Goal: Find specific page/section: Find specific page/section

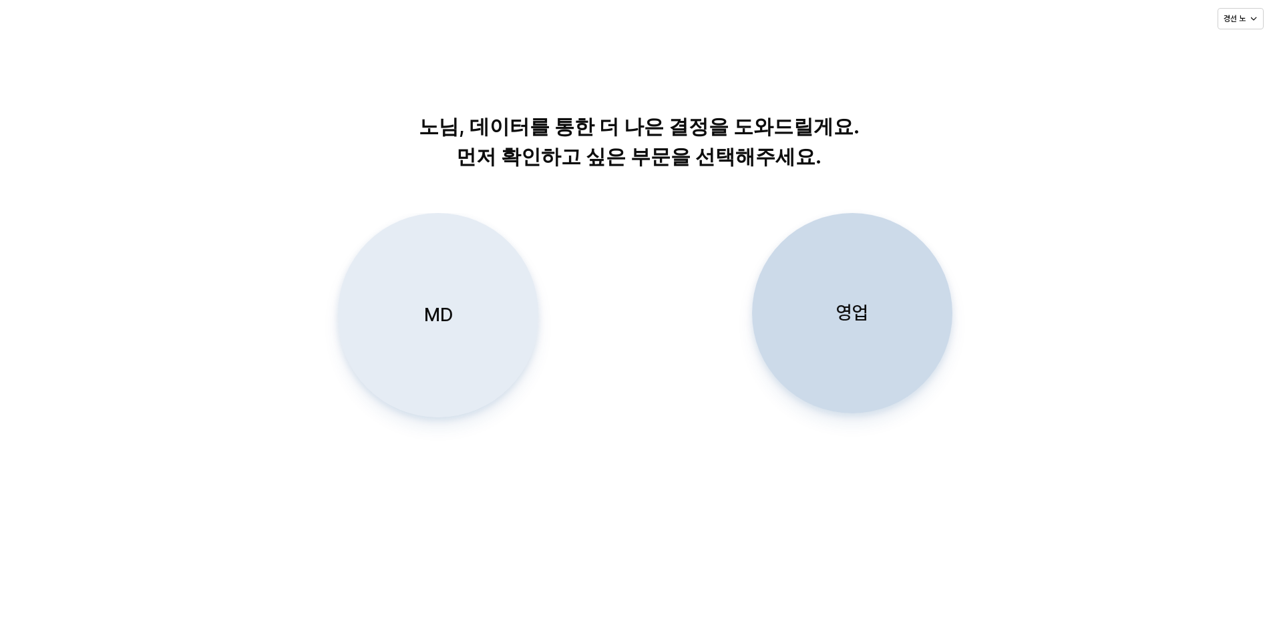
click at [471, 295] on div "MD" at bounding box center [438, 315] width 188 height 203
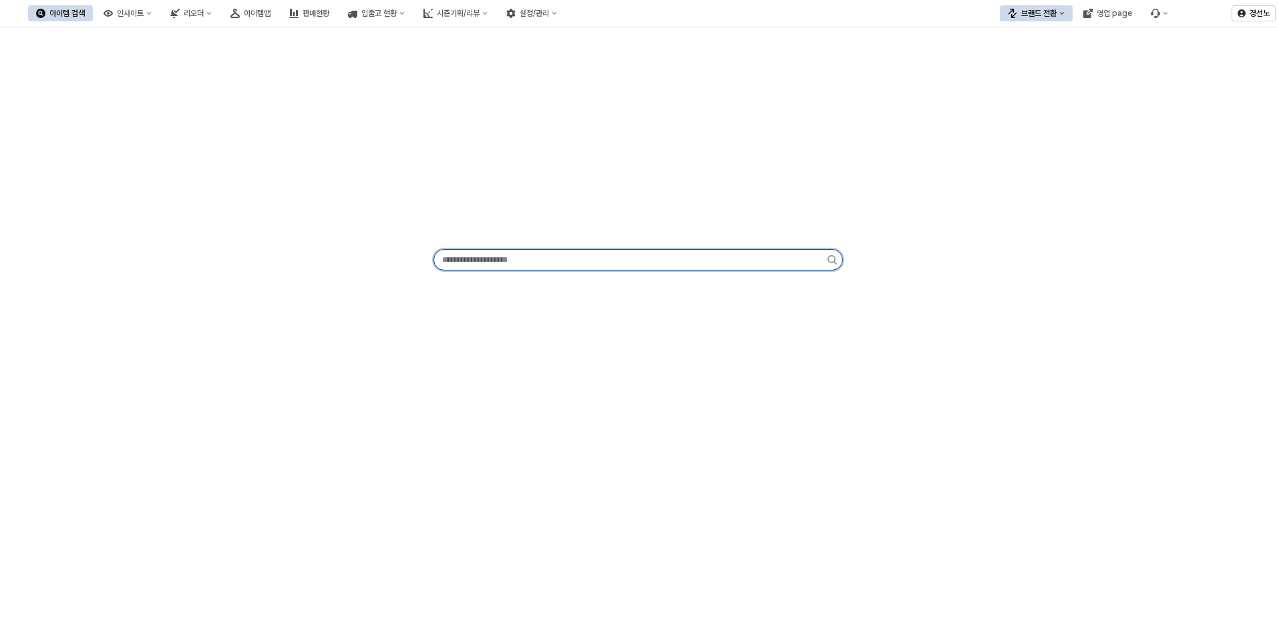
click at [491, 260] on input "App Frame" at bounding box center [630, 260] width 393 height 20
paste input "*********"
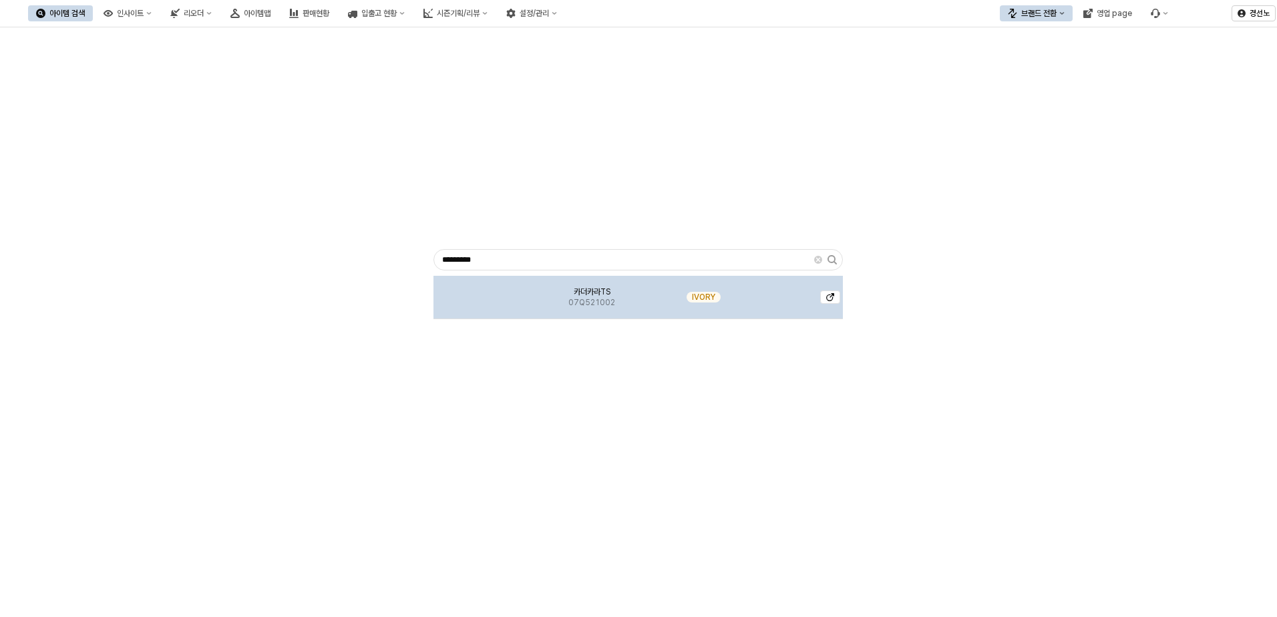
click at [483, 292] on img "App Frame" at bounding box center [483, 292] width 0 height 0
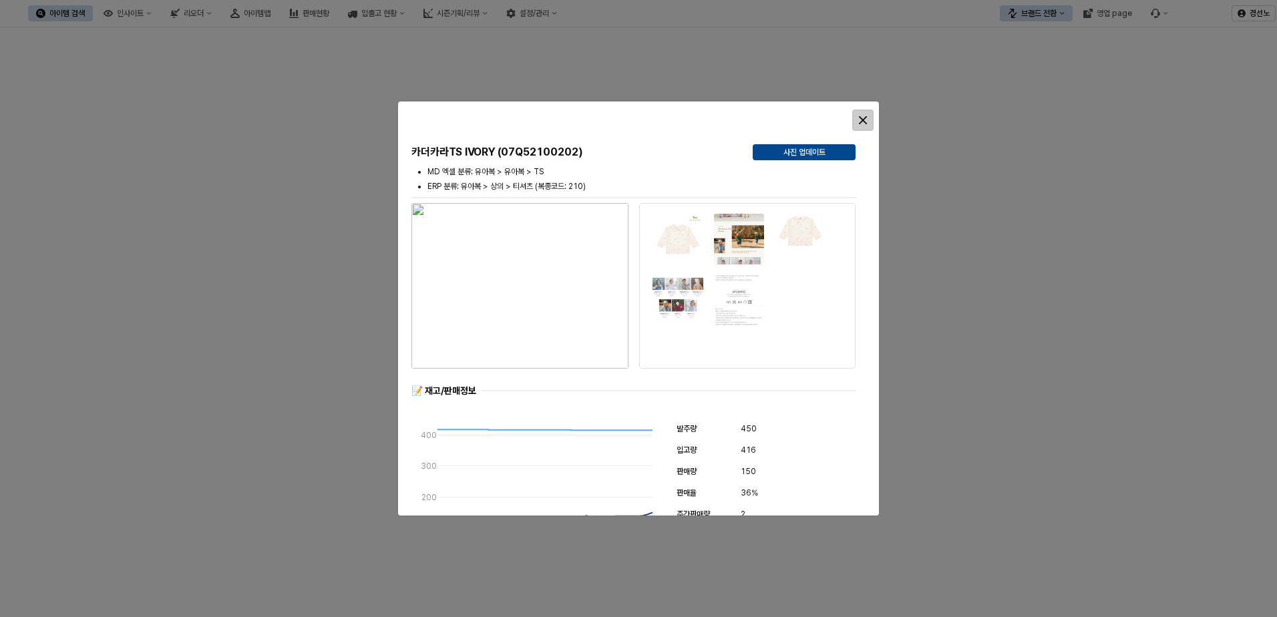
click at [858, 119] on div "Close" at bounding box center [863, 120] width 20 height 20
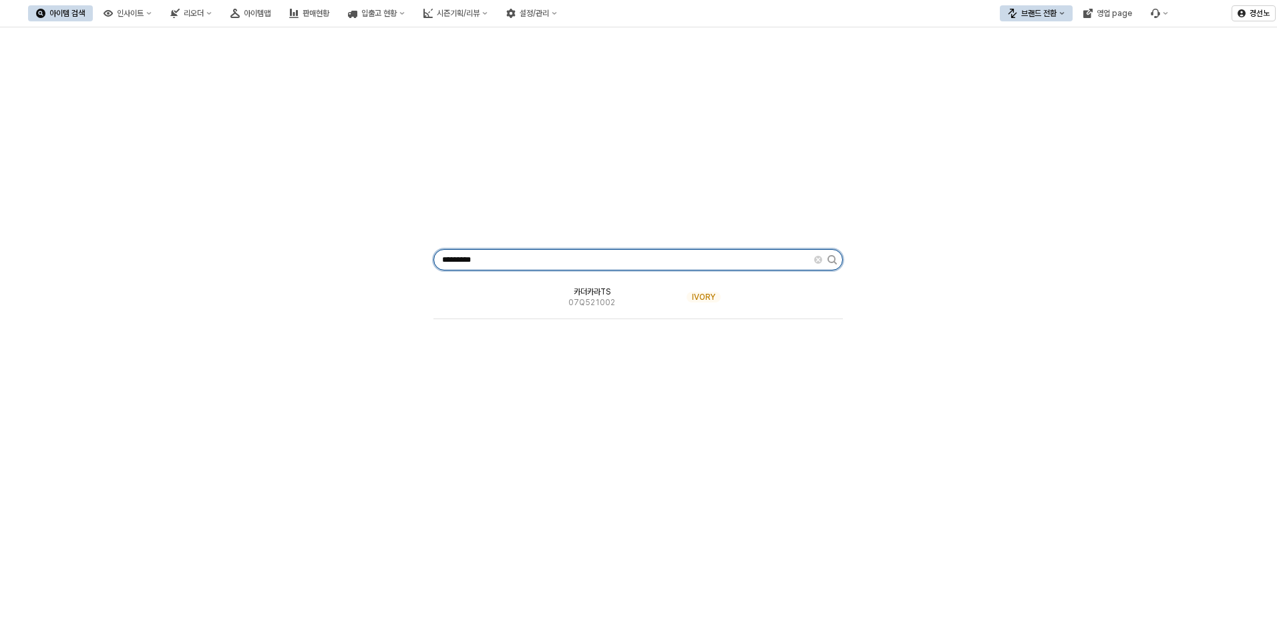
drag, startPoint x: 513, startPoint y: 256, endPoint x: 120, endPoint y: 252, distance: 393.3
click at [158, 256] on div "********* 카더카라TS 07Q521002 IVORY" at bounding box center [638, 257] width 1261 height 449
paste input "App Frame"
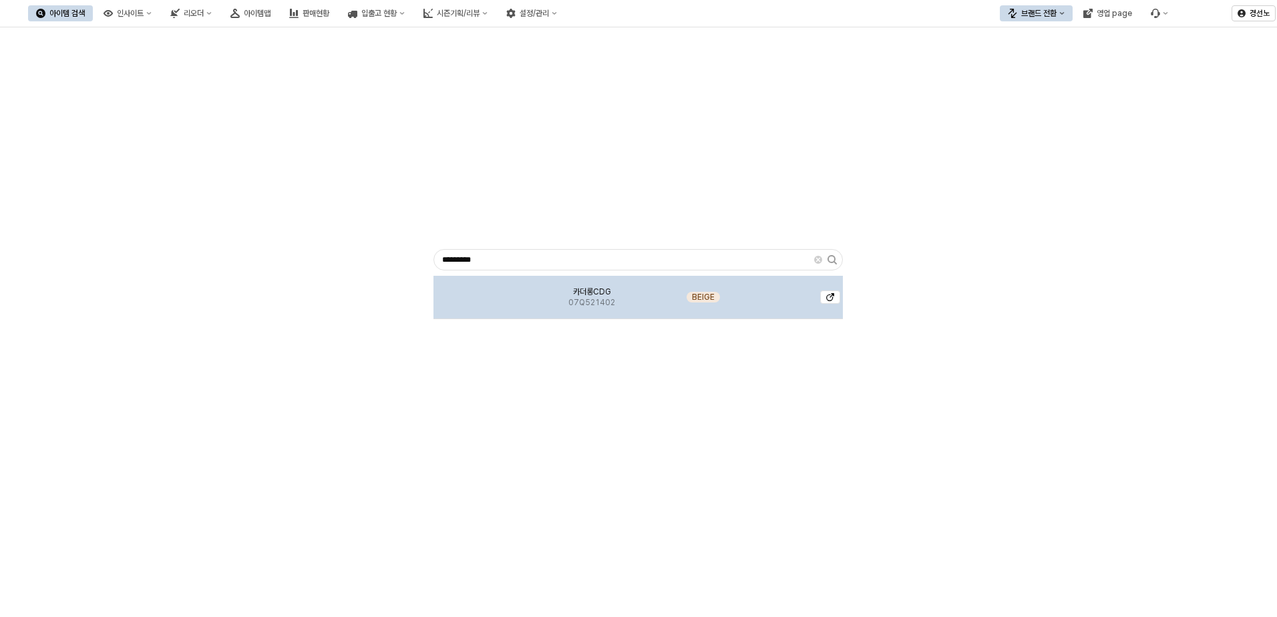
click at [576, 303] on span "07Q521402" at bounding box center [591, 302] width 47 height 11
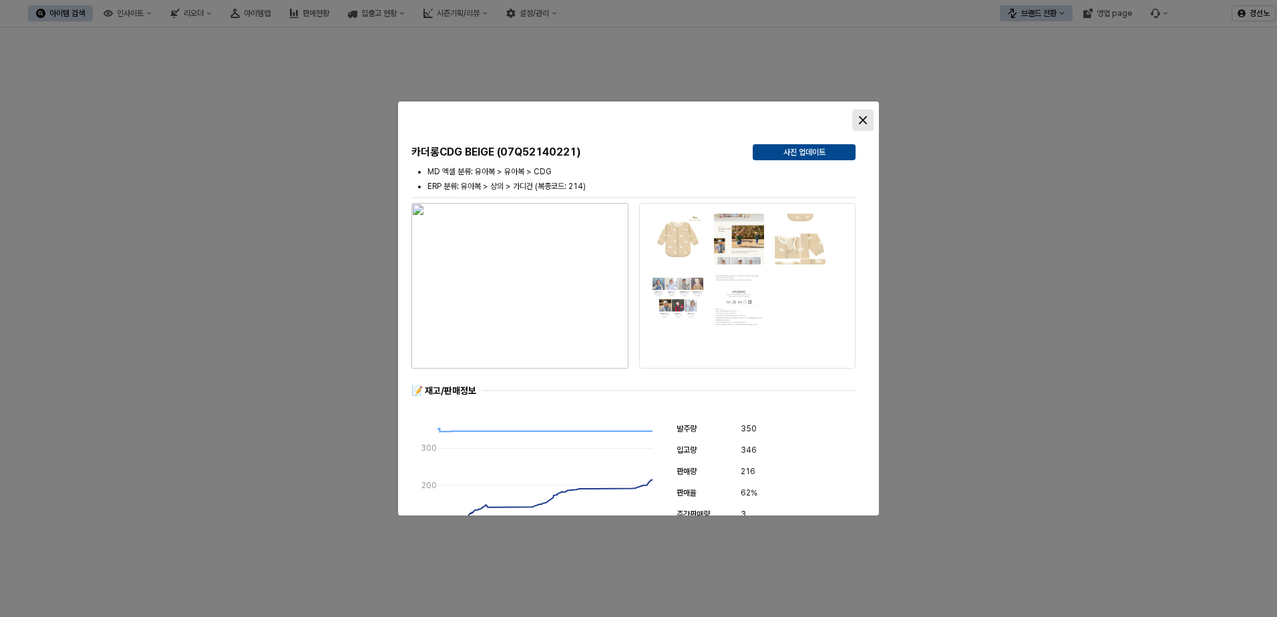
click at [863, 122] on icon "Close" at bounding box center [863, 120] width 8 height 8
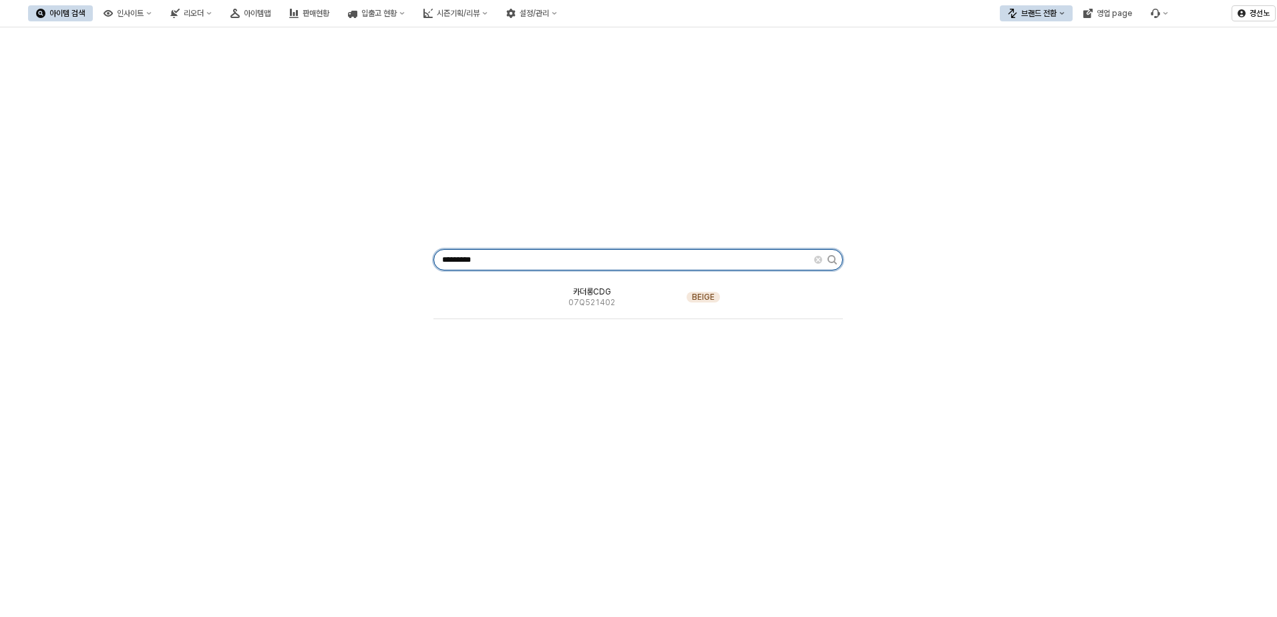
drag, startPoint x: 501, startPoint y: 260, endPoint x: 65, endPoint y: 258, distance: 436.7
click at [101, 259] on div "********* 카더롱CDG 07Q521402 BEIGE" at bounding box center [638, 257] width 1261 height 449
paste input "App Frame"
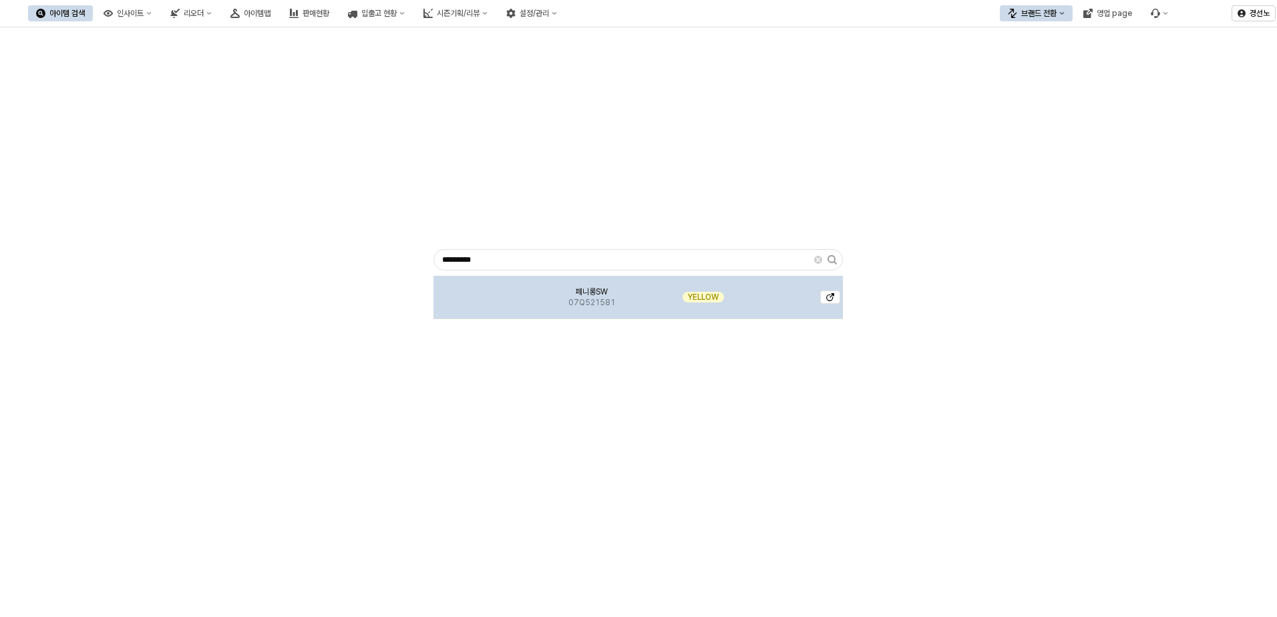
click at [573, 298] on span "07Q521581" at bounding box center [591, 302] width 47 height 11
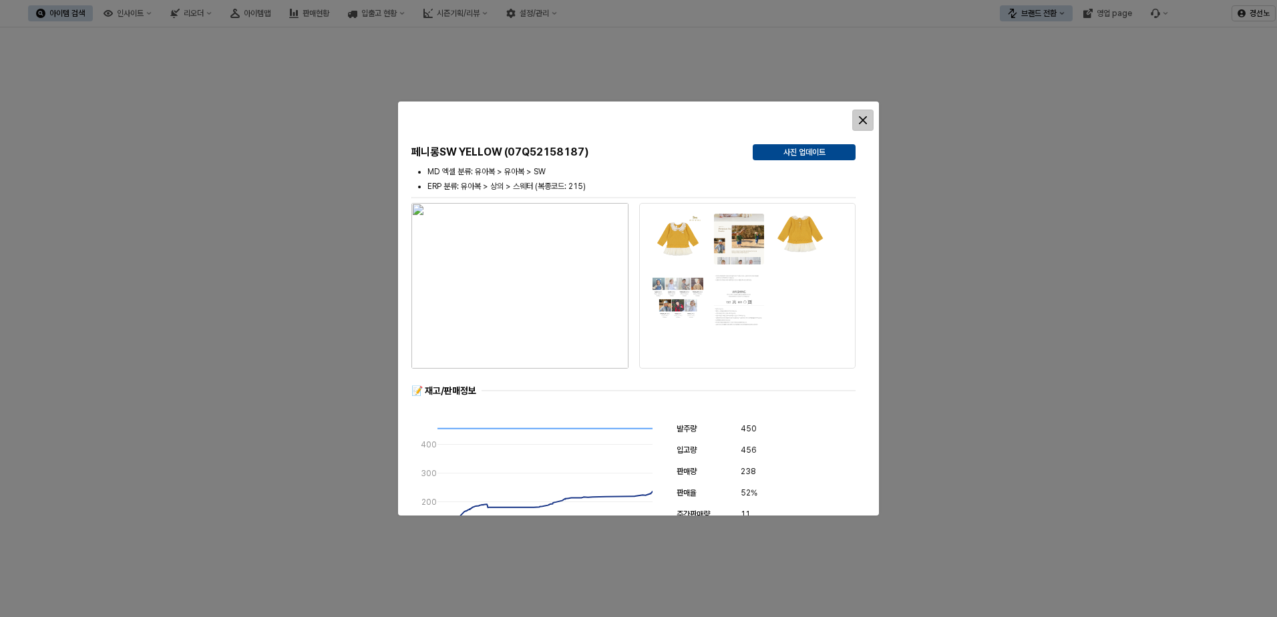
click at [868, 118] on div "Close" at bounding box center [863, 120] width 20 height 20
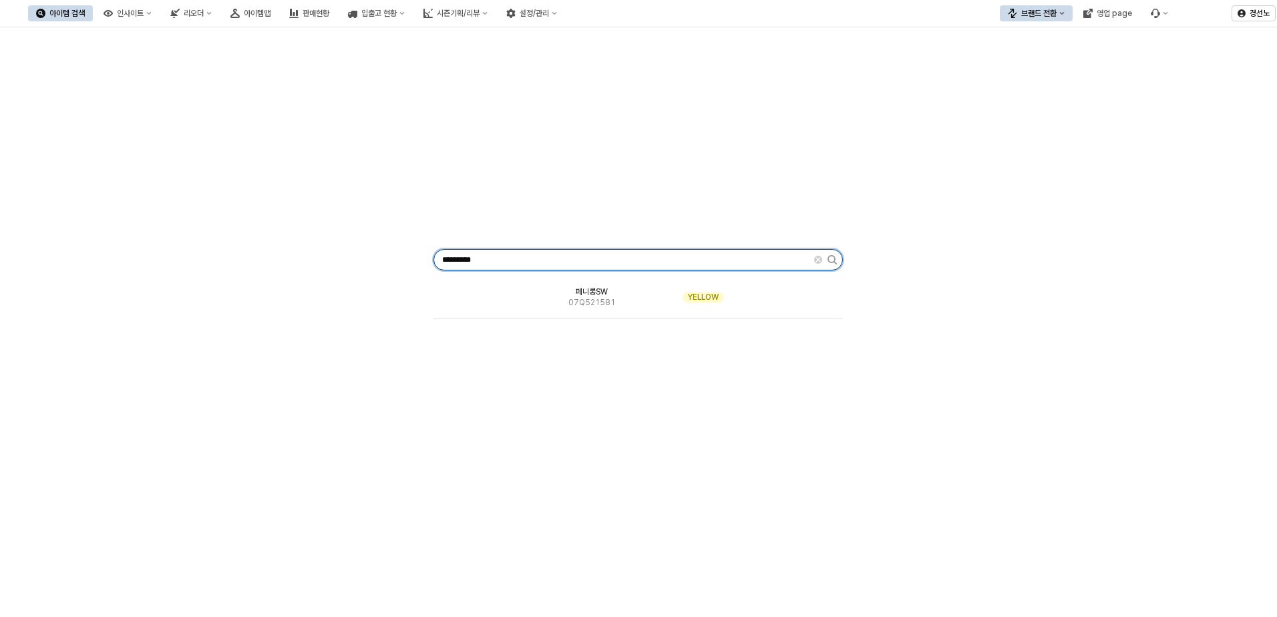
drag, startPoint x: 489, startPoint y: 260, endPoint x: 12, endPoint y: 234, distance: 478.1
click at [12, 234] on div "********* 페니롱SW 07Q521581 YELLOW" at bounding box center [638, 257] width 1261 height 449
paste input "App Frame"
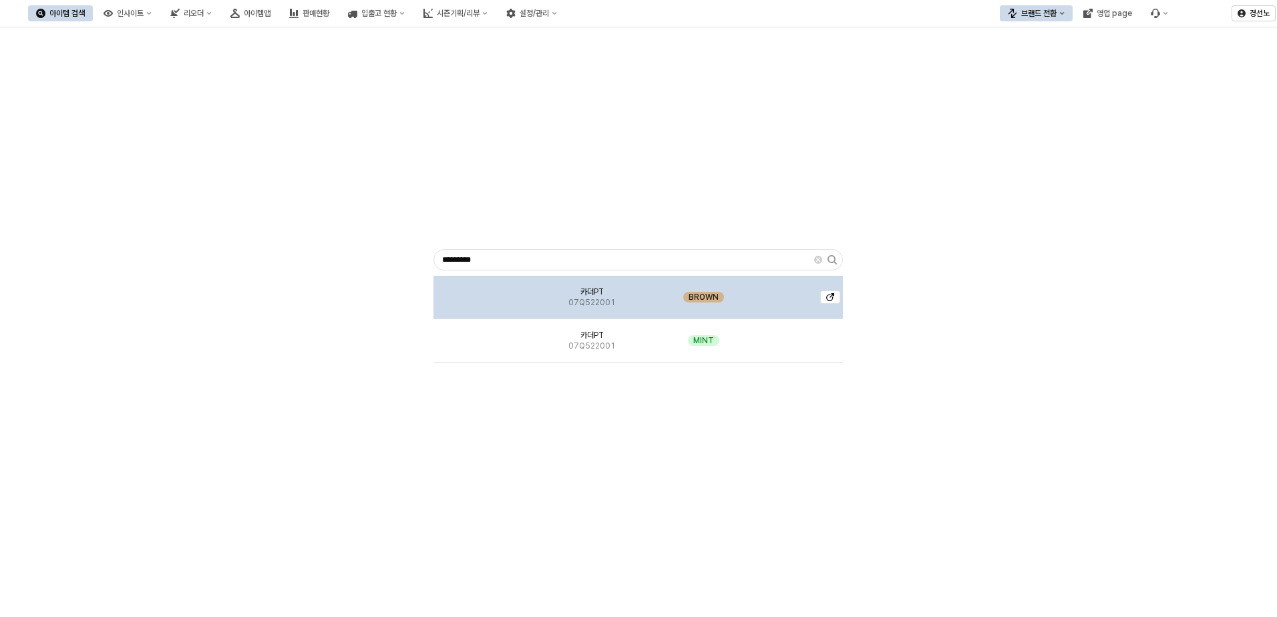
click at [612, 292] on div "카더PT 07Q522001" at bounding box center [592, 297] width 118 height 43
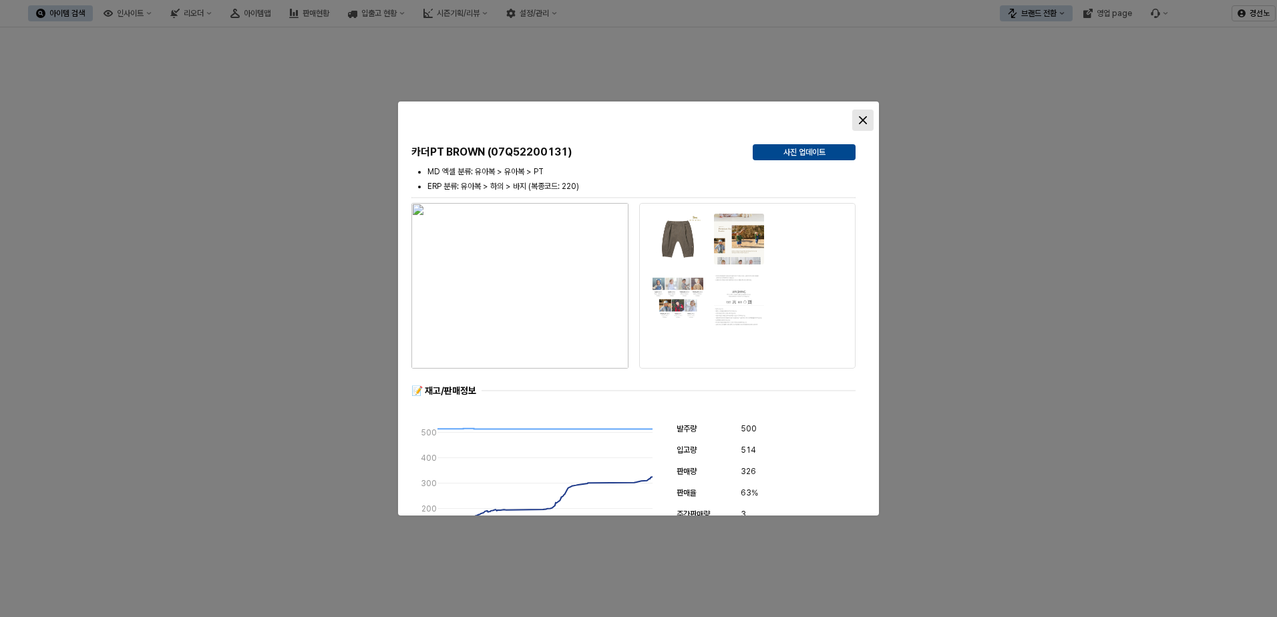
click at [867, 120] on div "Close" at bounding box center [863, 120] width 20 height 20
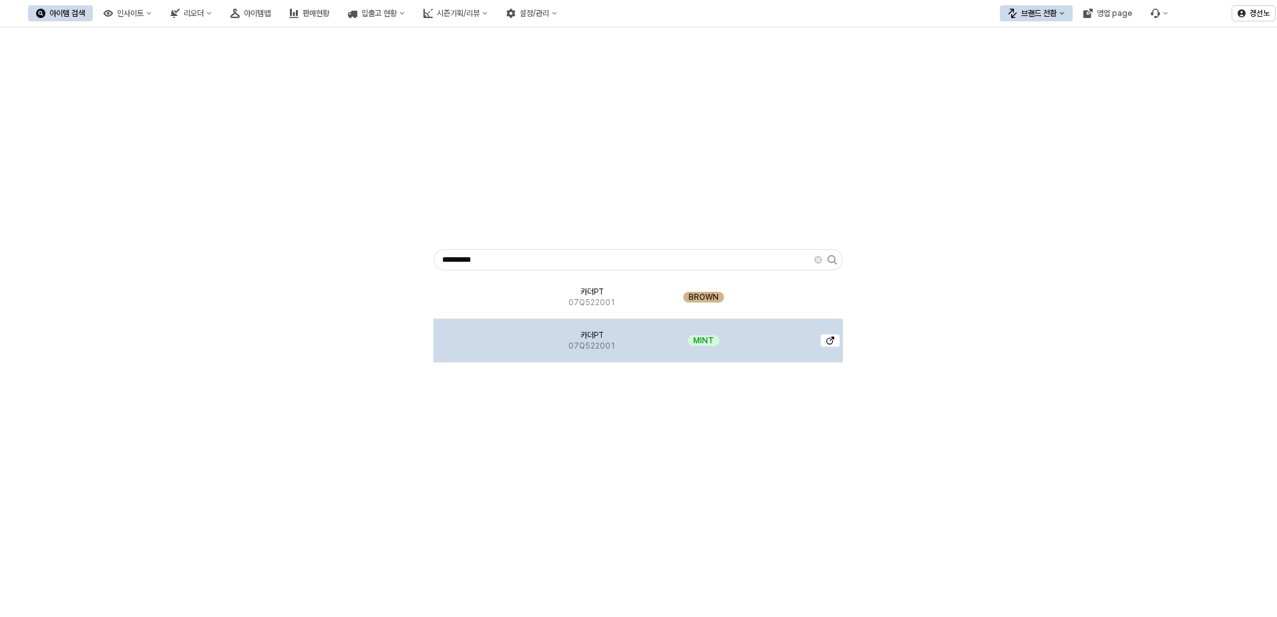
click at [483, 335] on img "App Frame" at bounding box center [483, 335] width 0 height 0
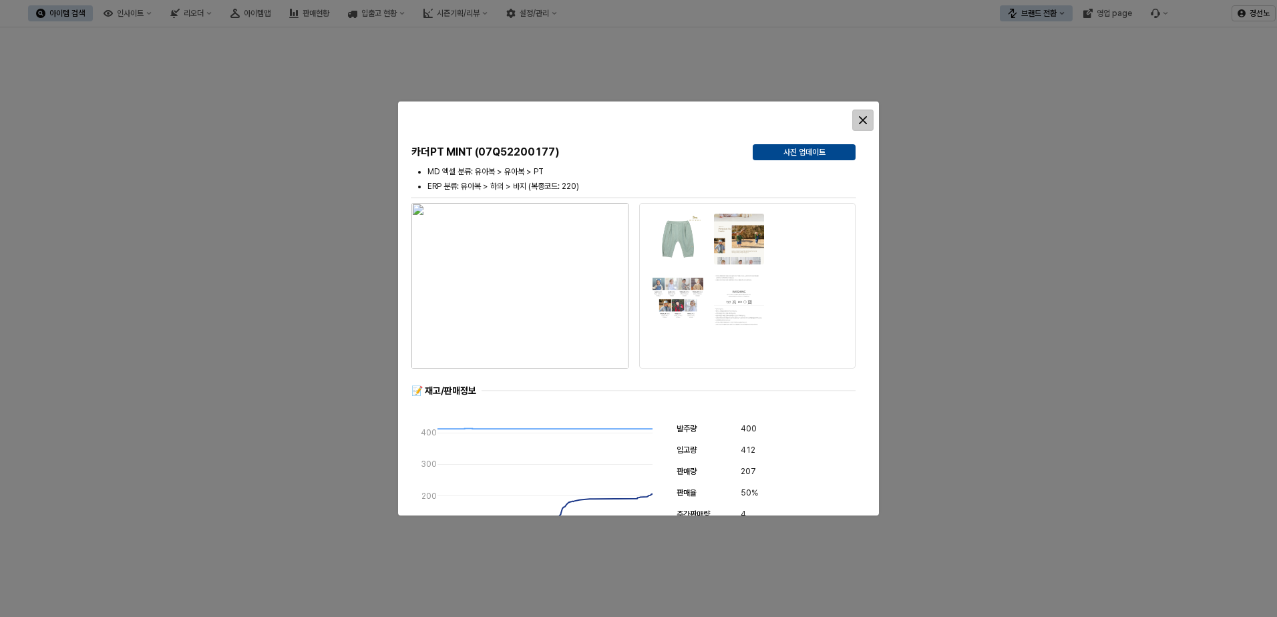
click at [871, 117] on div "Close" at bounding box center [863, 120] width 20 height 20
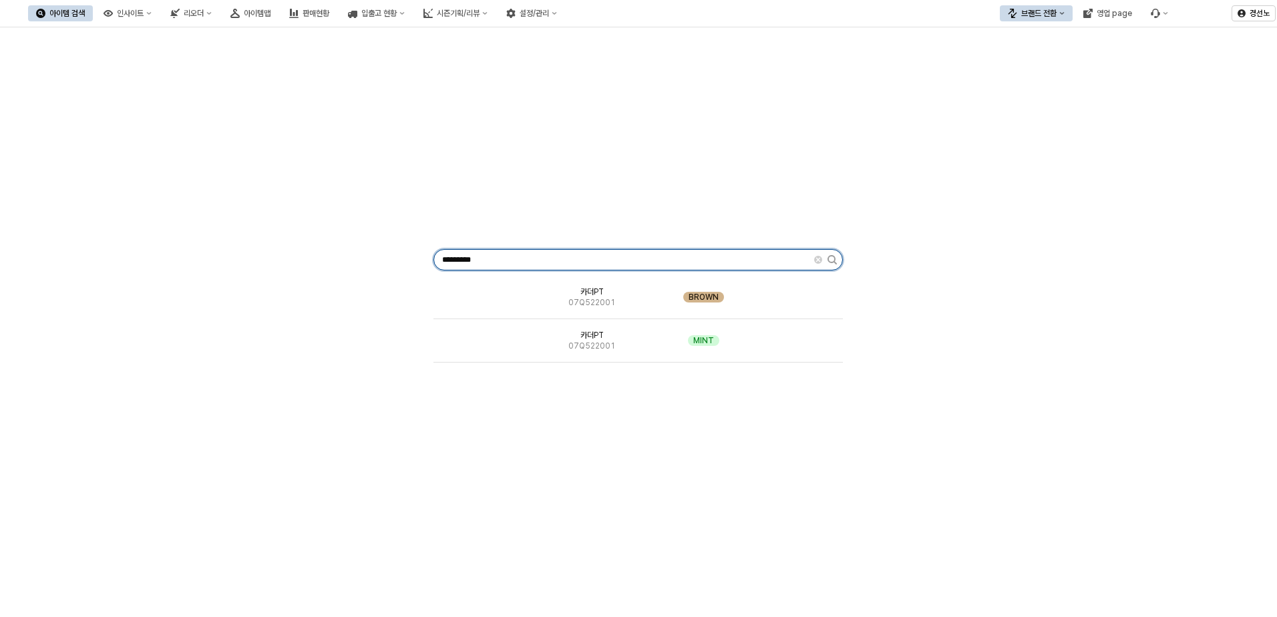
drag, startPoint x: 310, startPoint y: 223, endPoint x: -14, endPoint y: 217, distance: 323.9
click at [0, 217] on html "Skip to main content 아이템 검색 인사이트 리오더 아이템맵 판매현황 입출고 현황 시즌기획/리뷰 설정/관리 브랜드 전환 영업 p…" at bounding box center [638, 308] width 1277 height 617
paste input "App Frame"
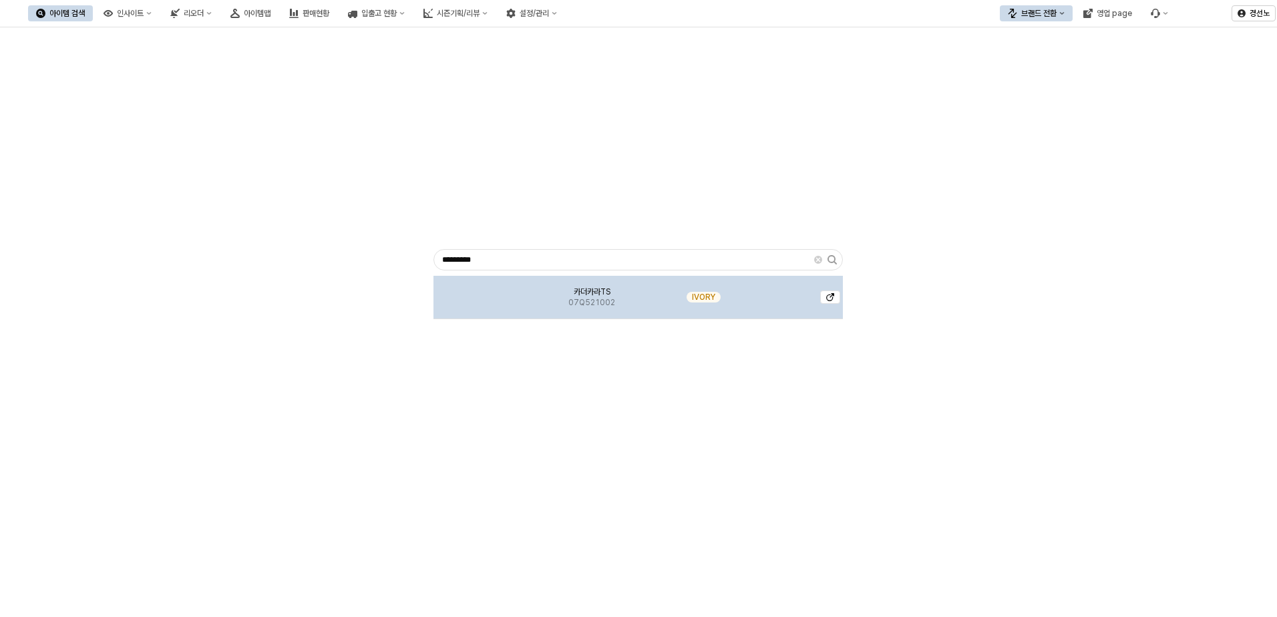
click at [514, 291] on div "App Frame" at bounding box center [483, 297] width 100 height 43
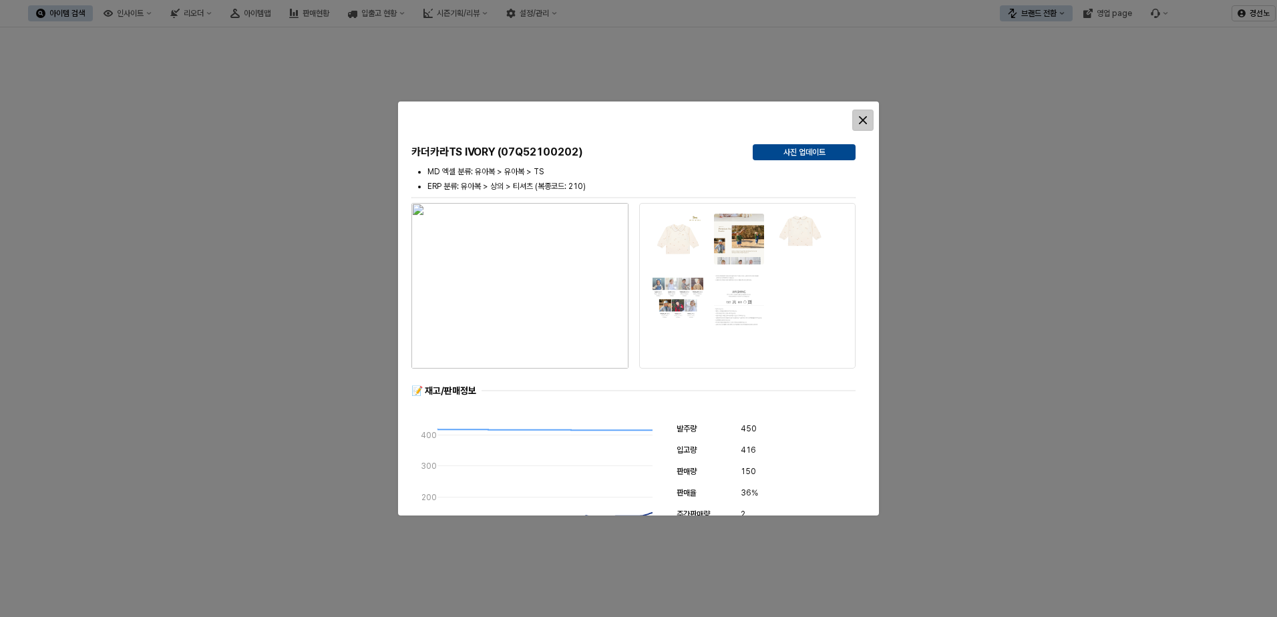
click at [865, 118] on icon "Close" at bounding box center [863, 120] width 8 height 8
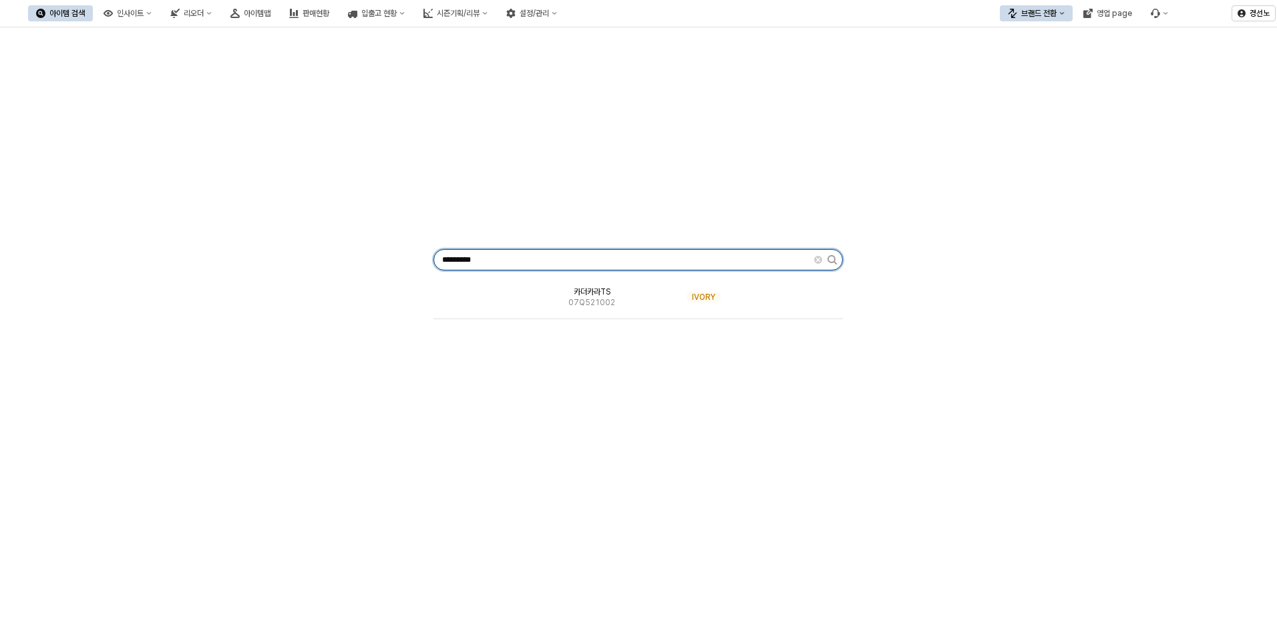
drag, startPoint x: 509, startPoint y: 263, endPoint x: 3, endPoint y: 228, distance: 507.3
click at [3, 228] on div "********* 카더카라TS 07Q521002 IVORY" at bounding box center [638, 256] width 1277 height 459
paste input "App Frame"
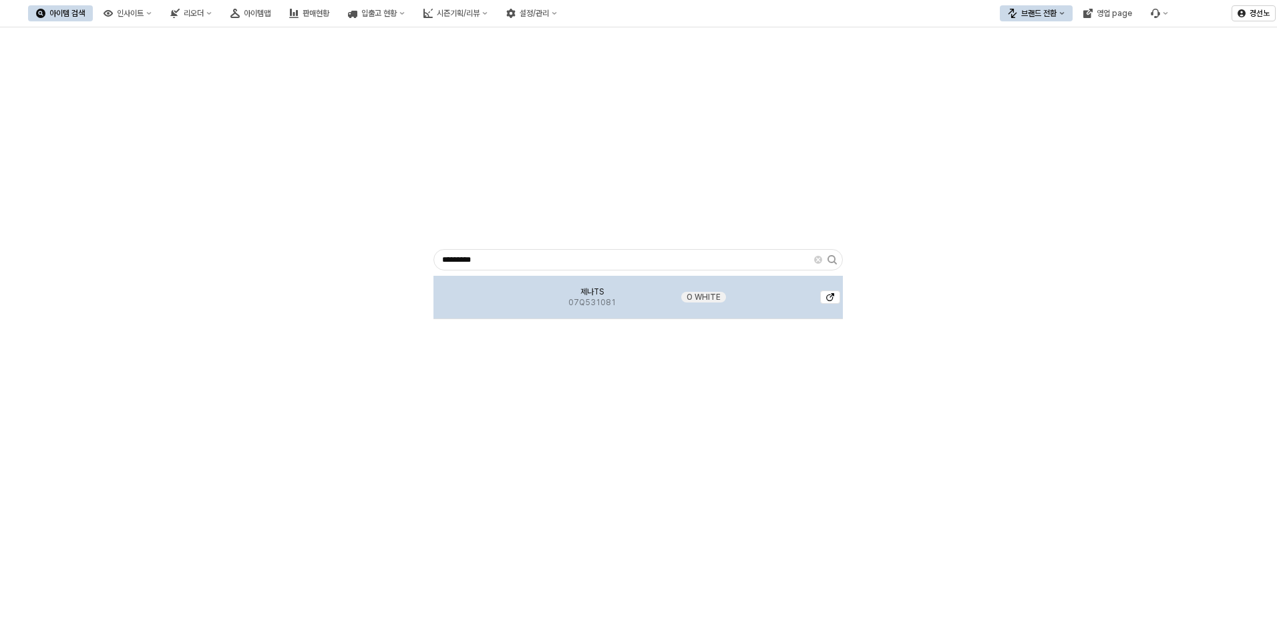
click at [595, 296] on span "제나TS" at bounding box center [591, 291] width 23 height 11
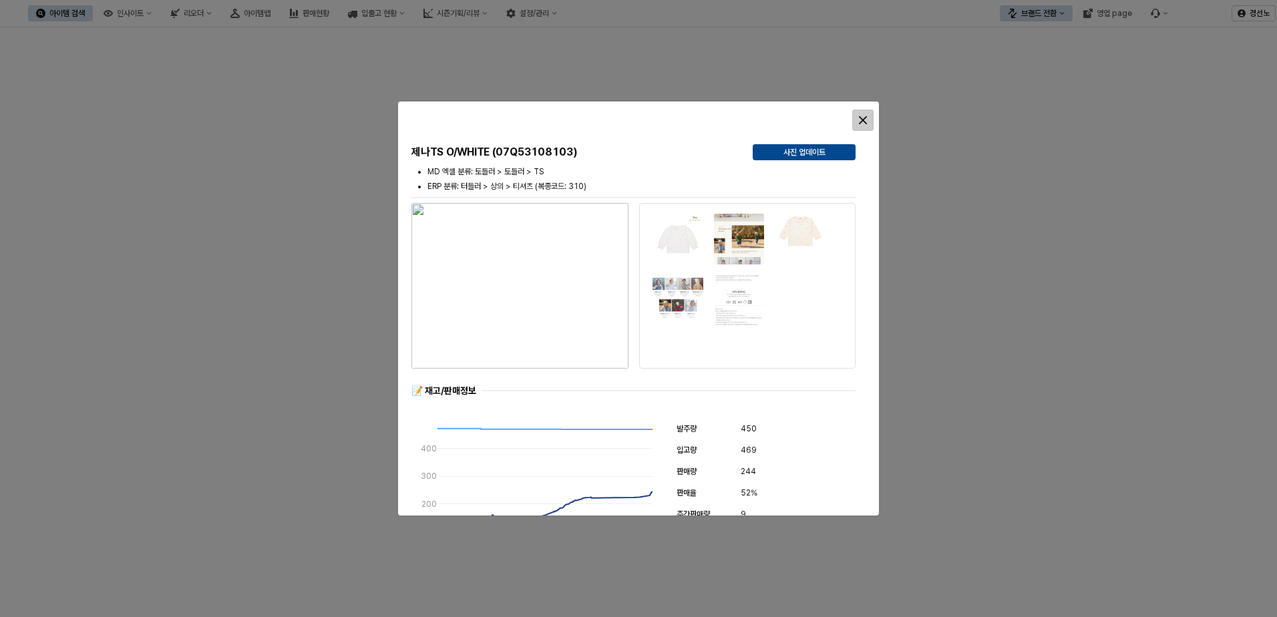
click at [867, 116] on div "Close" at bounding box center [863, 120] width 20 height 20
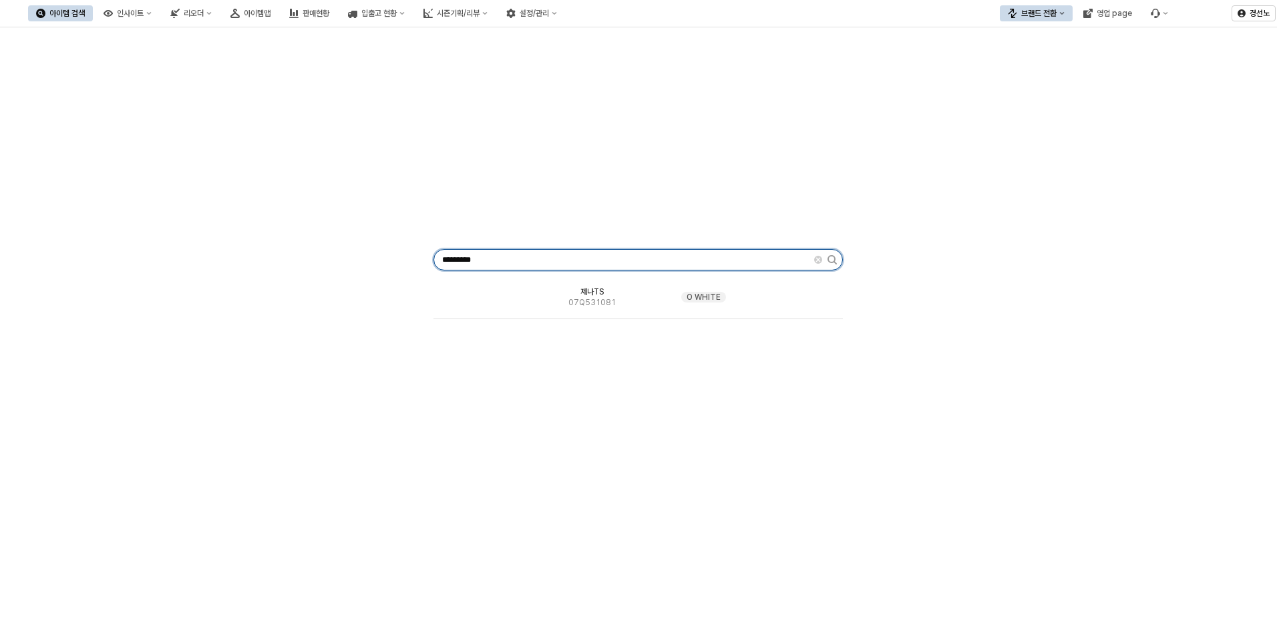
drag, startPoint x: 293, startPoint y: 248, endPoint x: 11, endPoint y: 235, distance: 282.1
click at [11, 235] on div "********* 제나TS 07Q531081 O WHITE" at bounding box center [638, 257] width 1261 height 449
paste input "App Frame"
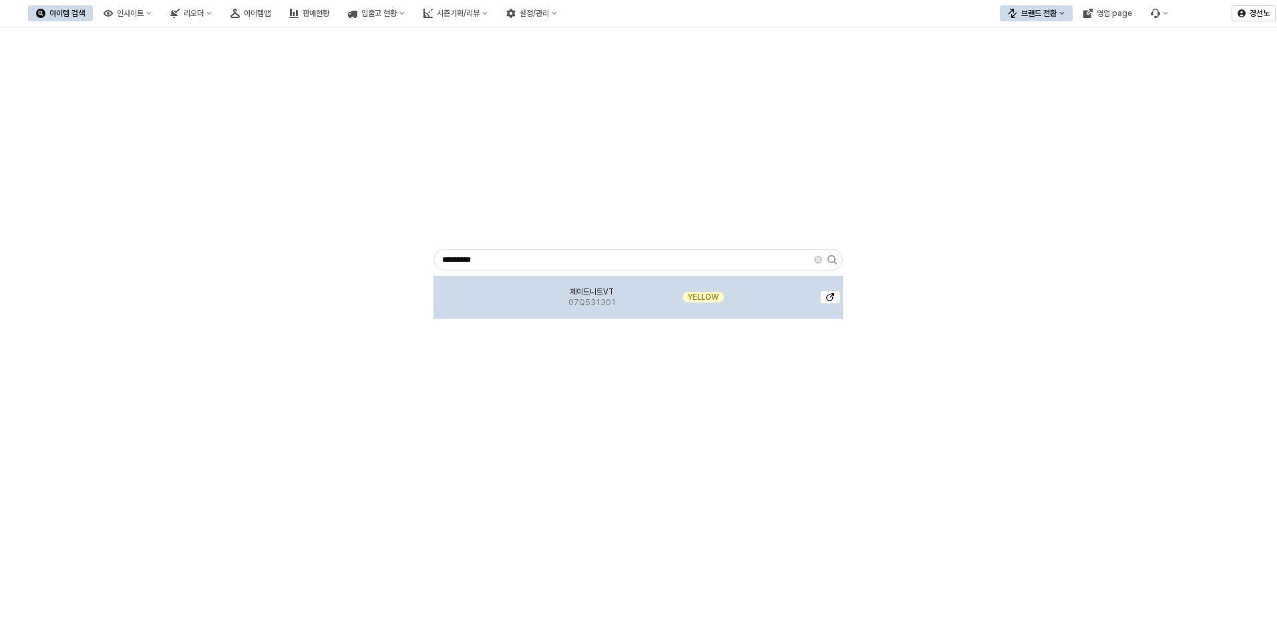
click at [483, 292] on img "App Frame" at bounding box center [483, 292] width 0 height 0
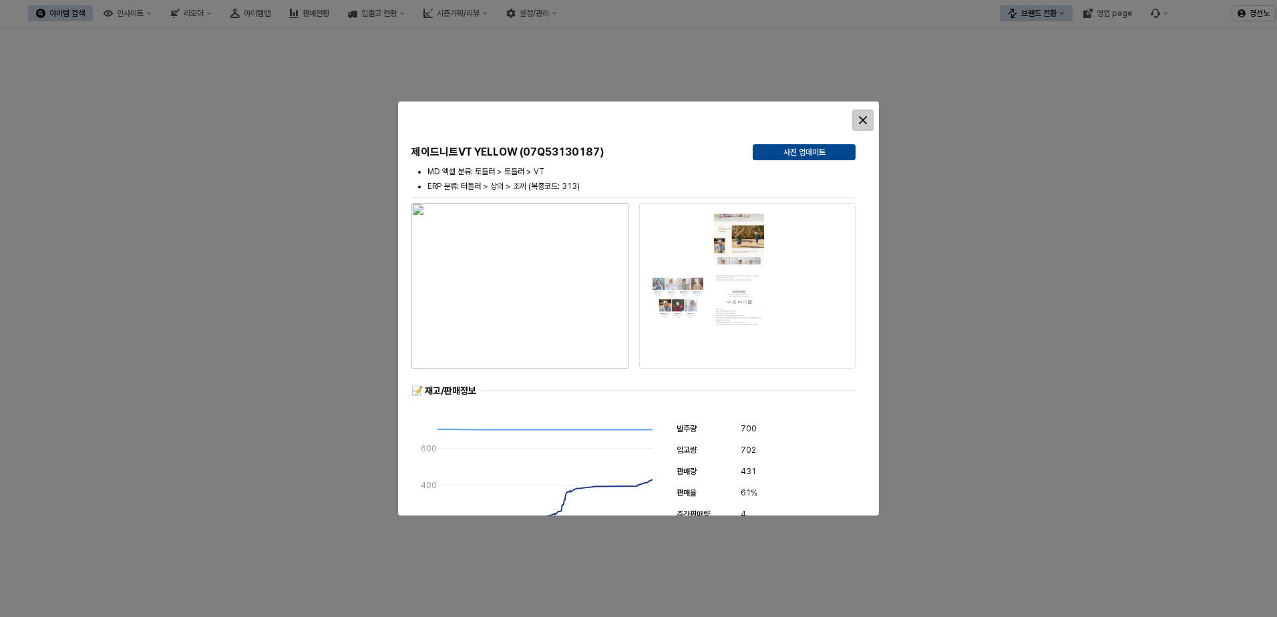
click at [869, 119] on div "Close" at bounding box center [863, 120] width 20 height 20
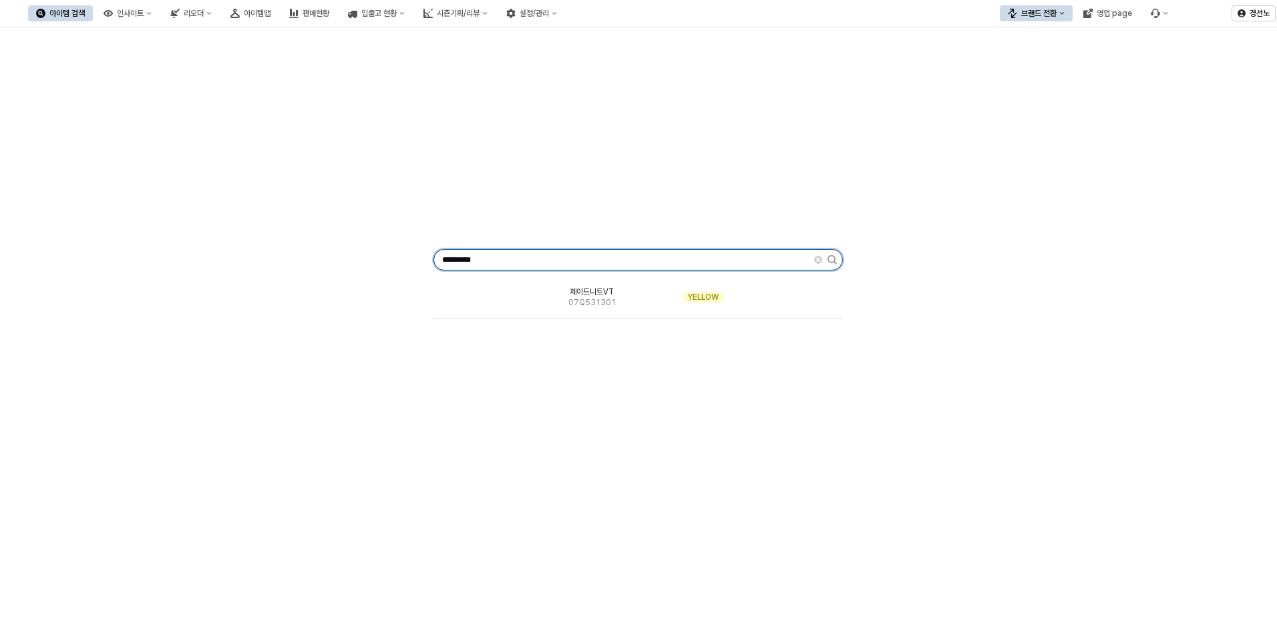
drag, startPoint x: 397, startPoint y: 258, endPoint x: 7, endPoint y: 262, distance: 390.6
click at [56, 262] on div "********* 제이드니트VT 07Q531301 YELLOW" at bounding box center [638, 257] width 1261 height 449
paste input "App Frame"
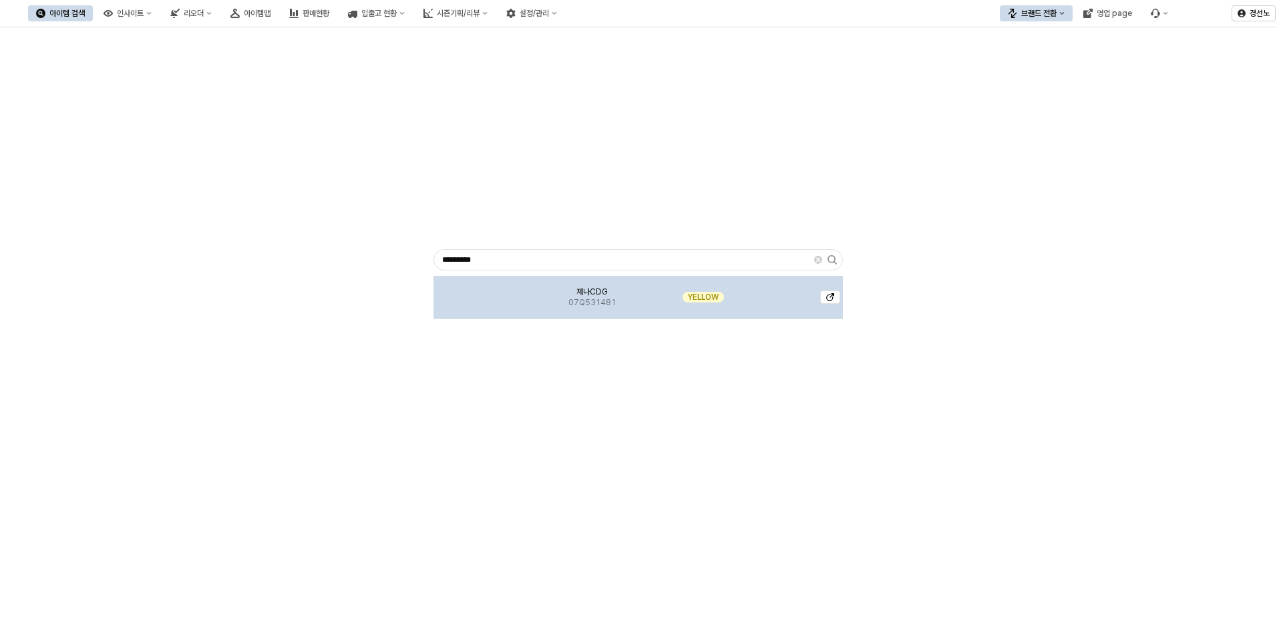
click at [592, 298] on span "07Q531481" at bounding box center [591, 302] width 47 height 11
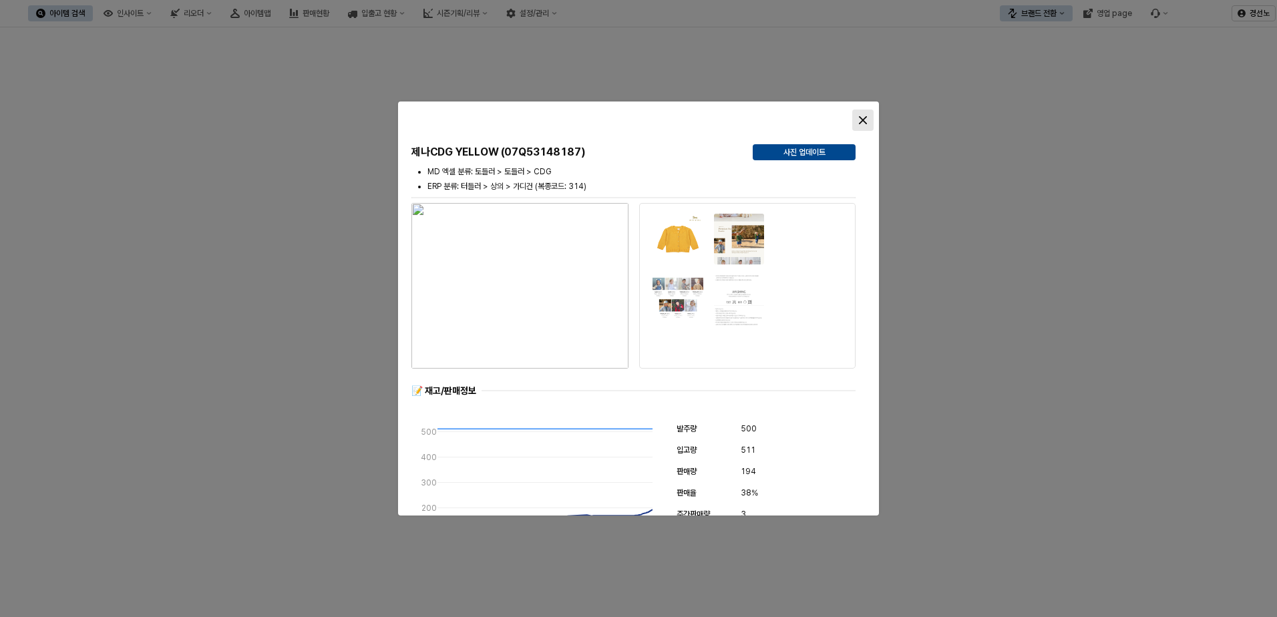
click at [865, 121] on div "Close" at bounding box center [863, 120] width 20 height 20
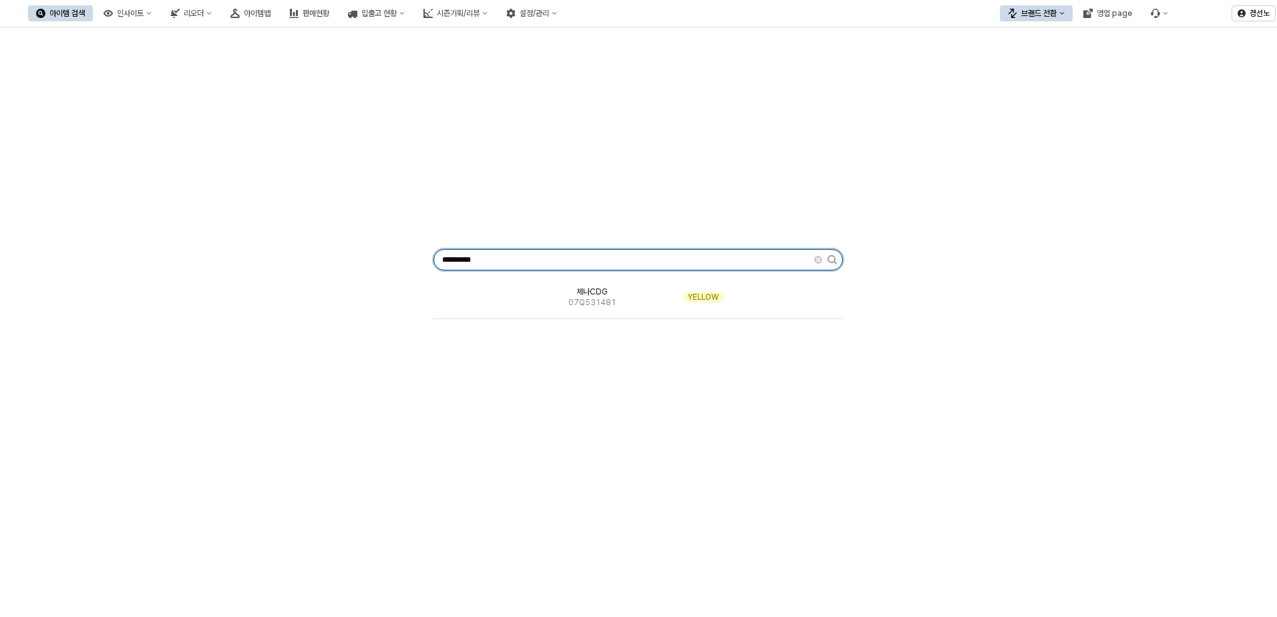
drag, startPoint x: 499, startPoint y: 263, endPoint x: 229, endPoint y: 248, distance: 270.1
click at [229, 248] on div "********* 제나CDG 07Q531481 YELLOW" at bounding box center [638, 257] width 1261 height 449
paste input "App Frame"
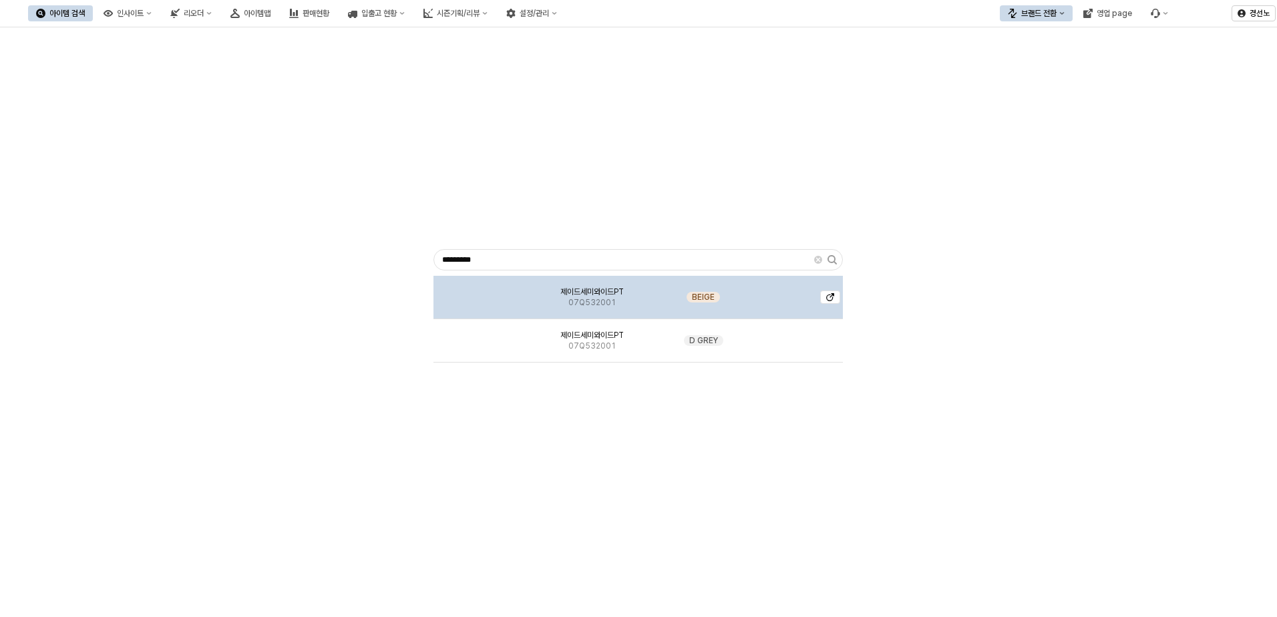
click at [574, 293] on span "제이드세미와이드PT" at bounding box center [591, 291] width 63 height 11
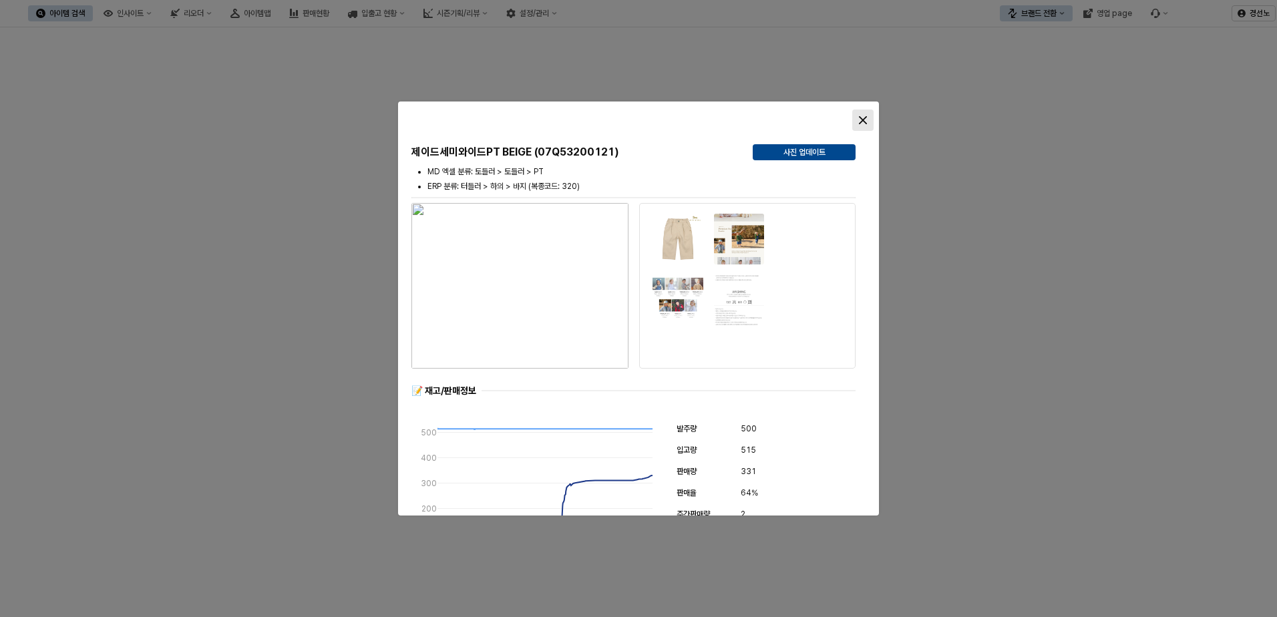
click at [857, 124] on div "Close" at bounding box center [863, 120] width 20 height 20
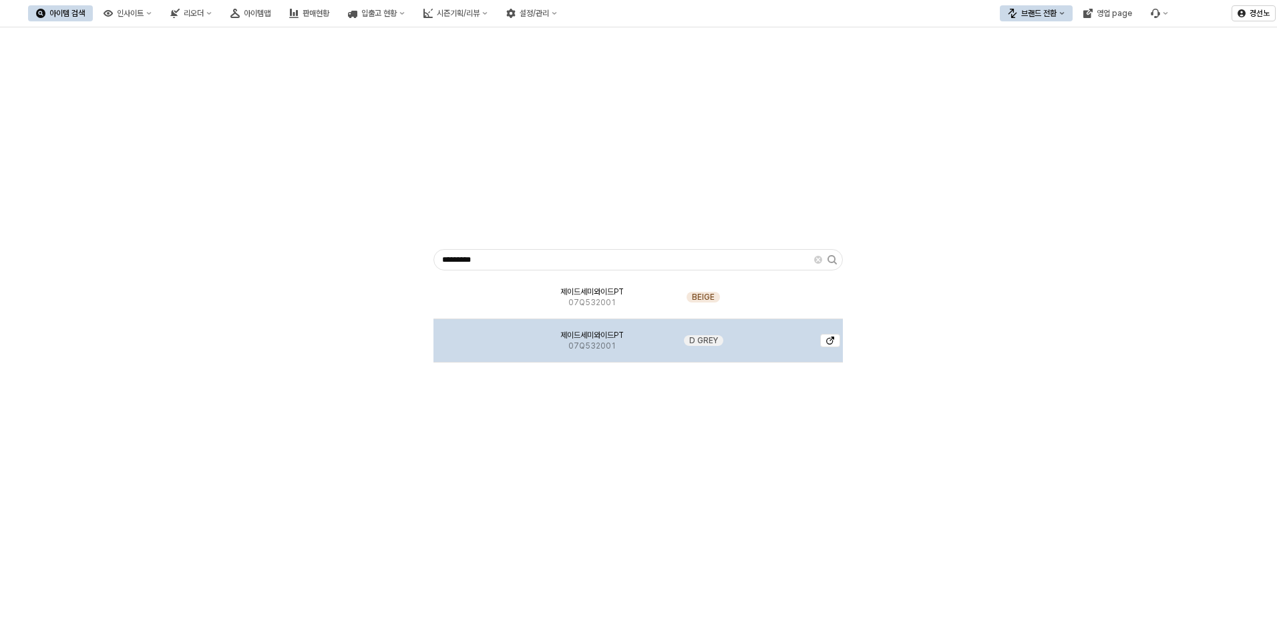
click at [483, 335] on img "App Frame" at bounding box center [483, 335] width 0 height 0
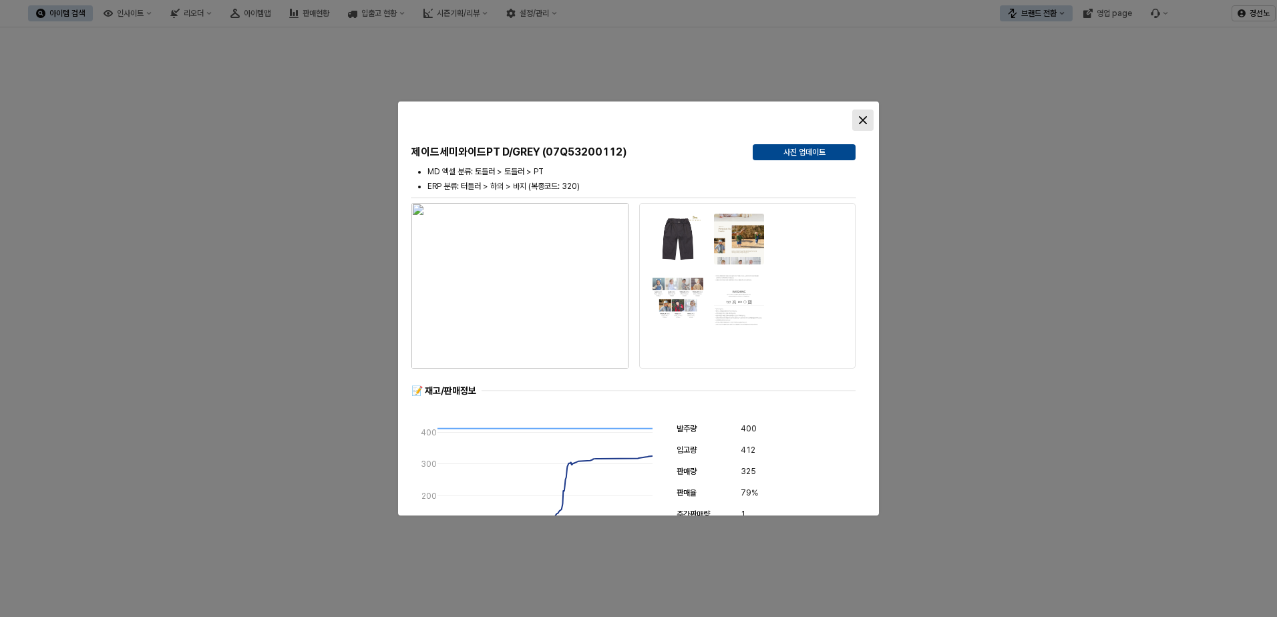
click at [872, 109] on button "Close" at bounding box center [862, 119] width 21 height 21
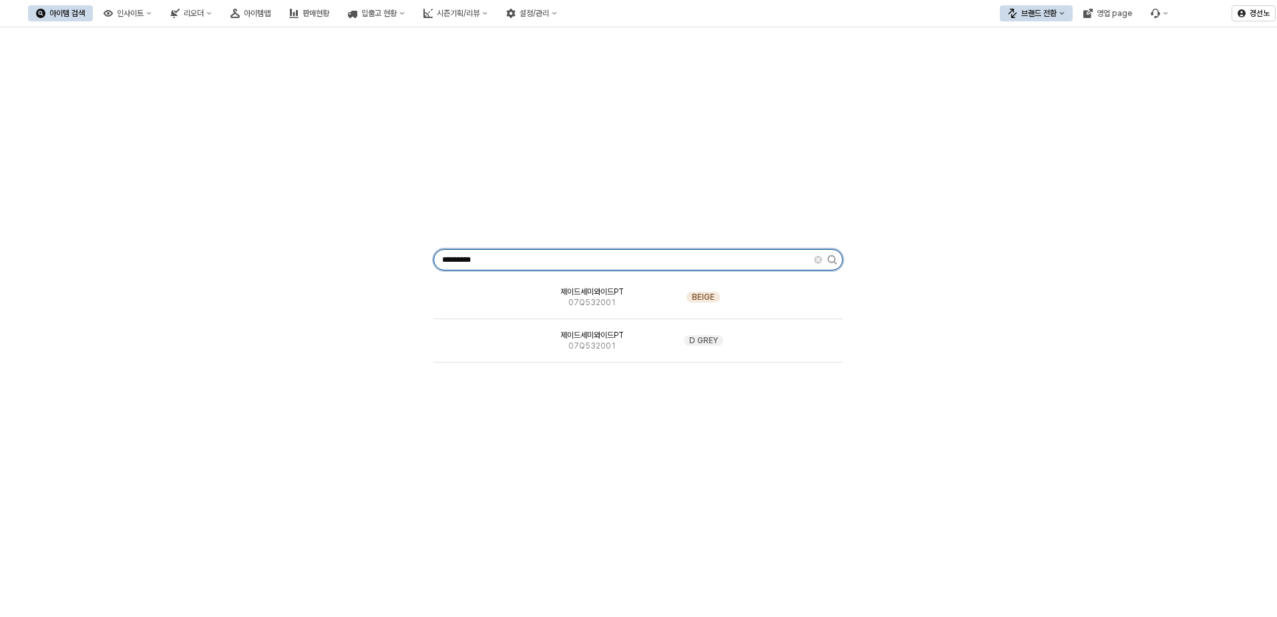
drag, startPoint x: 169, startPoint y: 244, endPoint x: -2, endPoint y: 232, distance: 171.3
click at [0, 232] on html "Skip to main content 아이템 검색 인사이트 리오더 아이템맵 판매현황 입출고 현황 시즌기획/리뷰 설정/관리 브랜드 전환 영업 p…" at bounding box center [638, 308] width 1277 height 617
paste input "App Frame"
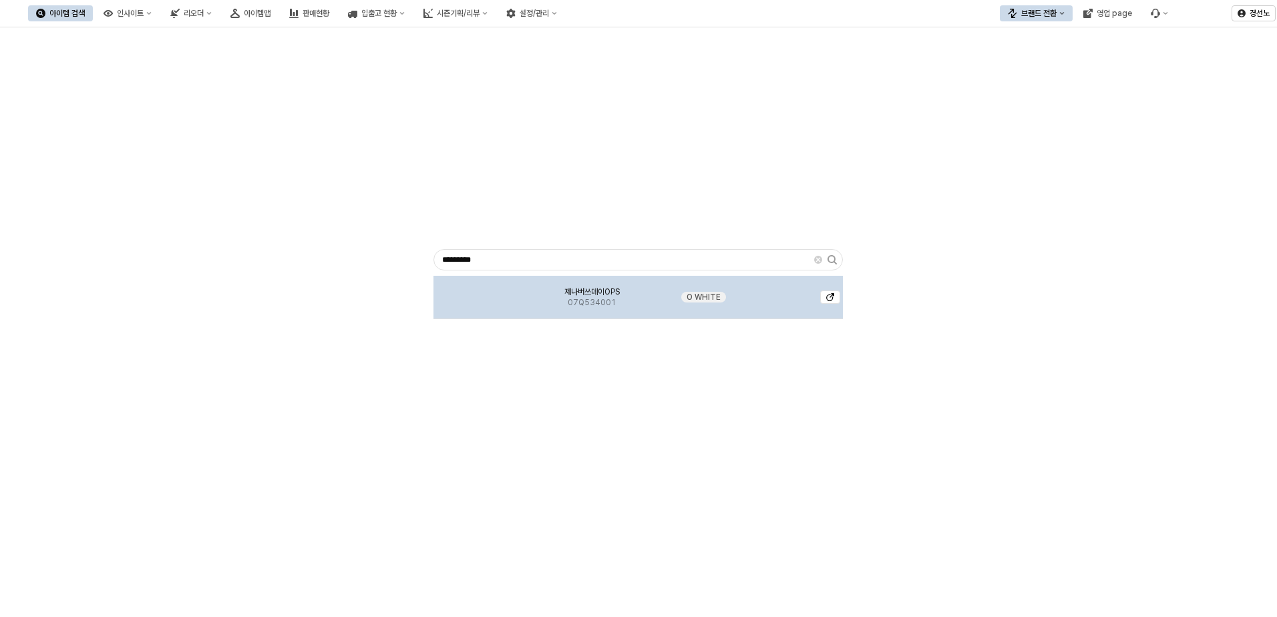
click at [483, 292] on img "App Frame" at bounding box center [483, 292] width 0 height 0
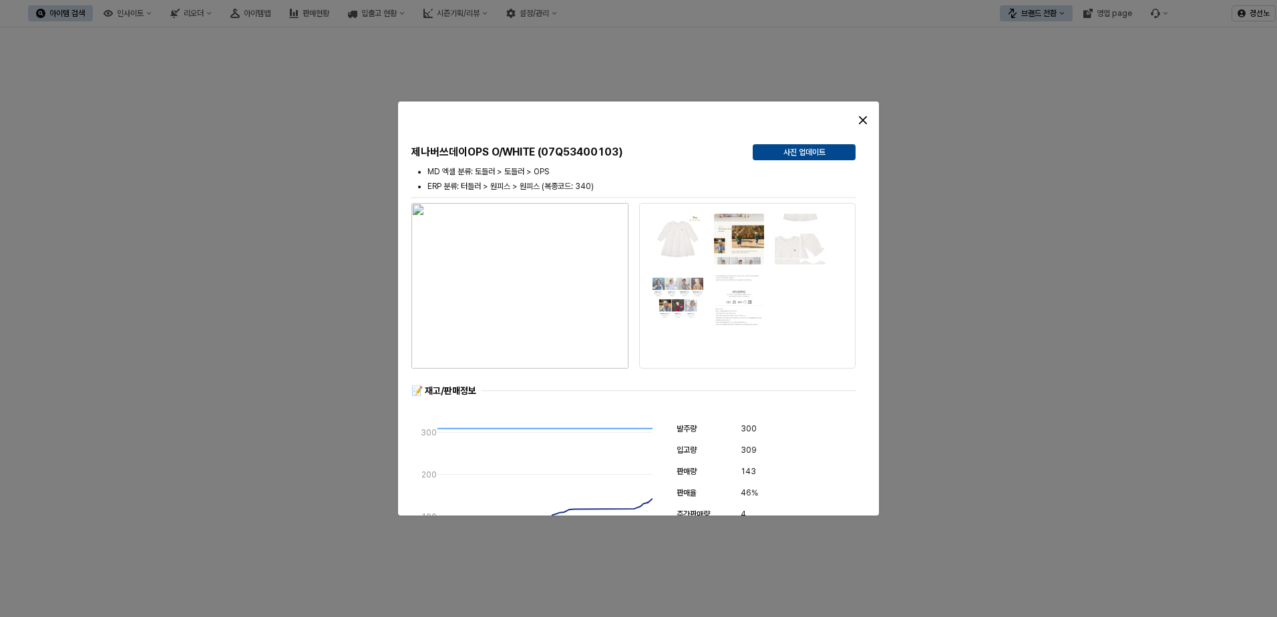
click at [873, 118] on div at bounding box center [818, 120] width 120 height 27
click at [863, 119] on icon "Close" at bounding box center [863, 120] width 8 height 8
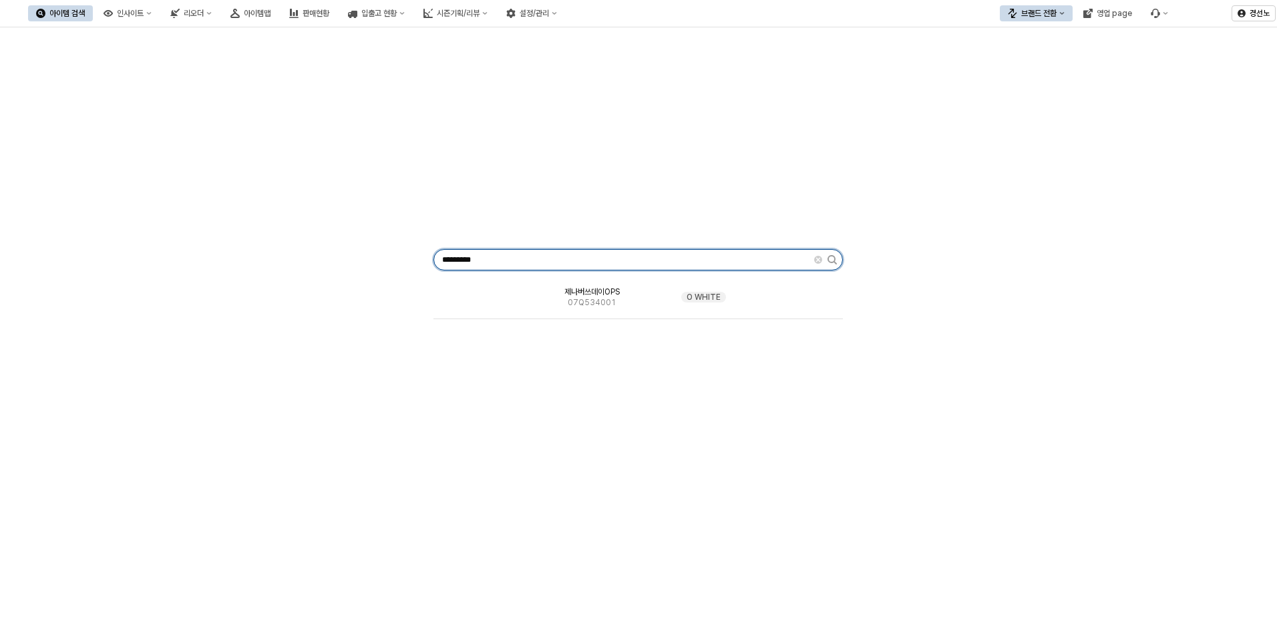
drag, startPoint x: 523, startPoint y: 254, endPoint x: 71, endPoint y: 192, distance: 455.6
click at [150, 212] on div "********* 제나버쓰데이OPS 07Q534001 O WHITE" at bounding box center [638, 257] width 1261 height 449
paste input "App Frame"
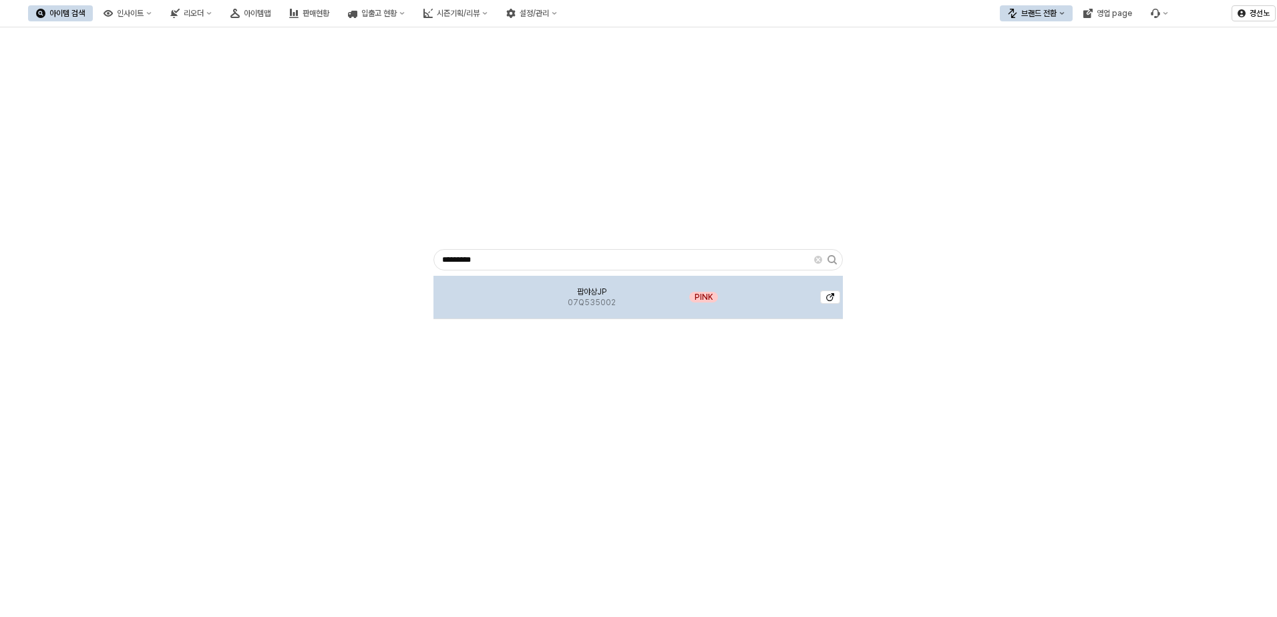
click at [483, 292] on img "App Frame" at bounding box center [483, 292] width 0 height 0
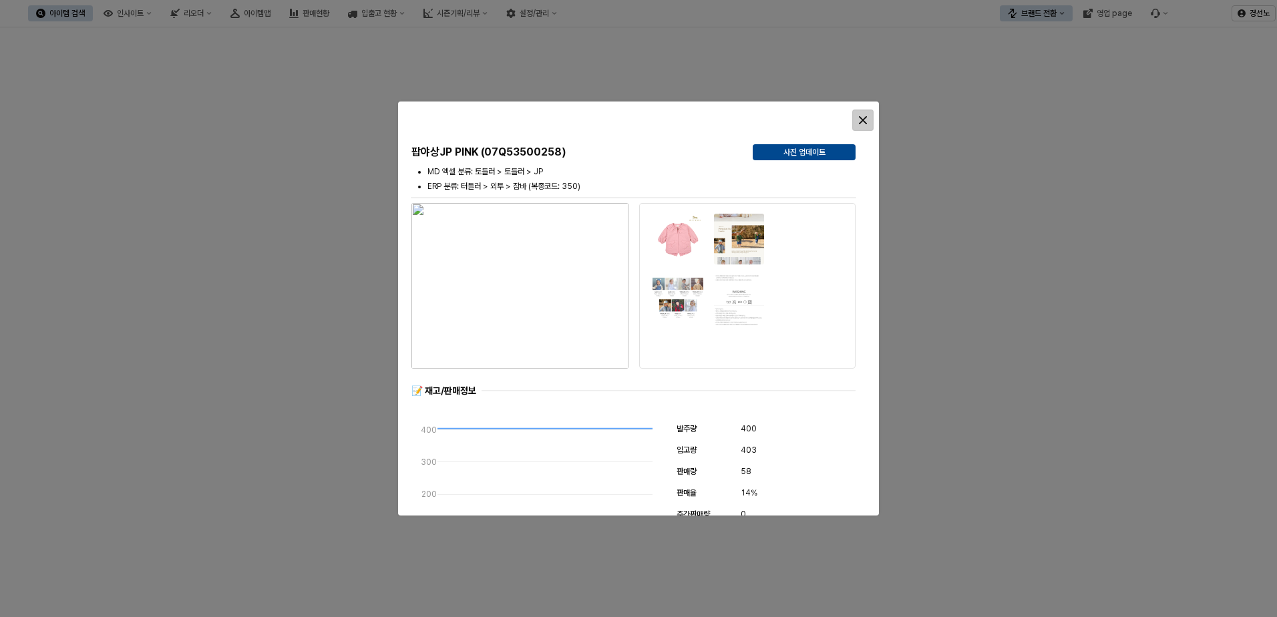
click at [863, 121] on icon "Close" at bounding box center [863, 120] width 8 height 8
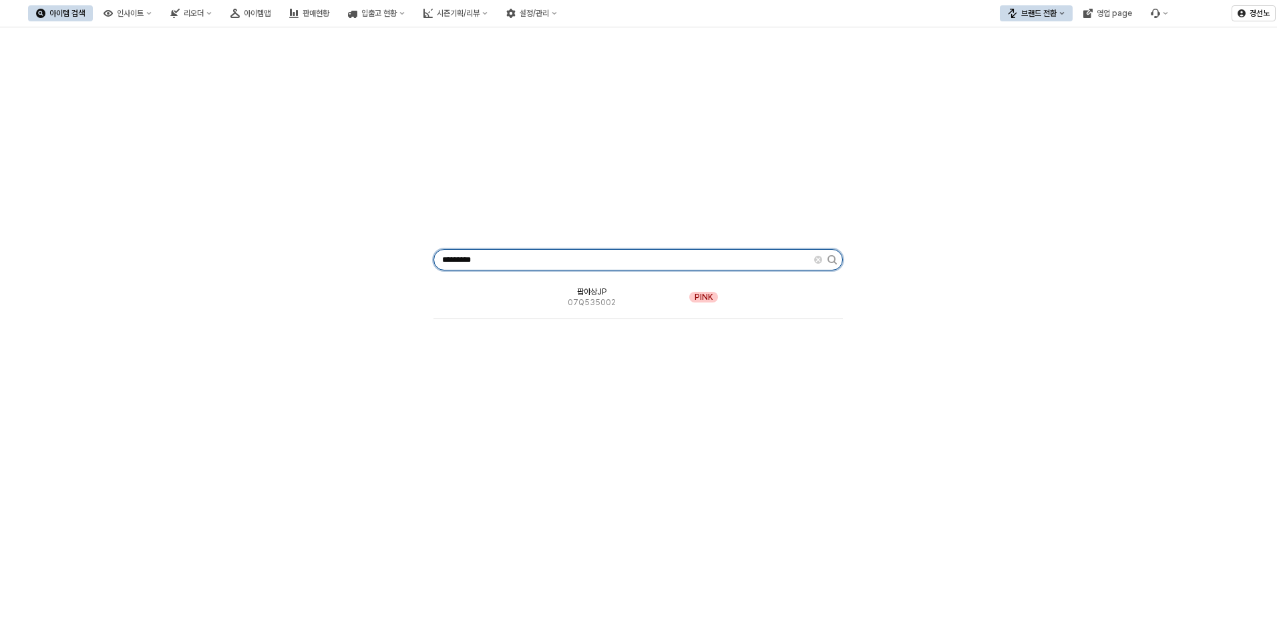
drag, startPoint x: 240, startPoint y: 244, endPoint x: 7, endPoint y: 244, distance: 233.0
click at [37, 244] on div "********* 팝야상JP 07Q535002 PINK" at bounding box center [638, 257] width 1261 height 449
paste input "App Frame"
click at [502, 256] on input "**********" at bounding box center [624, 260] width 380 height 20
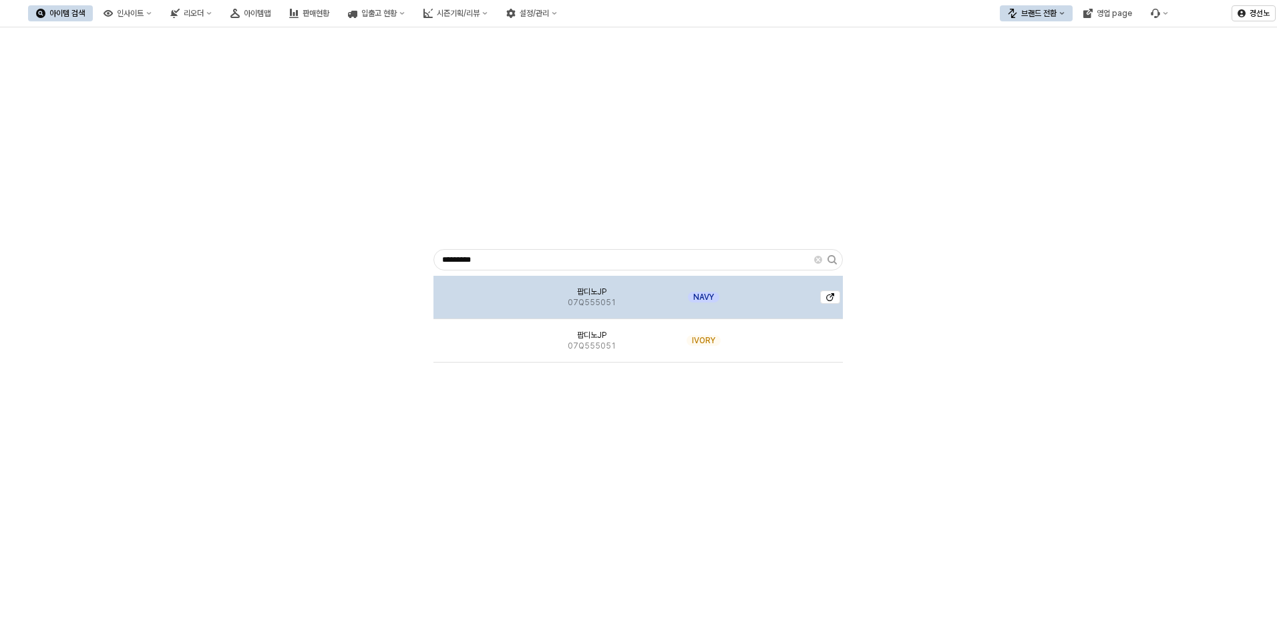
click at [483, 292] on img "App Frame" at bounding box center [483, 292] width 0 height 0
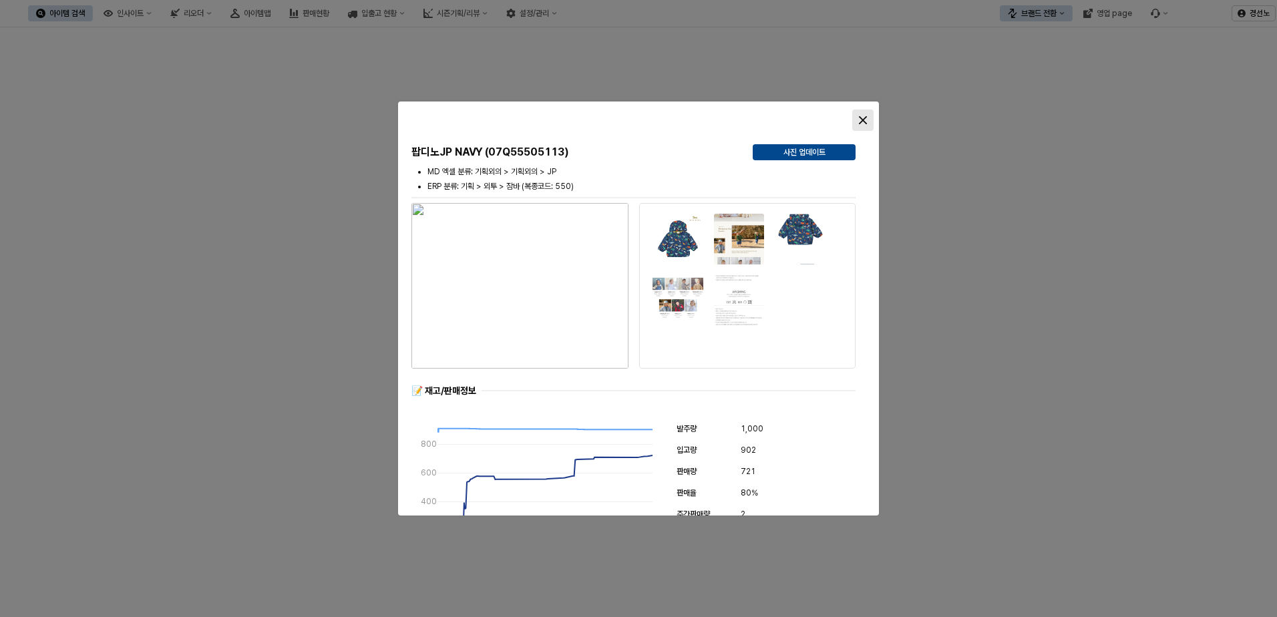
click at [860, 120] on icon "Close" at bounding box center [863, 120] width 8 height 8
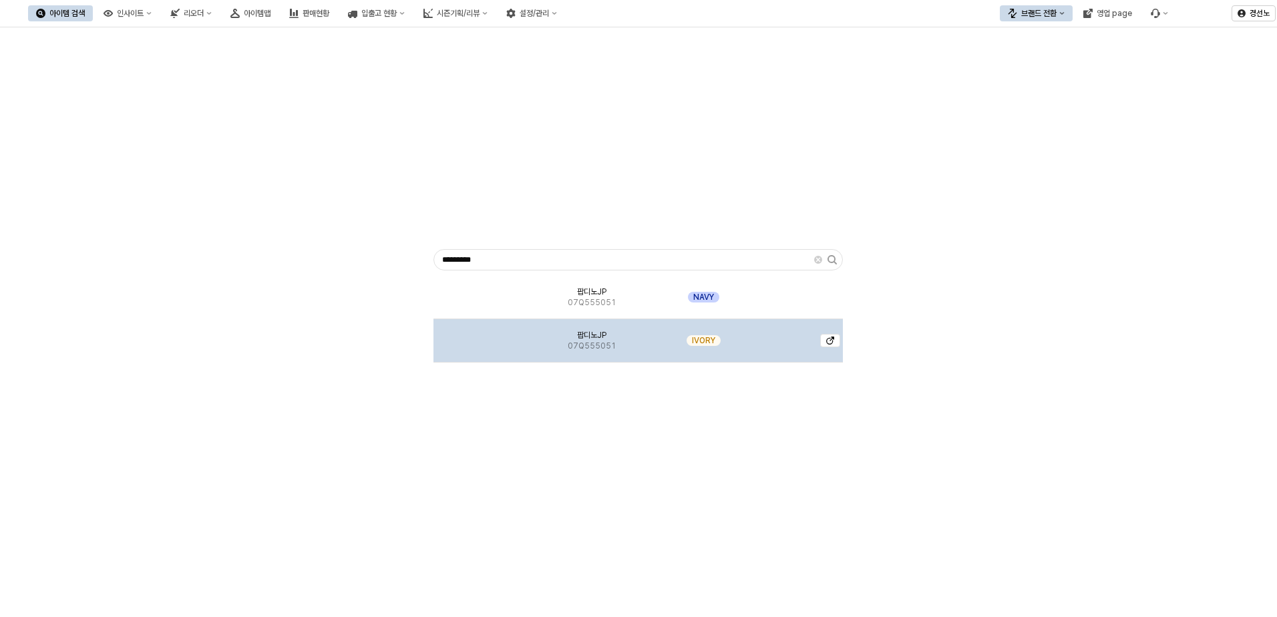
click at [483, 335] on img "App Frame" at bounding box center [483, 335] width 0 height 0
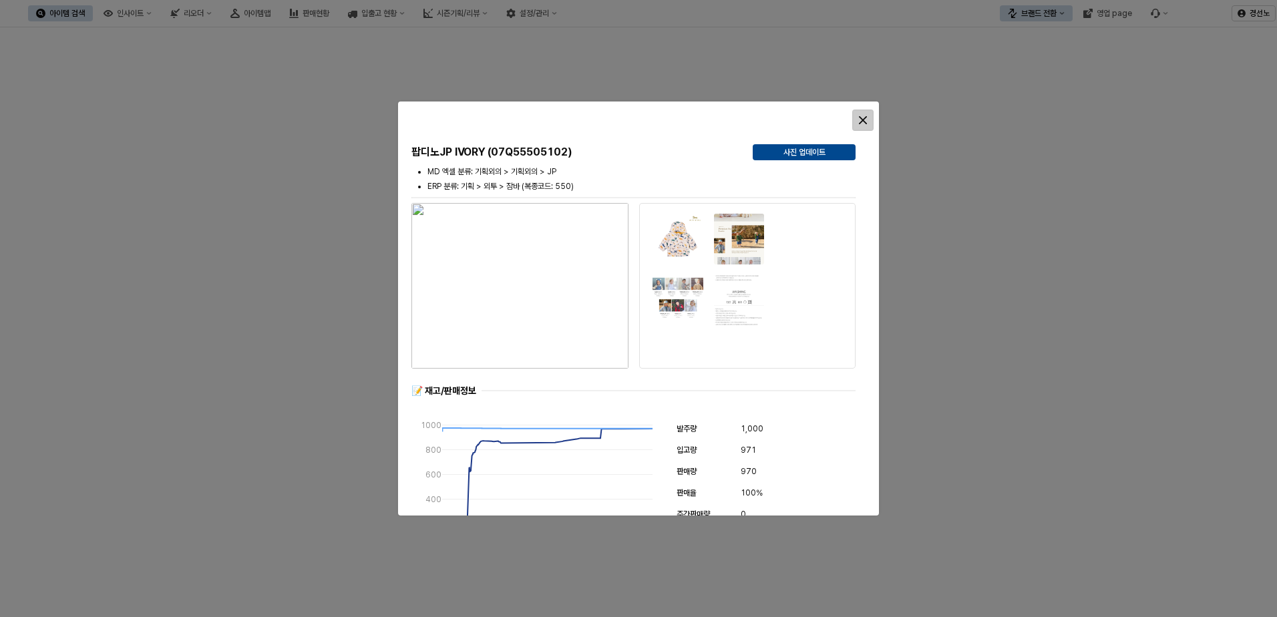
click at [861, 118] on icon "Close" at bounding box center [863, 120] width 8 height 8
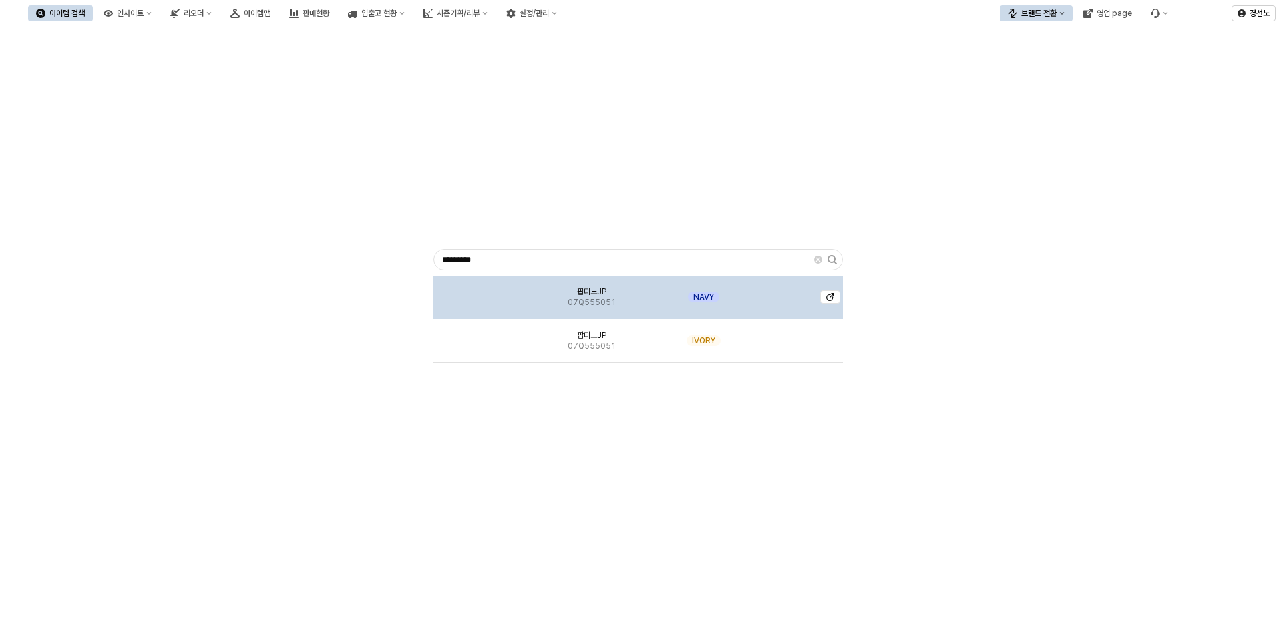
click at [593, 276] on div "팝디노JP 07Q555051" at bounding box center [592, 297] width 118 height 43
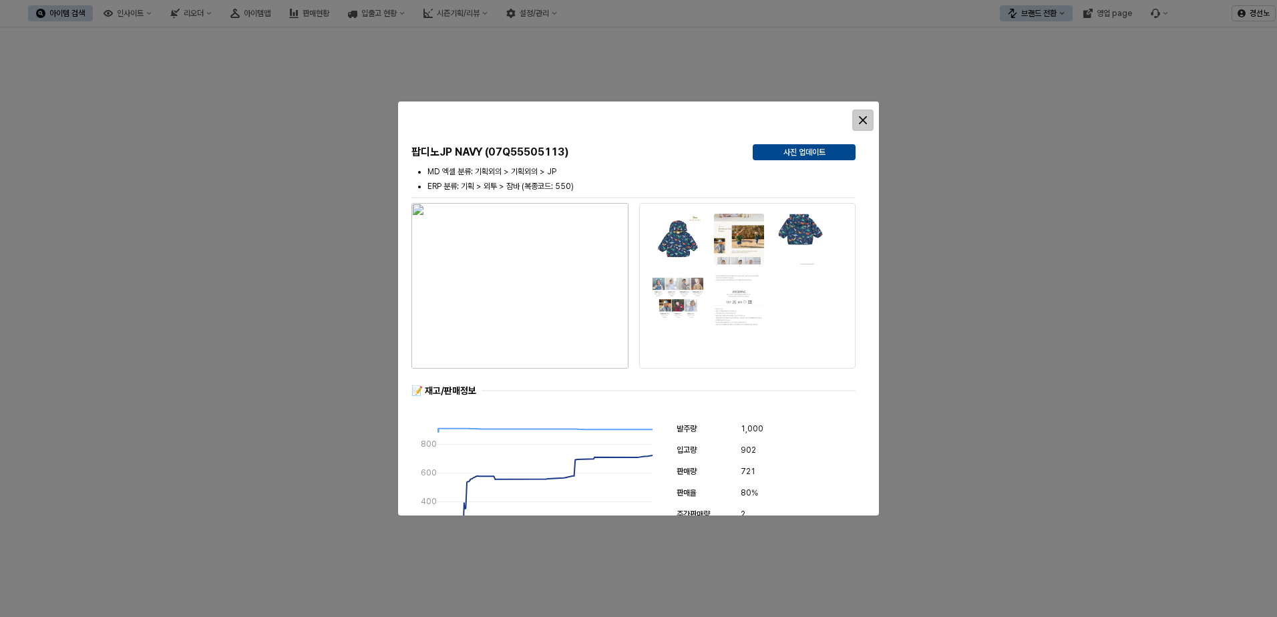
click at [857, 117] on div "Close" at bounding box center [863, 120] width 20 height 20
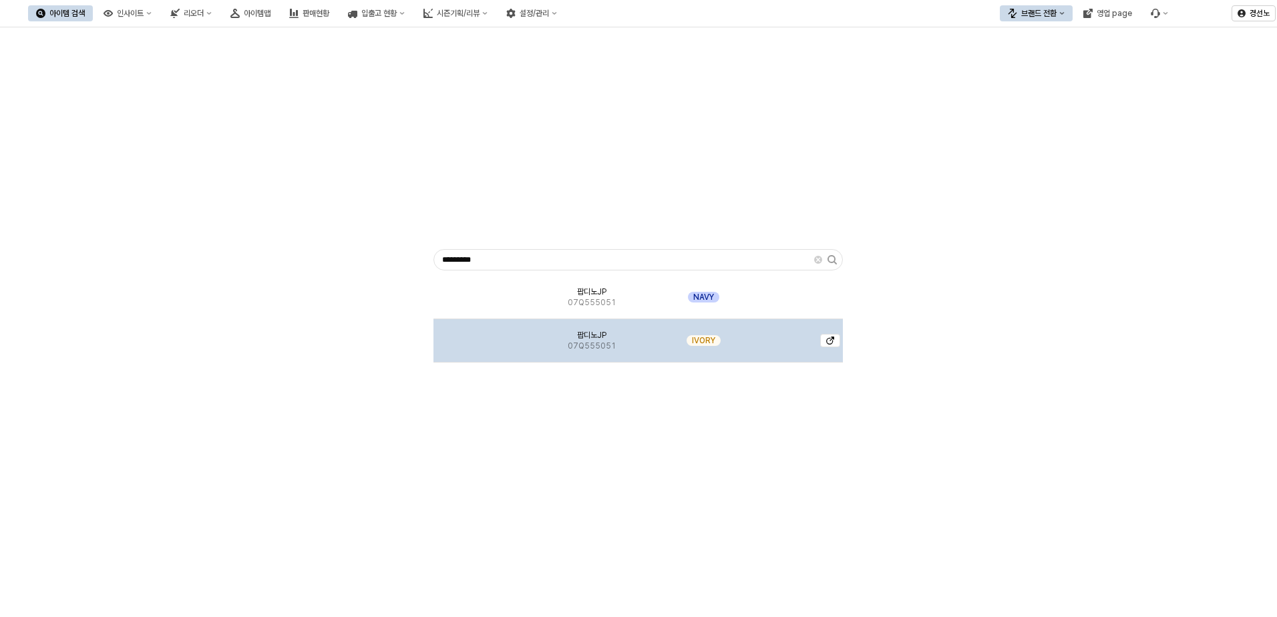
click at [592, 350] on span "07Q555051" at bounding box center [592, 346] width 48 height 11
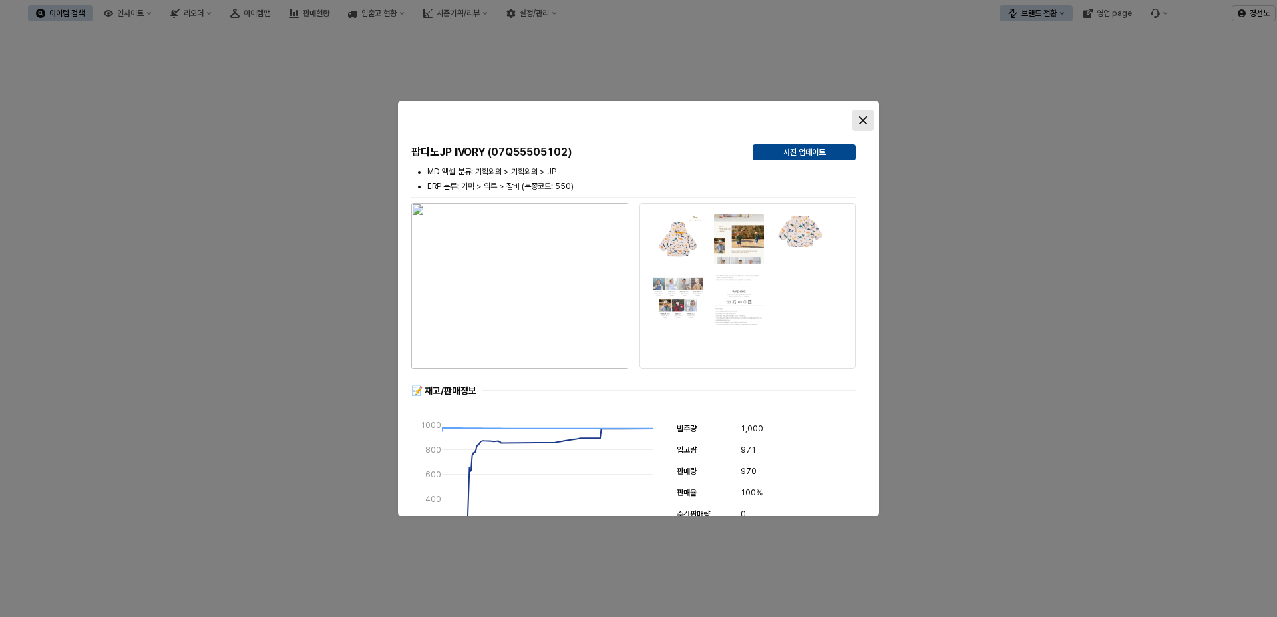
click at [863, 114] on div "Close" at bounding box center [863, 120] width 20 height 20
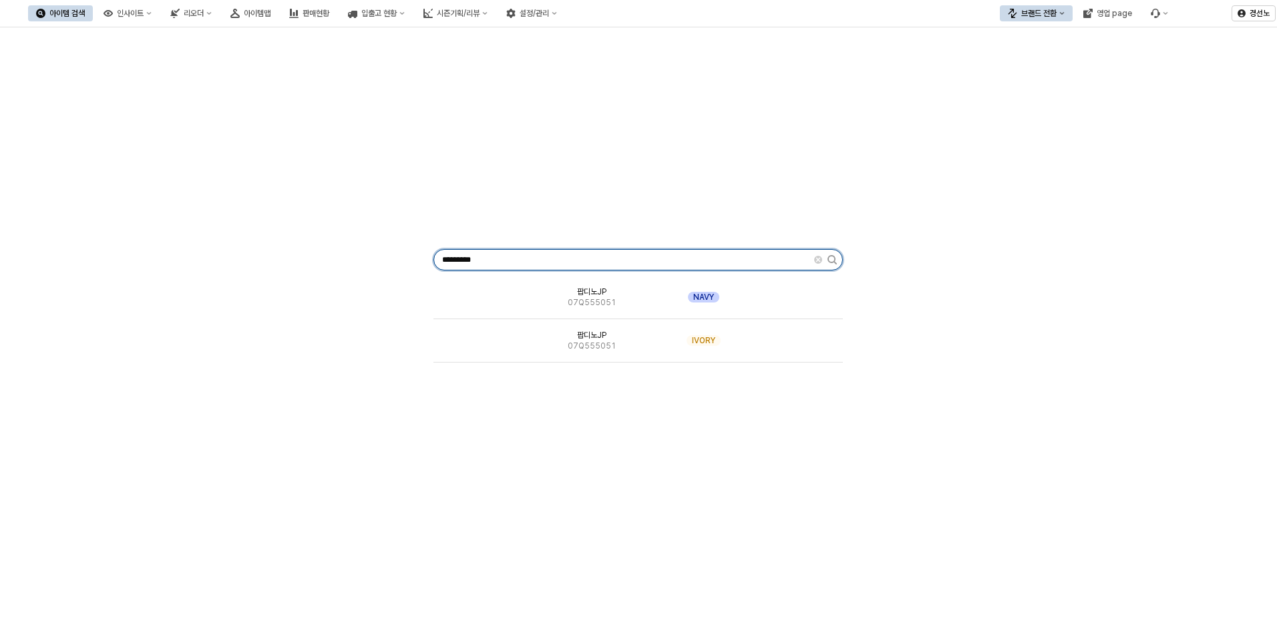
drag, startPoint x: 475, startPoint y: 258, endPoint x: 8, endPoint y: 246, distance: 466.9
click at [134, 256] on div "********* 팝디노JP 07Q555051 NAVY 팝디노JP 07Q555051 IVORY" at bounding box center [638, 257] width 1261 height 449
paste input "App Frame"
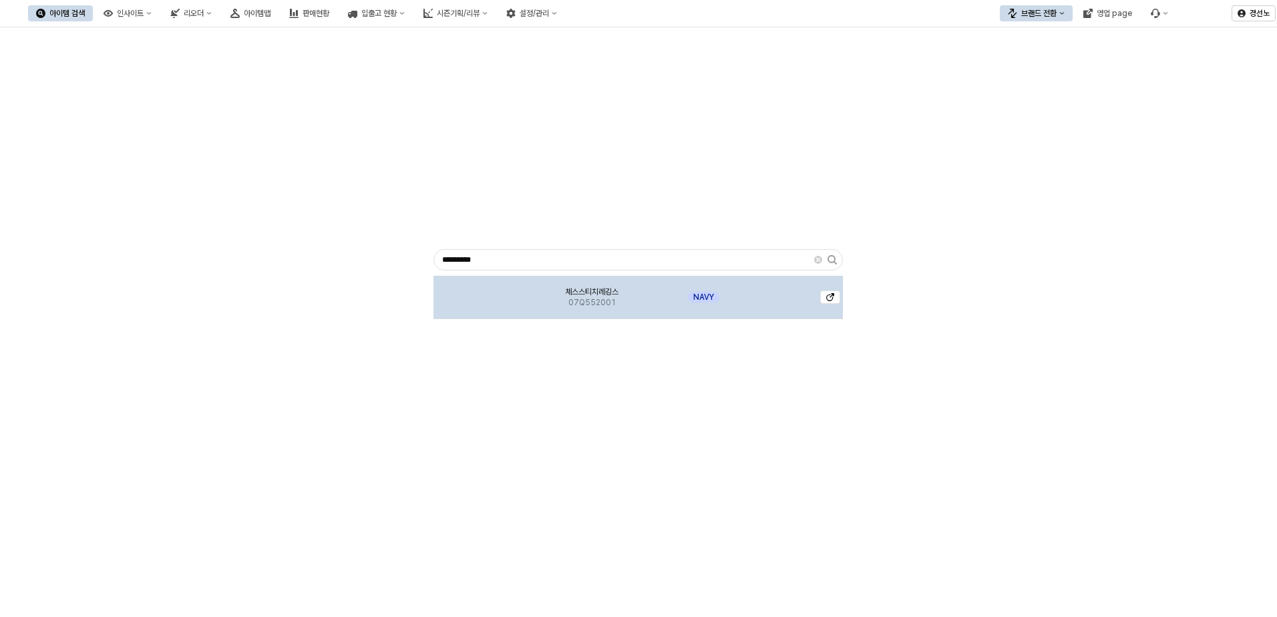
click at [578, 297] on span "07Q552001" at bounding box center [591, 302] width 47 height 11
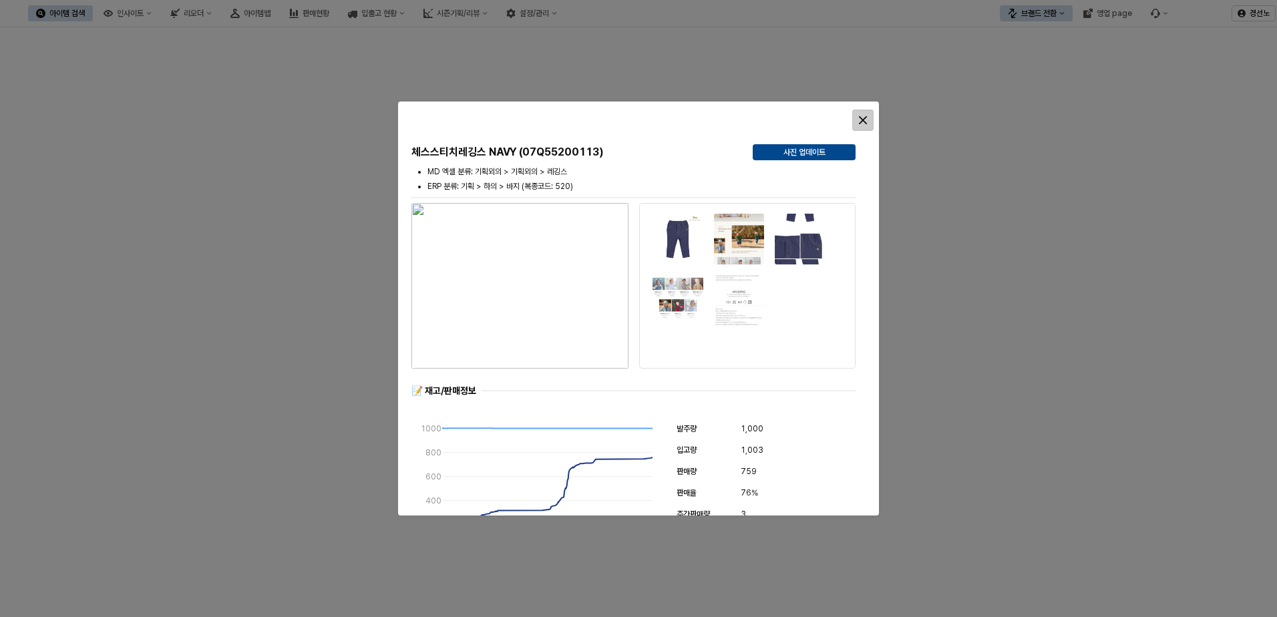
click at [868, 117] on div "Close" at bounding box center [863, 120] width 20 height 20
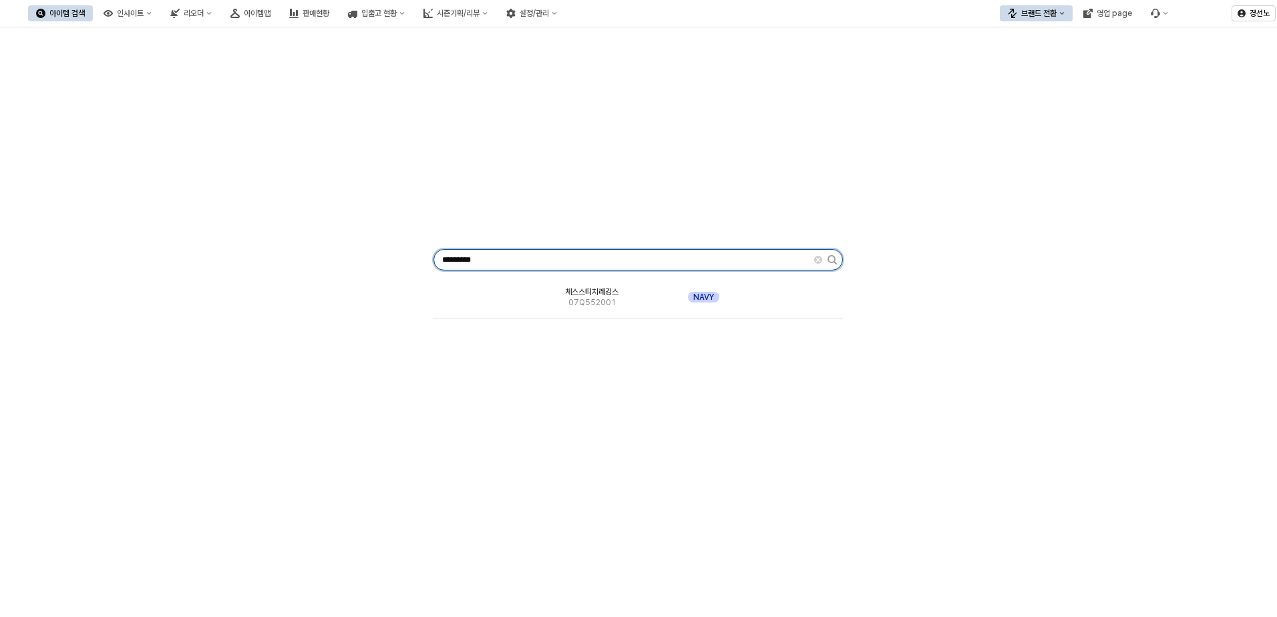
drag, startPoint x: 406, startPoint y: 263, endPoint x: 45, endPoint y: 266, distance: 360.6
click at [77, 266] on div "********* 체스스티치레깅스 07Q552001 NAVY" at bounding box center [638, 257] width 1261 height 449
paste input "App Frame"
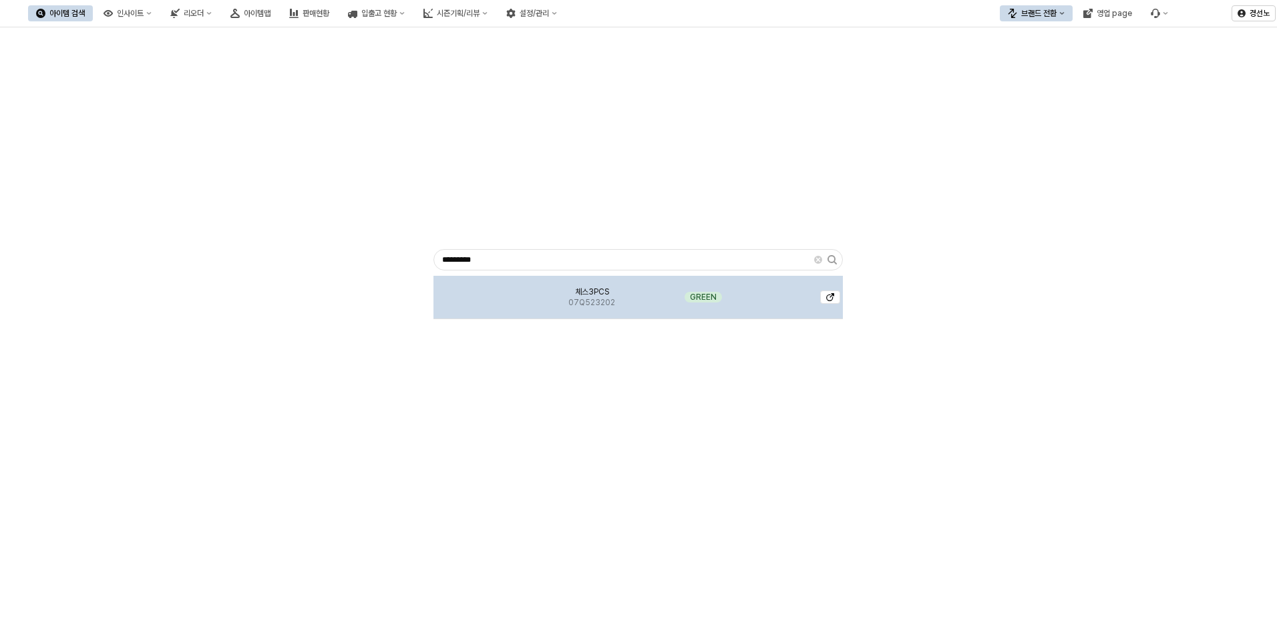
click at [483, 292] on img "App Frame" at bounding box center [483, 292] width 0 height 0
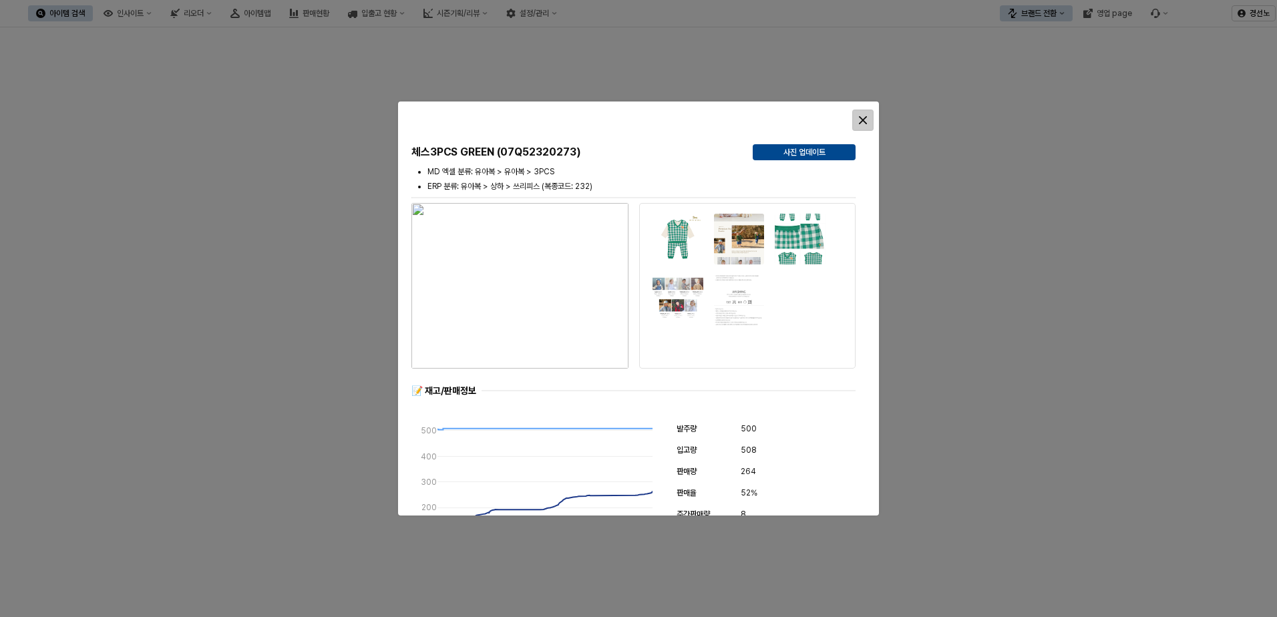
click at [872, 120] on div "Close" at bounding box center [863, 120] width 20 height 20
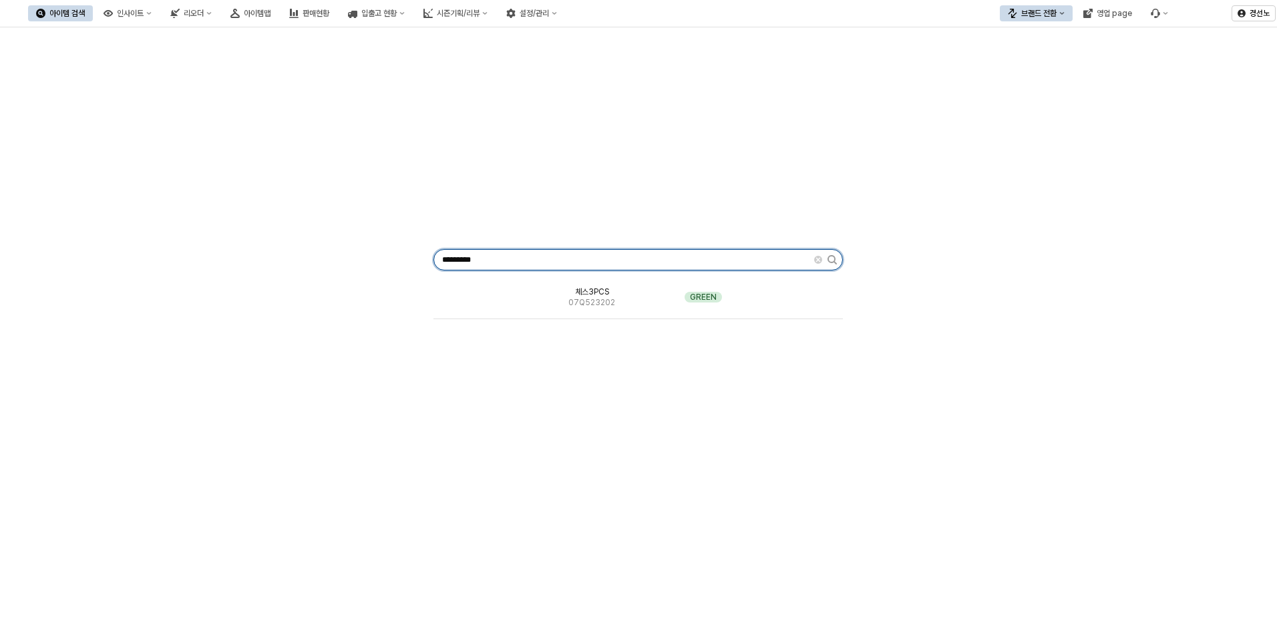
drag, startPoint x: 501, startPoint y: 258, endPoint x: 95, endPoint y: 256, distance: 405.3
click at [140, 258] on div "********* 체스3PCS 07Q523202 GREEN" at bounding box center [638, 257] width 1261 height 449
paste input "App Frame"
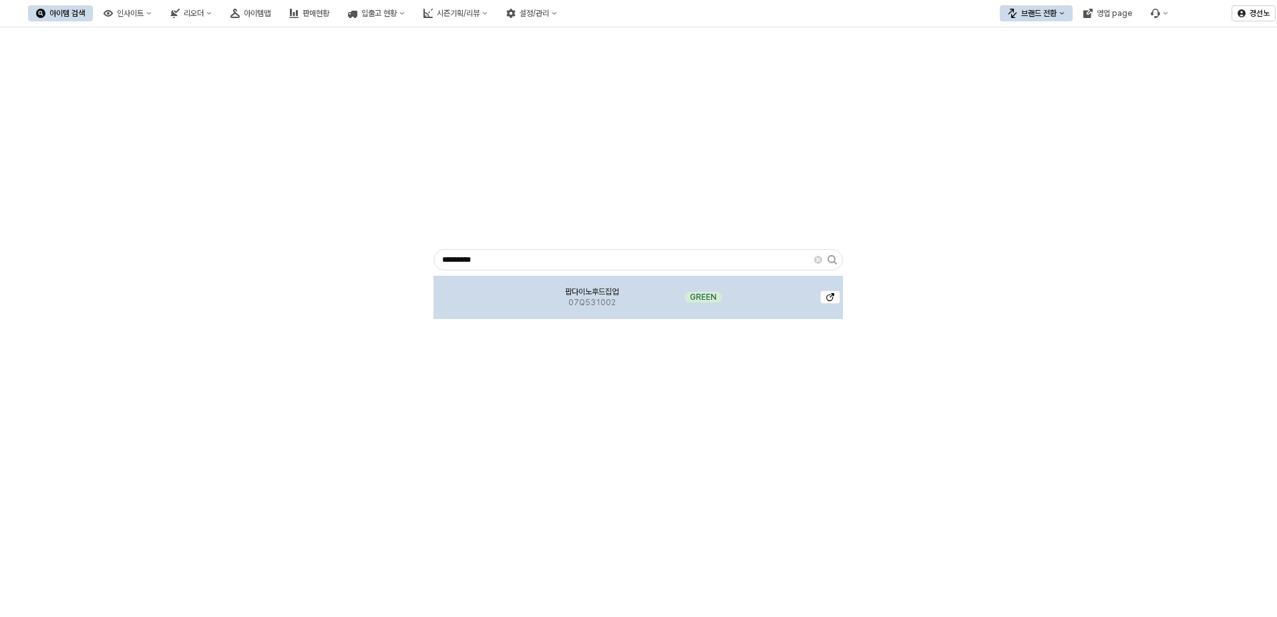
click at [578, 291] on span "팝다이노후드집업" at bounding box center [591, 291] width 53 height 11
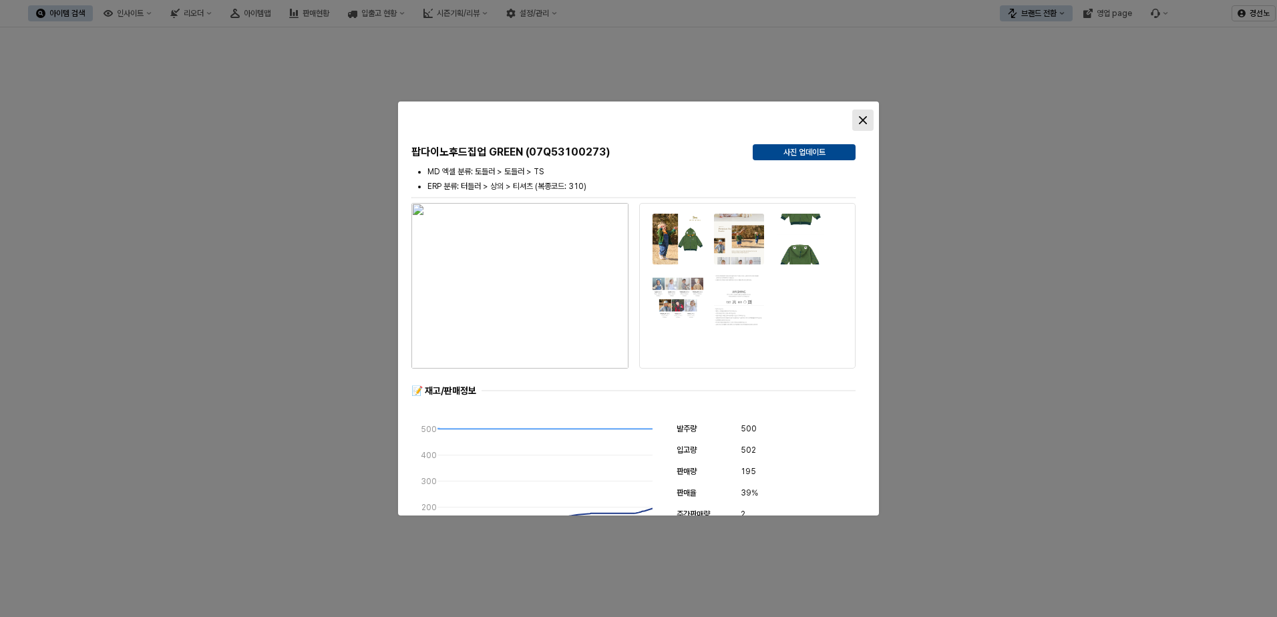
click at [858, 119] on div "Close" at bounding box center [863, 120] width 20 height 20
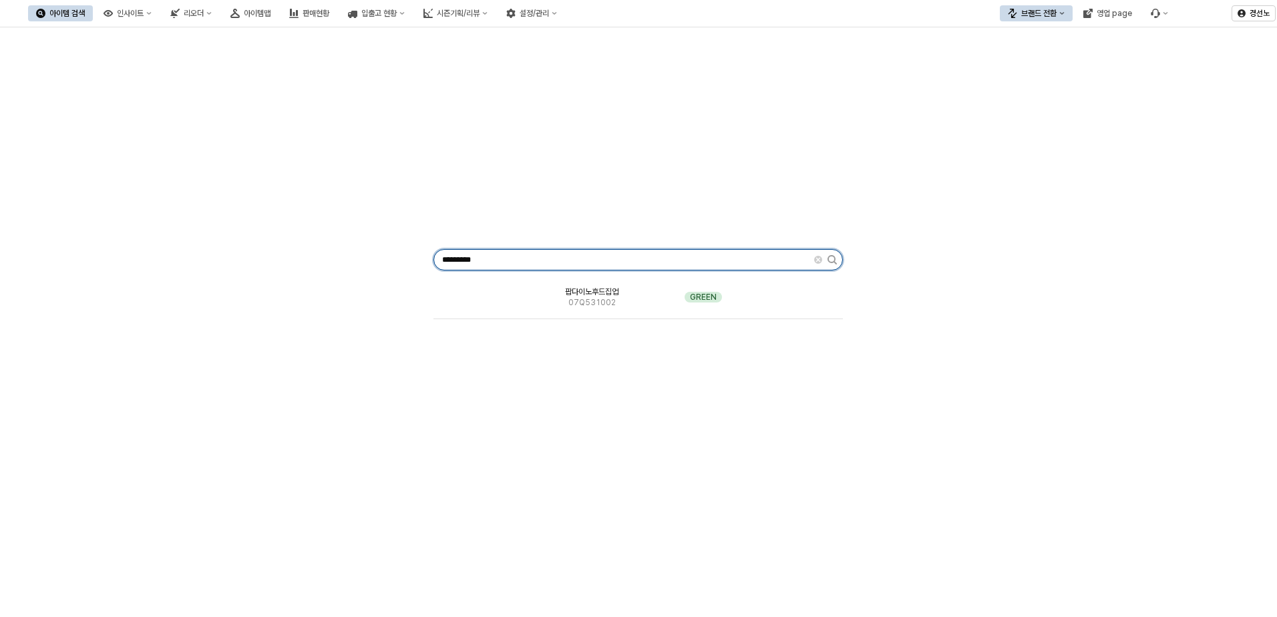
drag, startPoint x: 333, startPoint y: 236, endPoint x: 8, endPoint y: 233, distance: 325.2
click at [29, 234] on div "********* 팝다이노후드집업 07Q531002 GREEN" at bounding box center [638, 257] width 1261 height 449
paste input "App Frame"
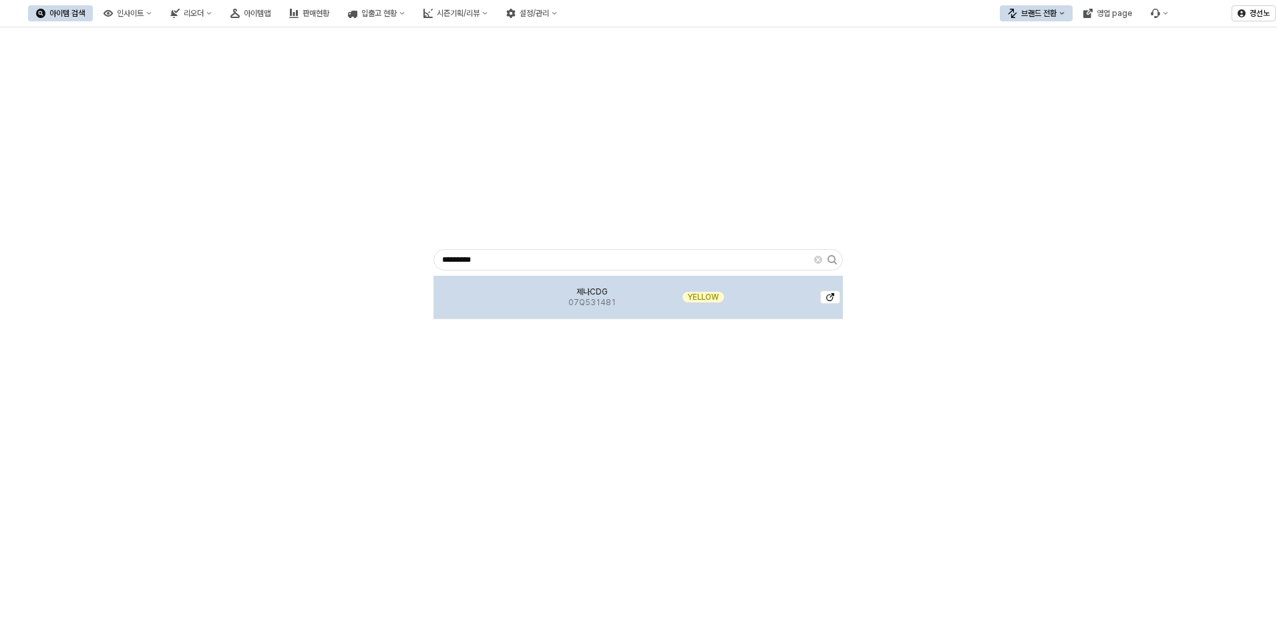
click at [483, 292] on img "App Frame" at bounding box center [483, 292] width 0 height 0
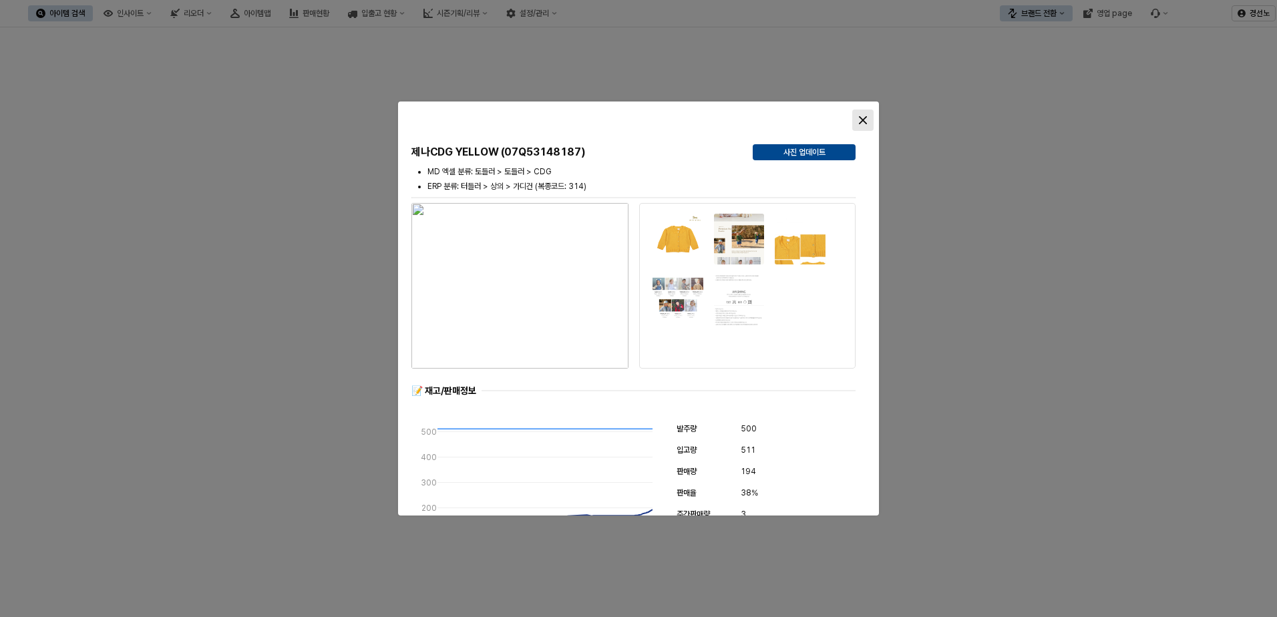
click at [862, 110] on div "Close" at bounding box center [863, 120] width 20 height 20
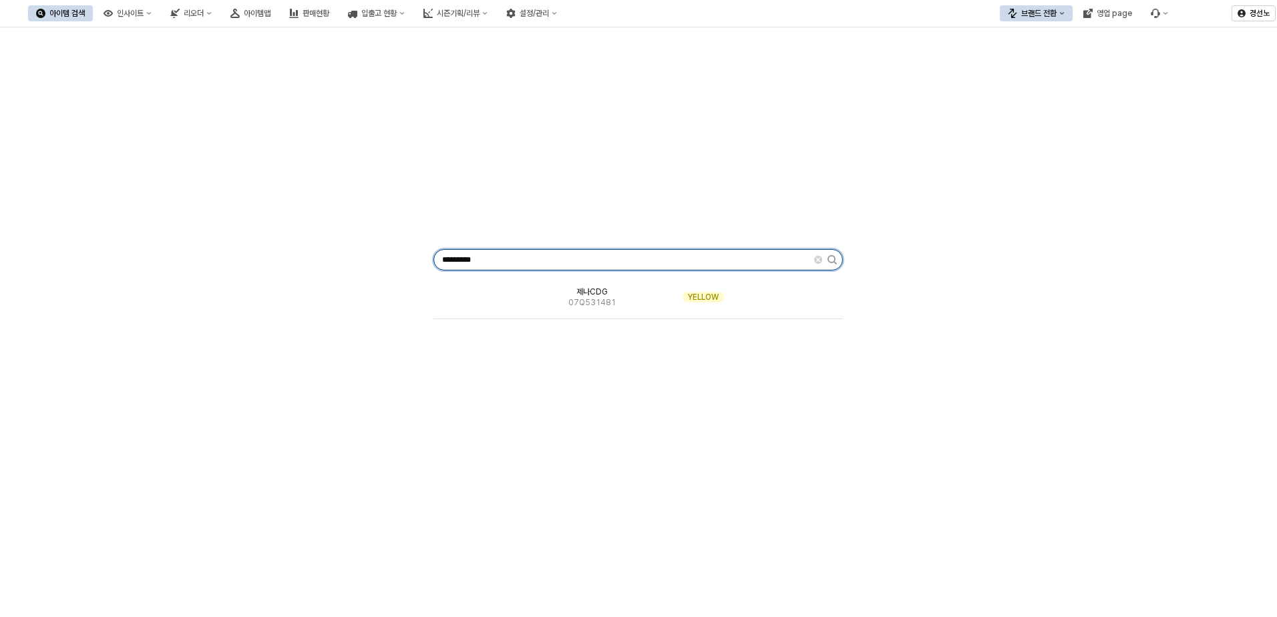
drag, startPoint x: 527, startPoint y: 258, endPoint x: 171, endPoint y: 249, distance: 356.7
click at [171, 249] on div "********* 제나CDG 07Q531481 YELLOW" at bounding box center [638, 257] width 1261 height 449
paste input "App Frame"
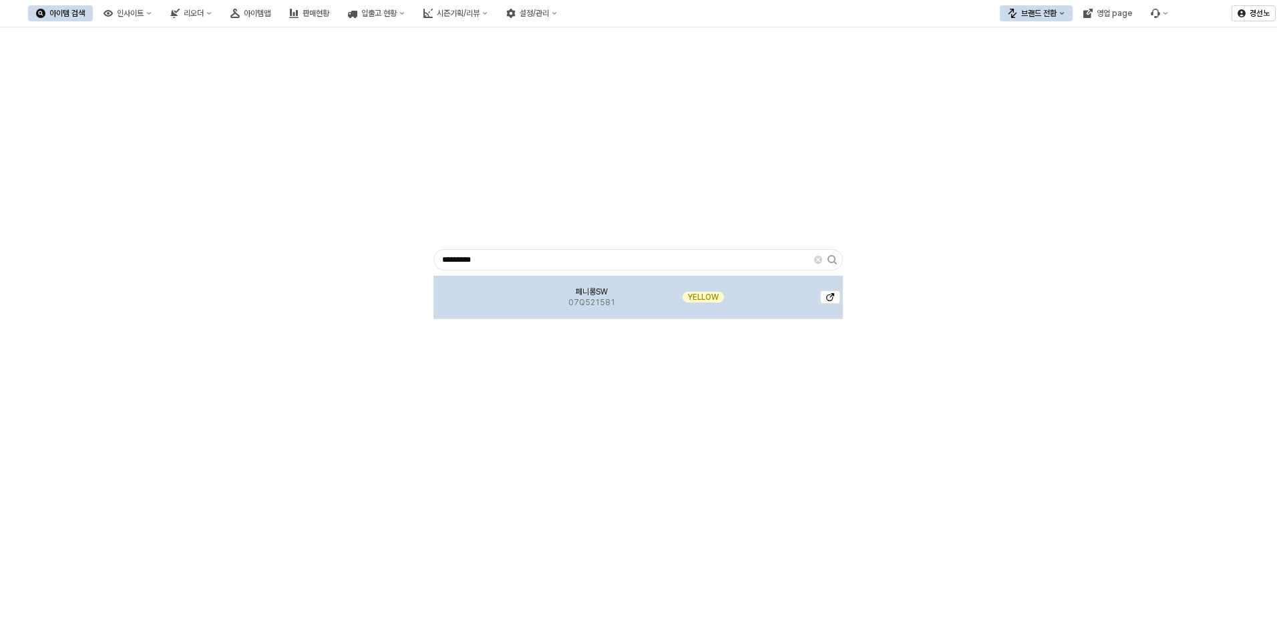
click at [483, 292] on img "App Frame" at bounding box center [483, 292] width 0 height 0
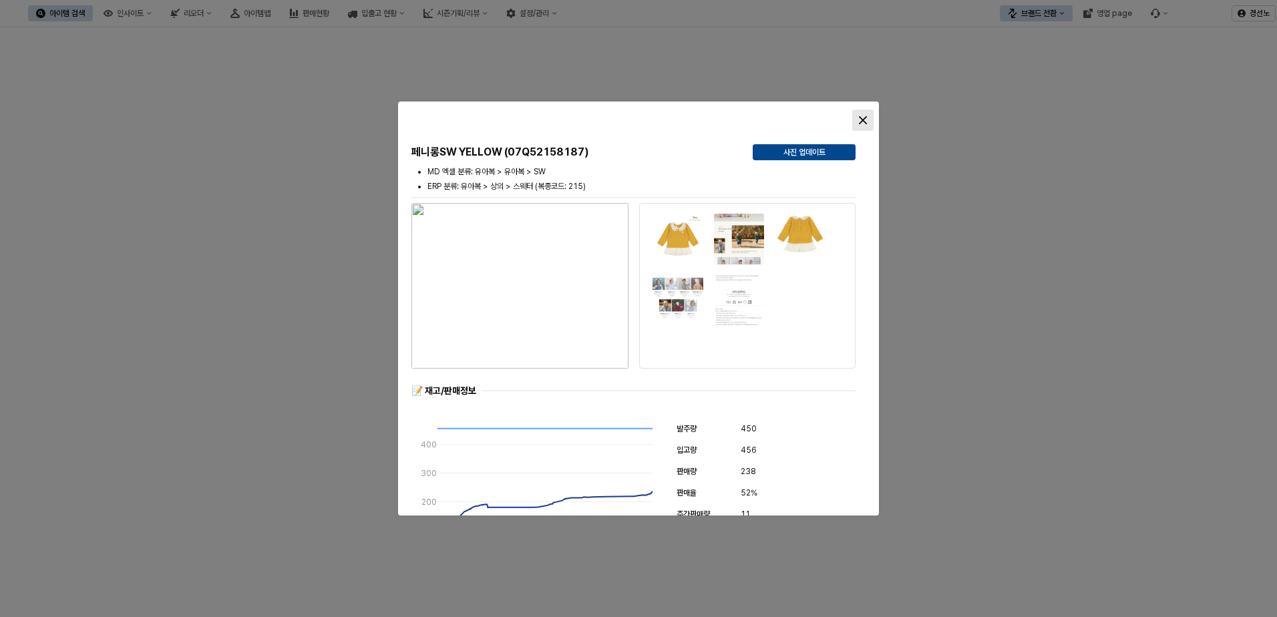
click at [867, 122] on div "Close" at bounding box center [863, 120] width 20 height 20
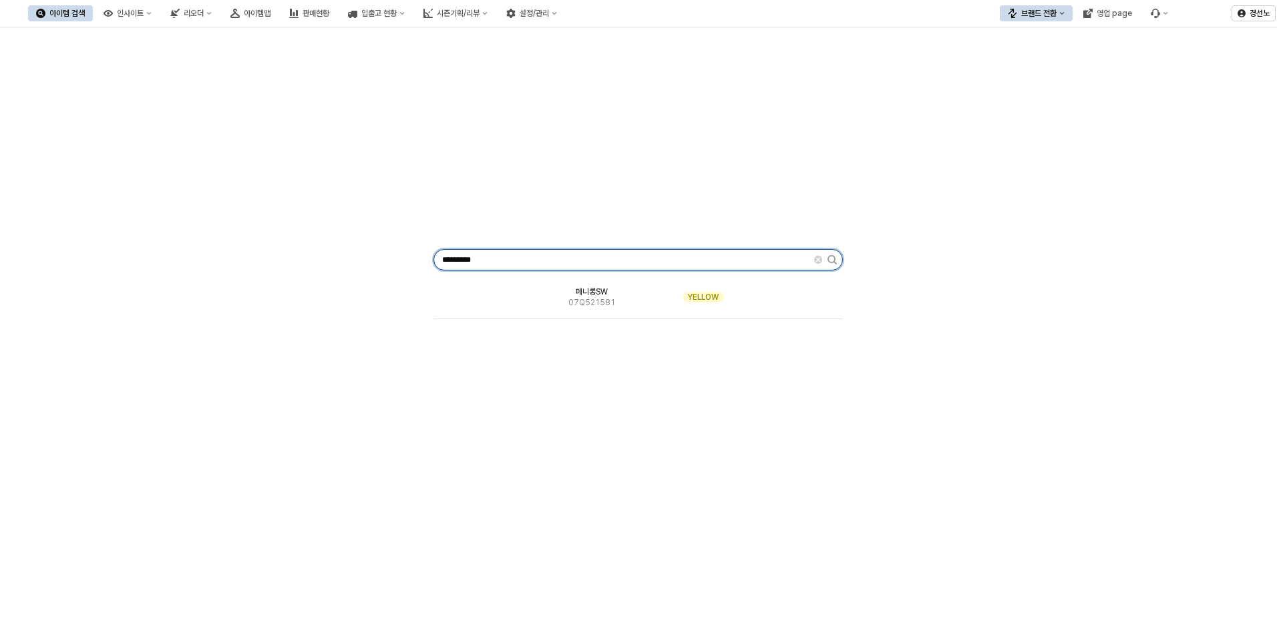
drag, startPoint x: 512, startPoint y: 254, endPoint x: 173, endPoint y: 255, distance: 339.2
click at [186, 256] on div "********* 페니롱SW 07Q521581 YELLOW" at bounding box center [638, 257] width 1261 height 449
paste input "App Frame"
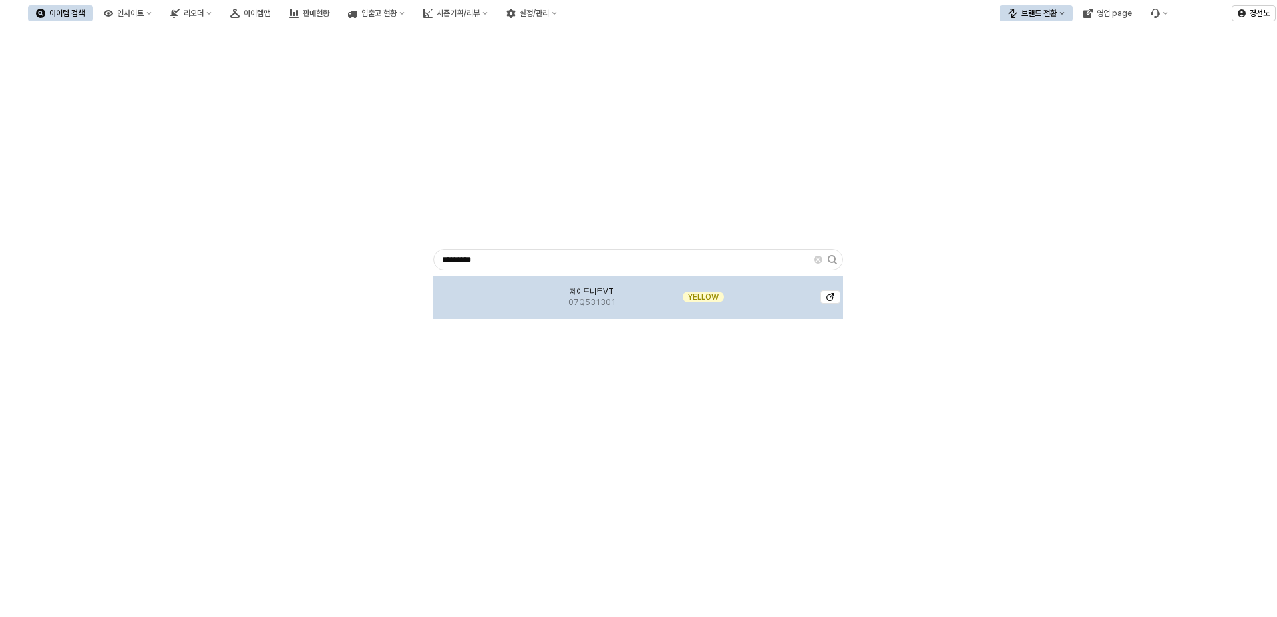
click at [570, 292] on span "제이드니트VT" at bounding box center [592, 291] width 44 height 11
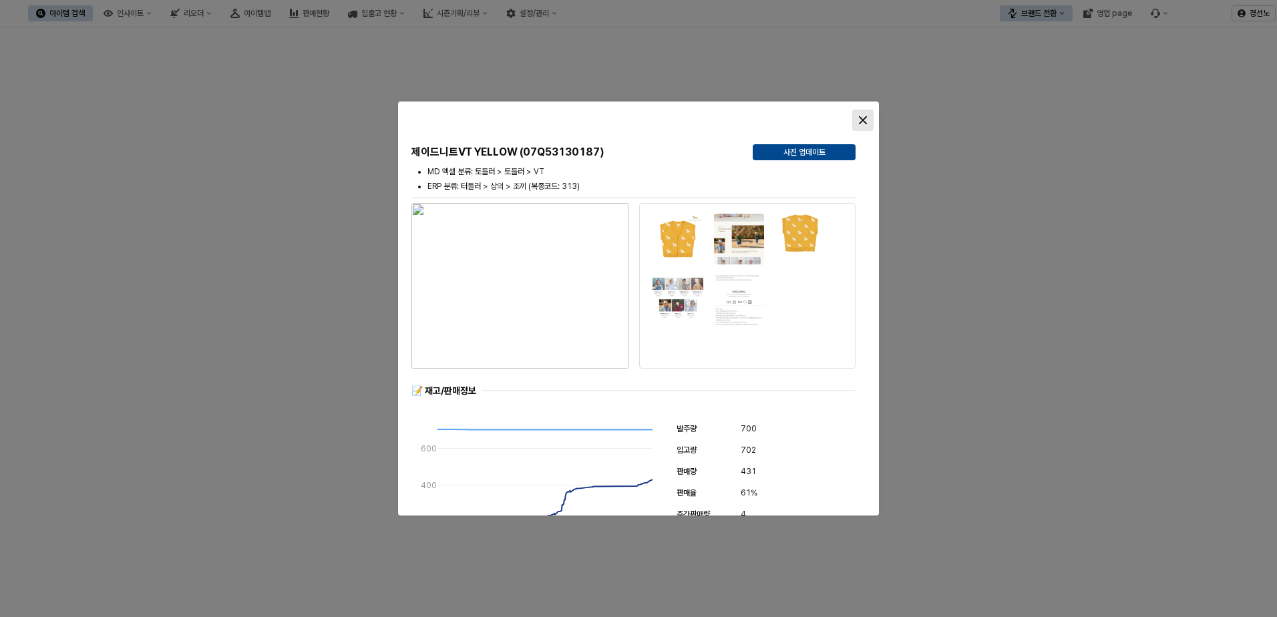
click at [863, 118] on icon "Close" at bounding box center [863, 120] width 8 height 8
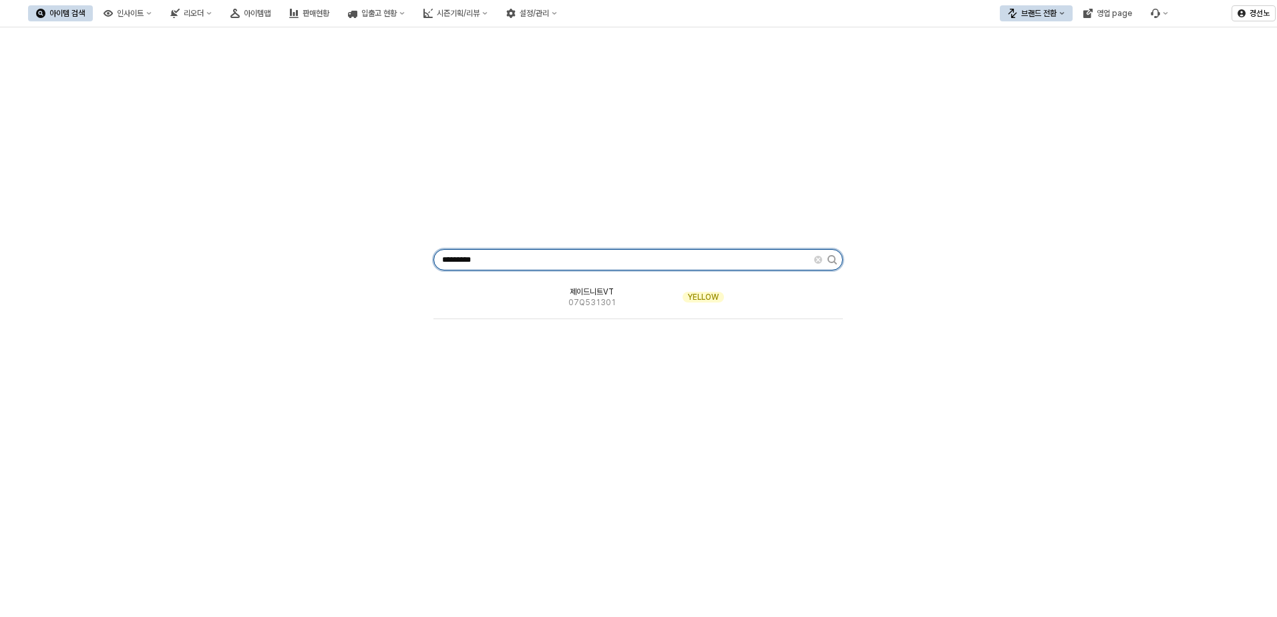
drag, startPoint x: 519, startPoint y: 259, endPoint x: 34, endPoint y: 259, distance: 484.7
click at [69, 258] on div "********* 제이드니트VT 07Q531301 YELLOW" at bounding box center [638, 257] width 1261 height 449
paste input "App Frame"
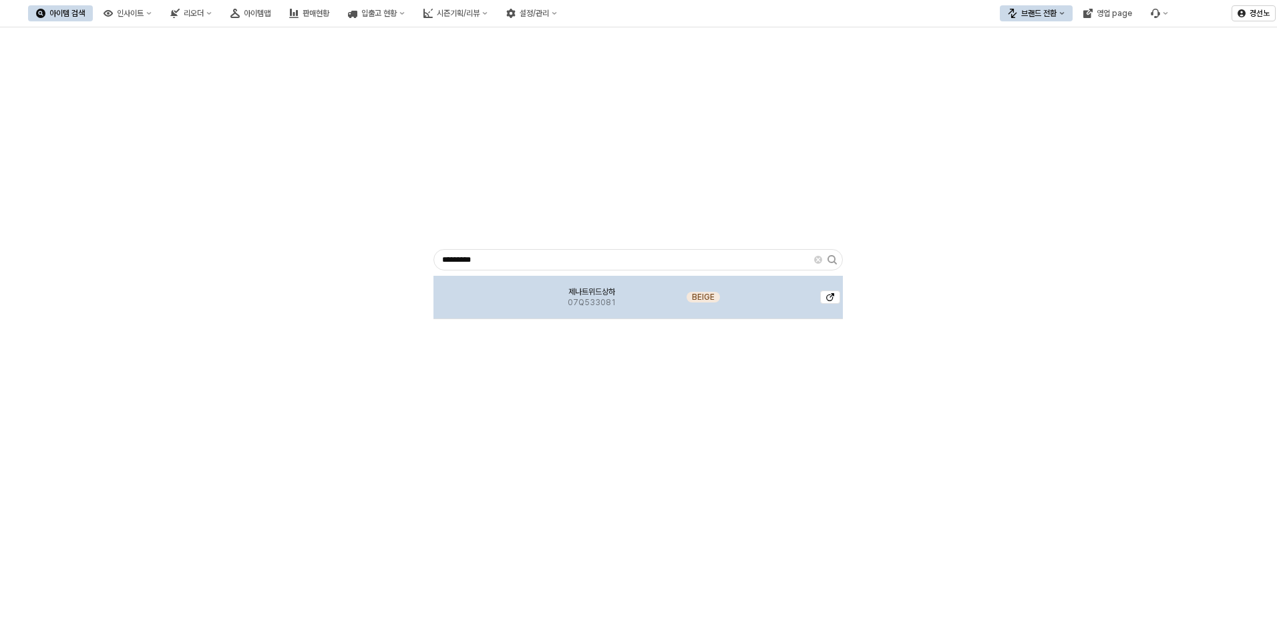
click at [483, 292] on img "App Frame" at bounding box center [483, 292] width 0 height 0
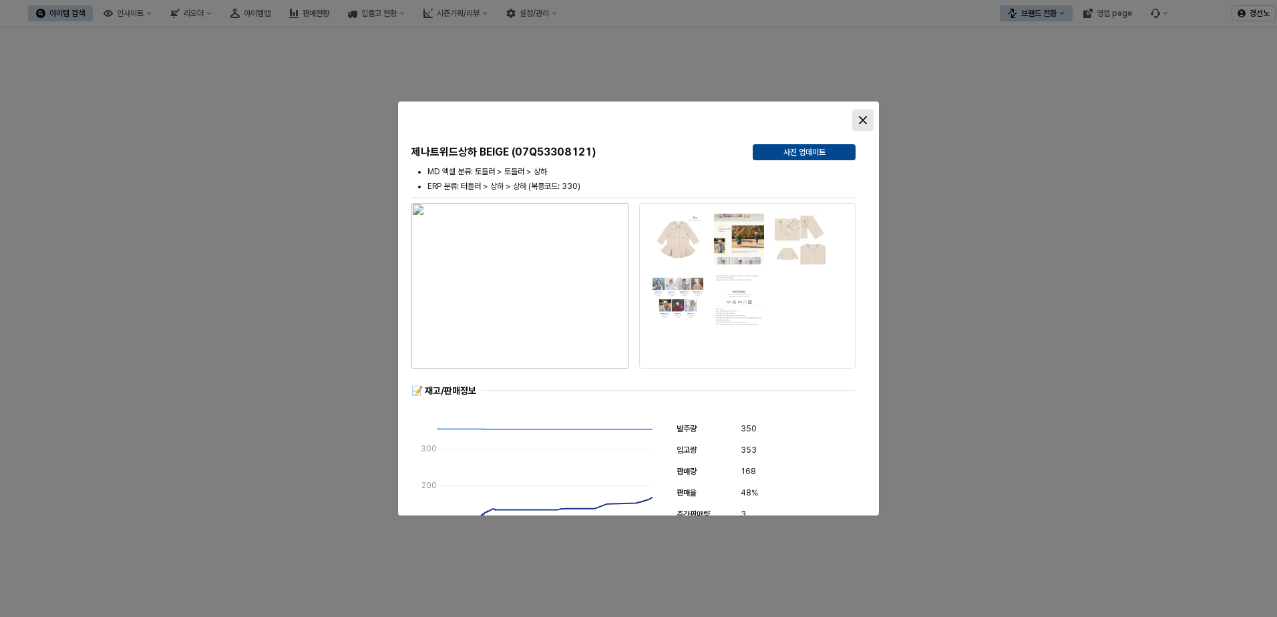
click at [863, 120] on icon "Close" at bounding box center [863, 120] width 8 height 8
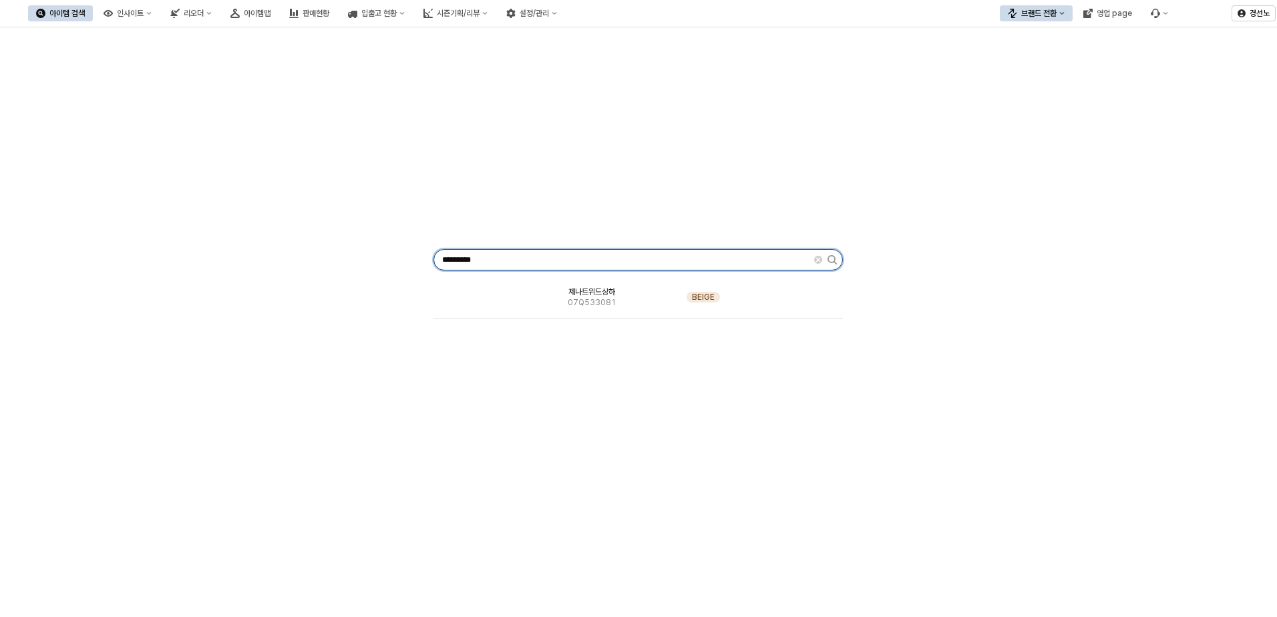
drag, startPoint x: 523, startPoint y: 255, endPoint x: -63, endPoint y: 230, distance: 587.4
click at [0, 230] on html "Skip to main content 아이템 검색 인사이트 리오더 아이템맵 판매현황 입출고 현황 시즌기획/리뷰 설정/관리 브랜드 전환 영업 p…" at bounding box center [638, 308] width 1277 height 617
paste input "App Frame"
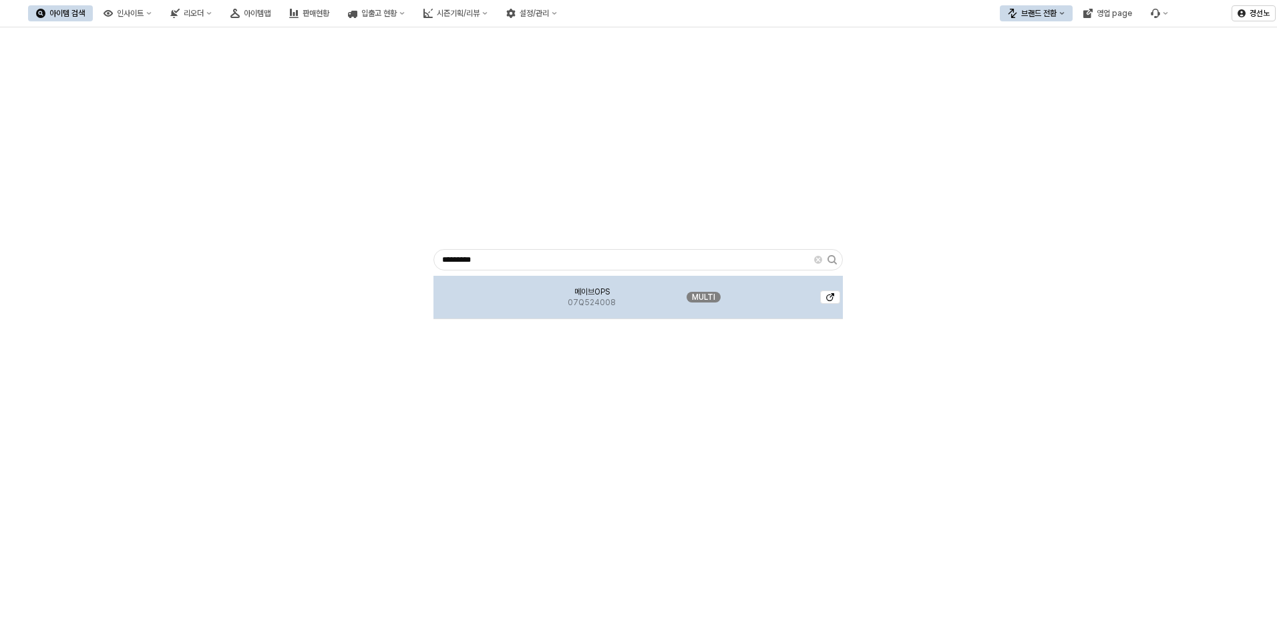
click at [483, 292] on img "App Frame" at bounding box center [483, 292] width 0 height 0
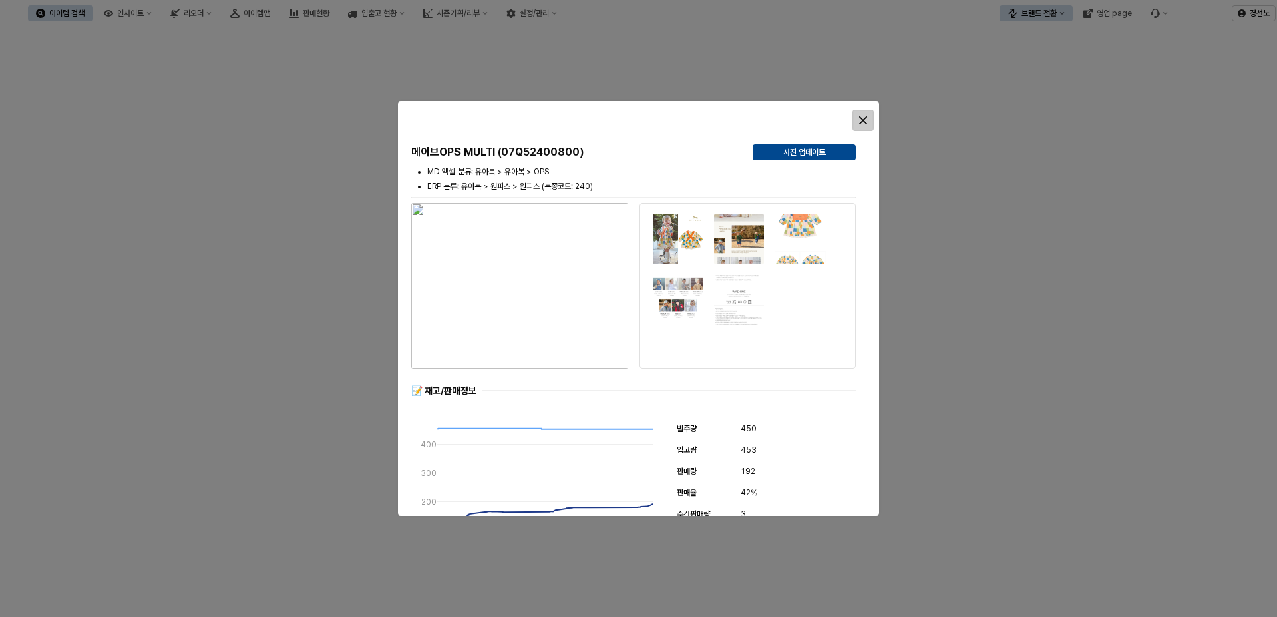
click at [869, 115] on div "Close" at bounding box center [863, 120] width 20 height 20
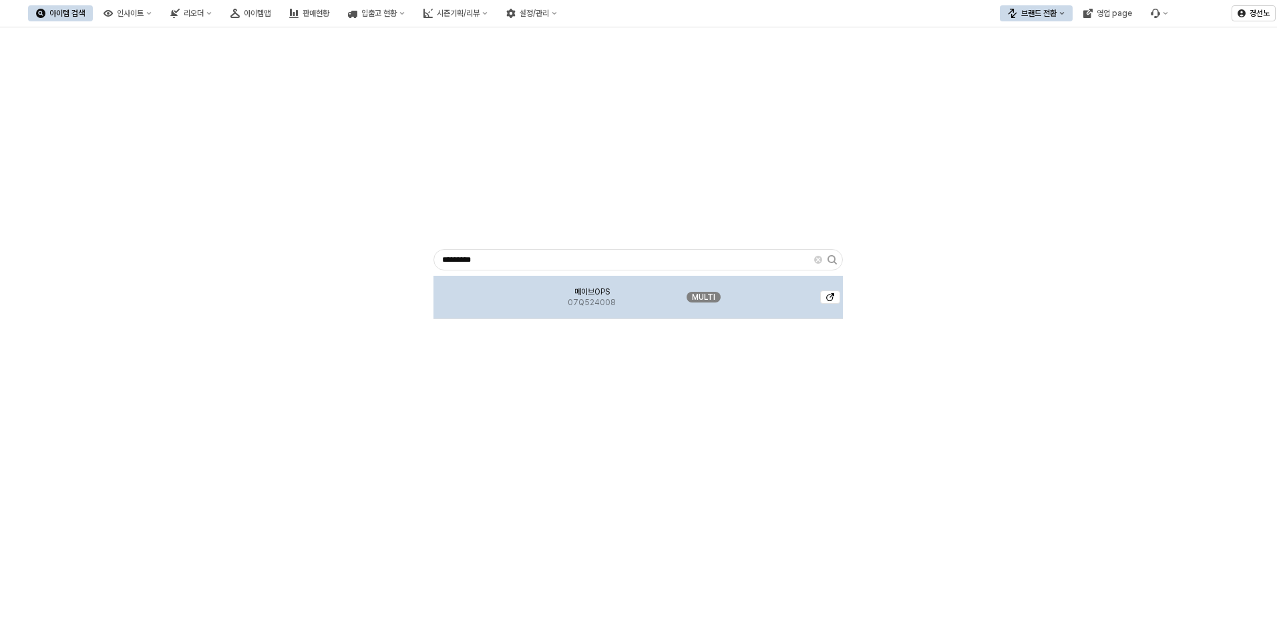
click at [483, 292] on img "App Frame" at bounding box center [483, 292] width 0 height 0
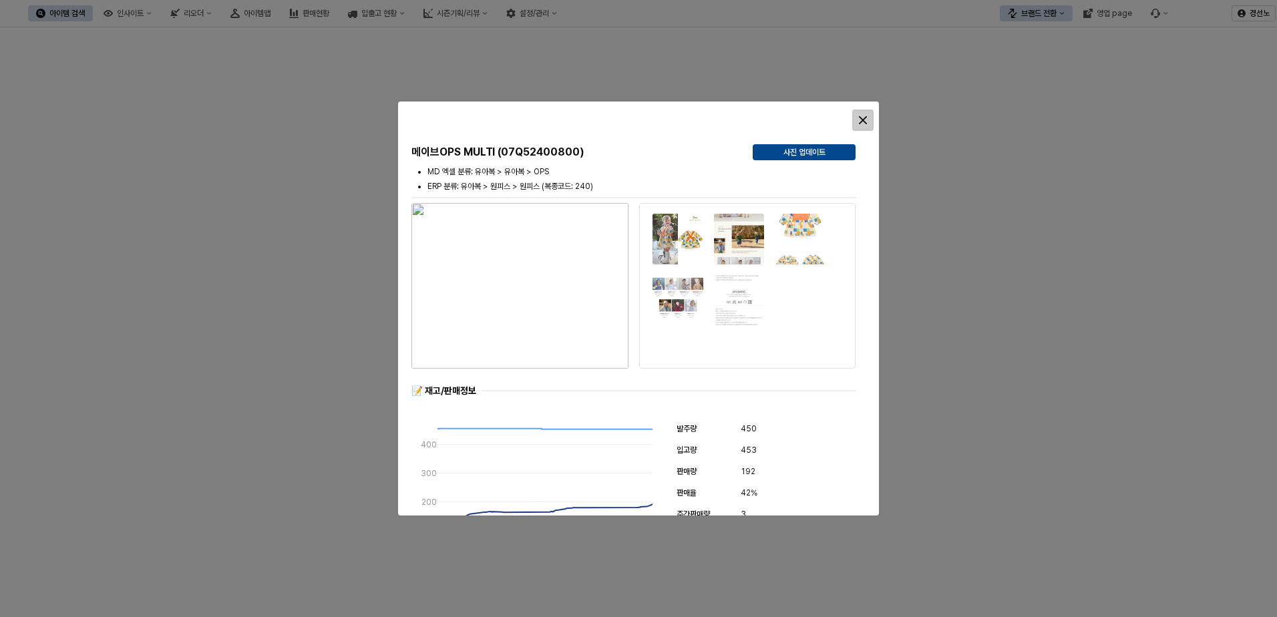
click at [863, 119] on icon "Close" at bounding box center [863, 120] width 8 height 8
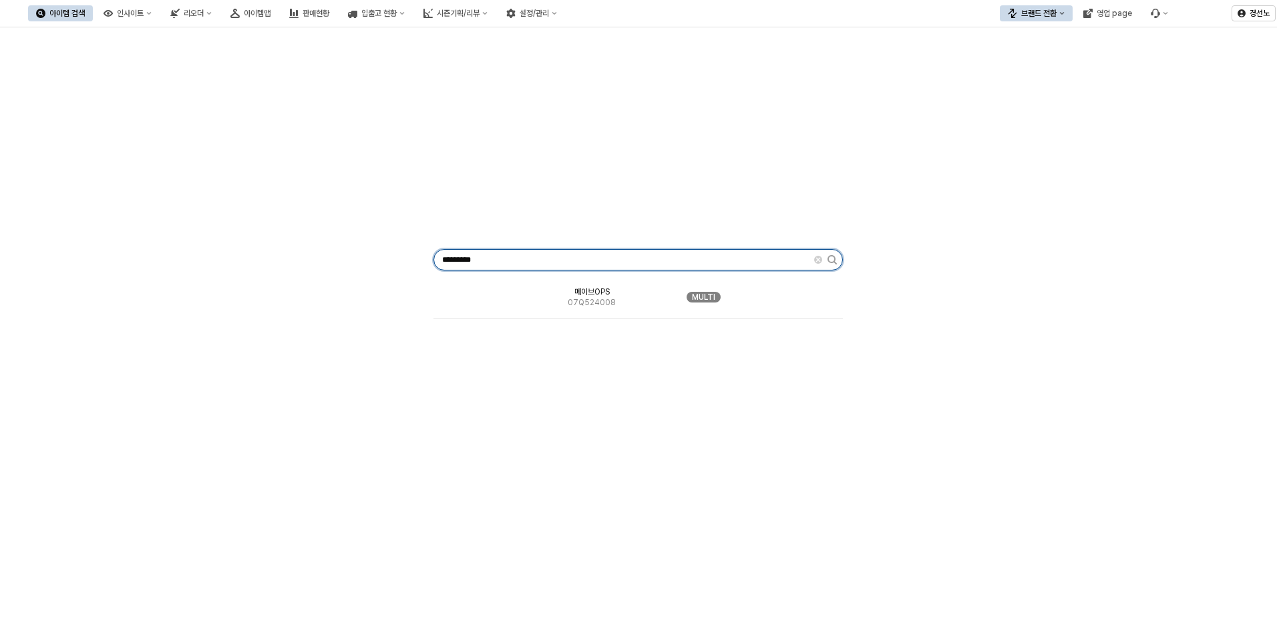
drag, startPoint x: 495, startPoint y: 258, endPoint x: -315, endPoint y: 256, distance: 810.5
click at [0, 256] on html "Skip to main content 아이템 검색 인사이트 리오더 아이템맵 판매현황 입출고 현황 시즌기획/리뷰 설정/관리 브랜드 전환 영업 p…" at bounding box center [638, 308] width 1277 height 617
paste input "App Frame"
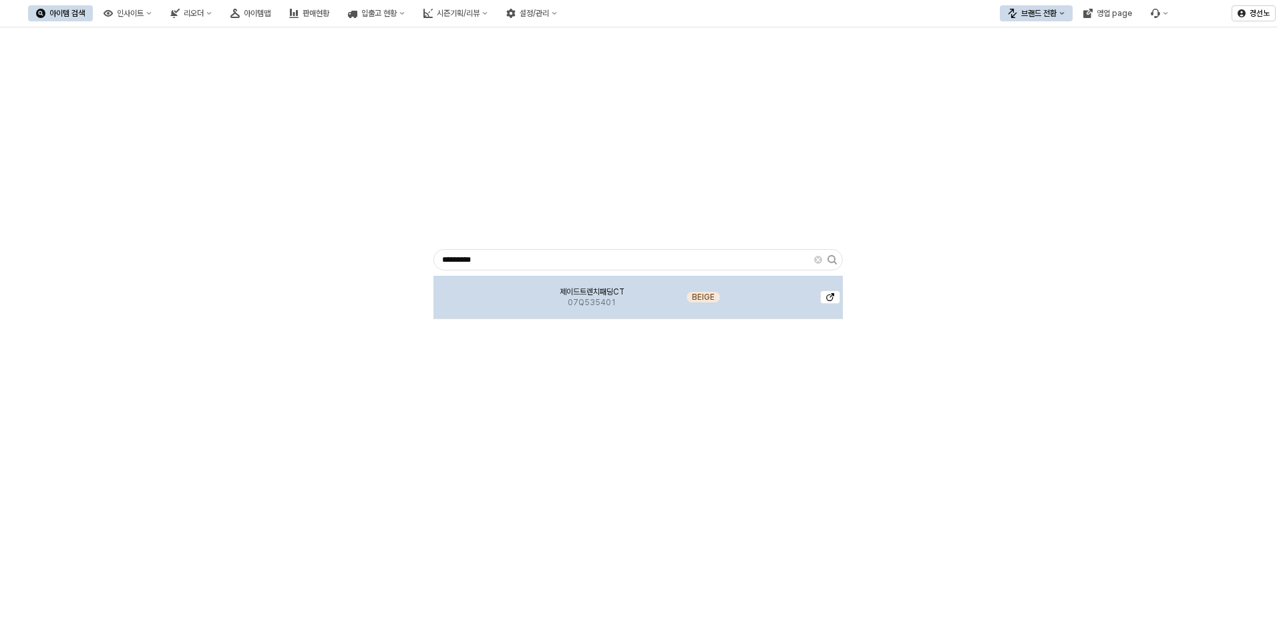
click at [483, 292] on img "App Frame" at bounding box center [483, 292] width 0 height 0
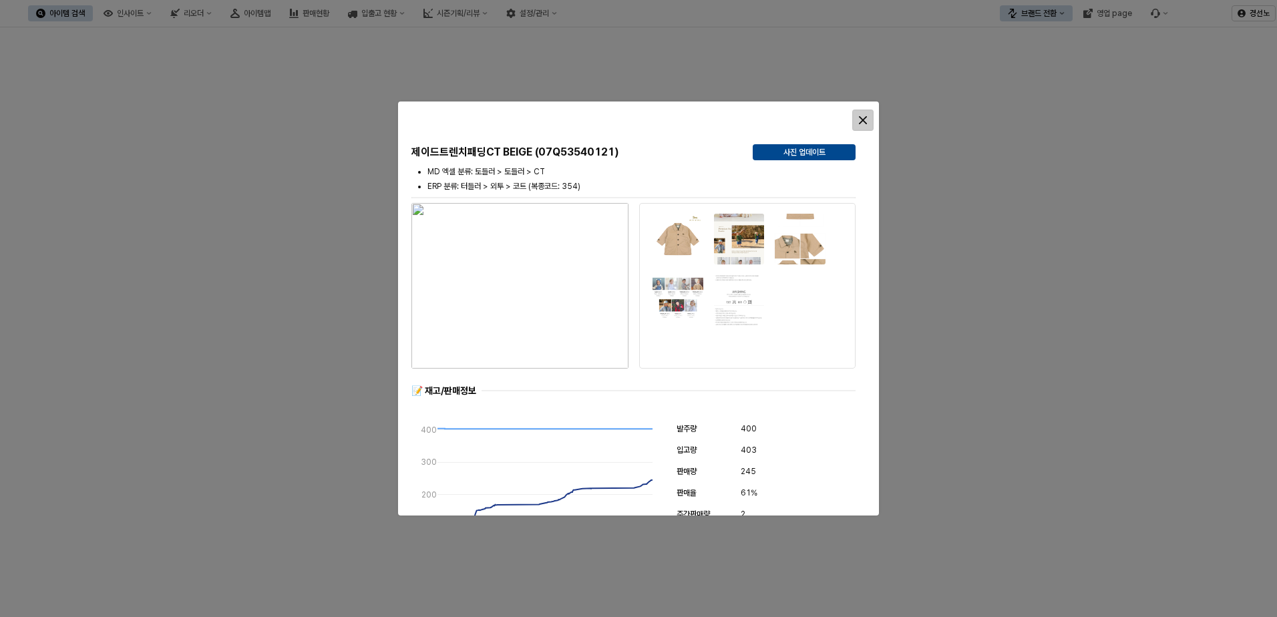
click at [869, 123] on div "Close" at bounding box center [863, 120] width 20 height 20
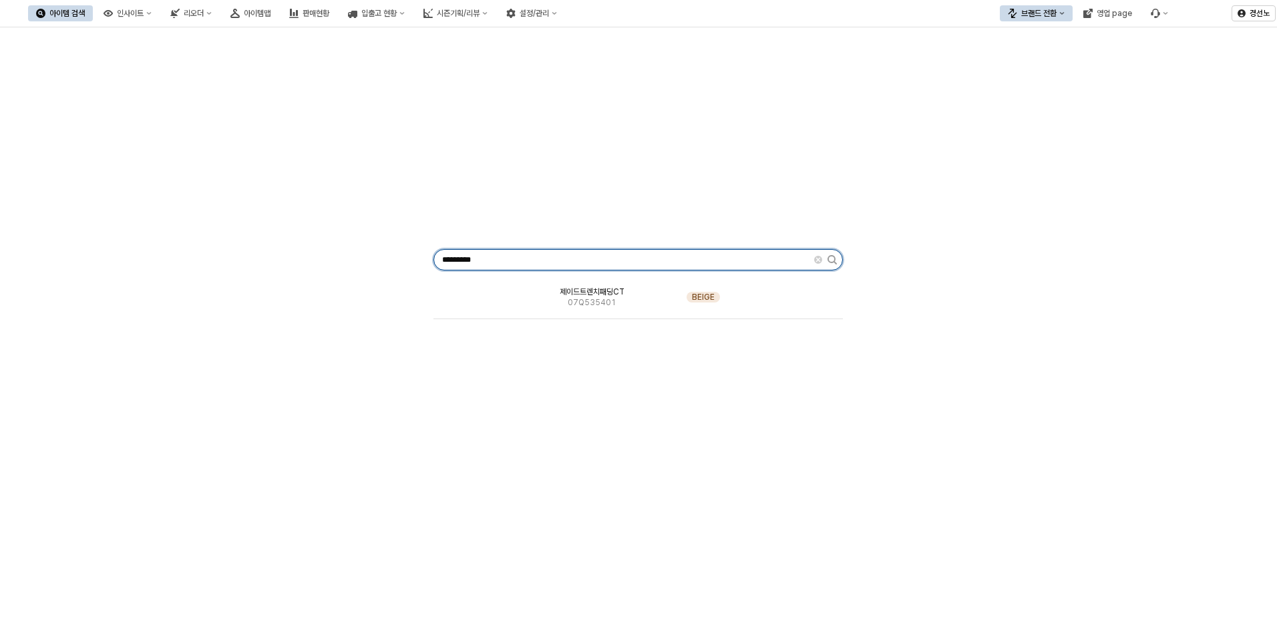
click at [576, 261] on input "*********" at bounding box center [624, 260] width 380 height 20
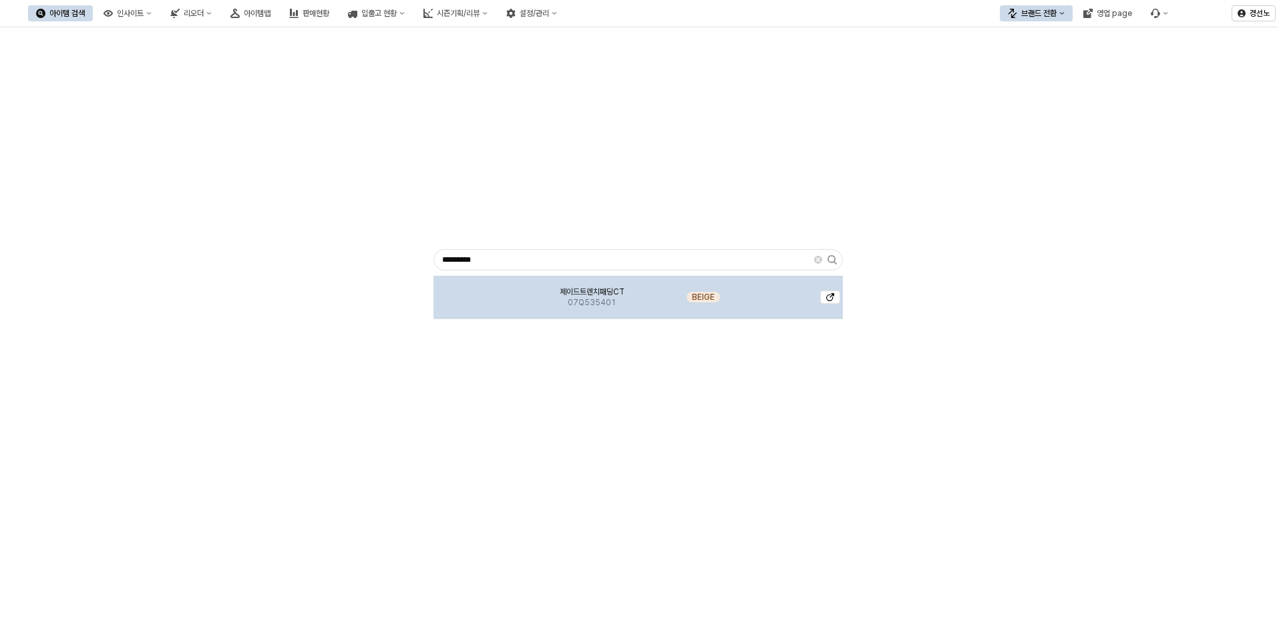
click at [584, 288] on span "제이드트렌치패딩CT" at bounding box center [592, 291] width 65 height 11
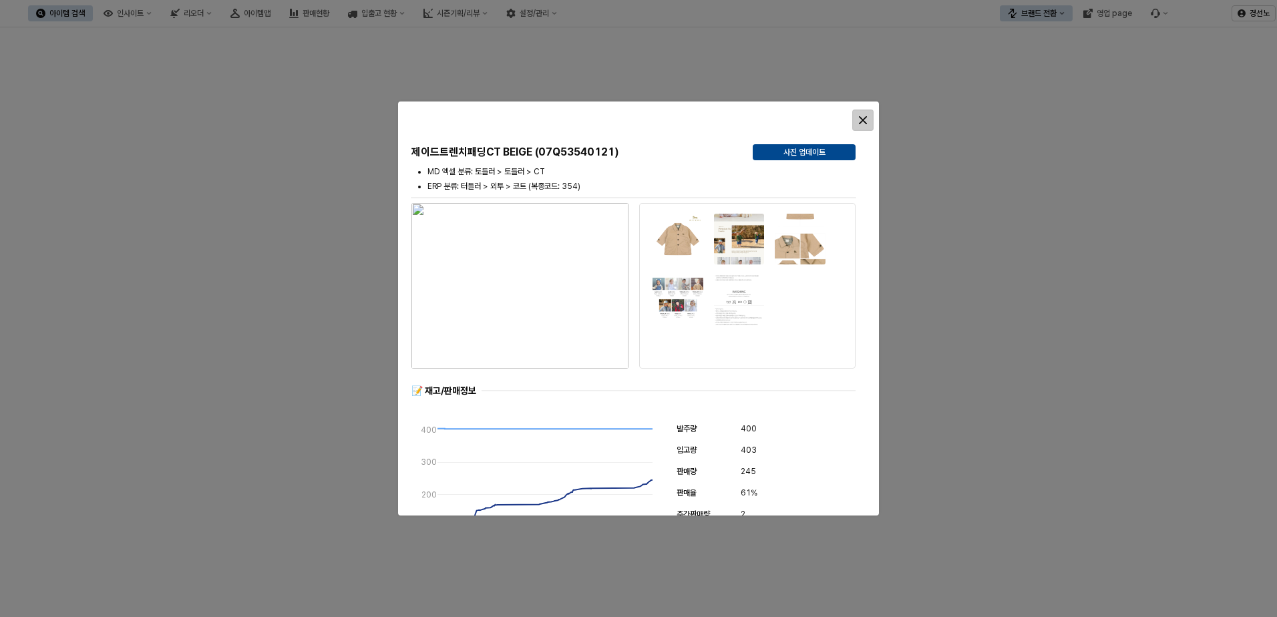
click at [858, 116] on div "Close" at bounding box center [863, 120] width 20 height 20
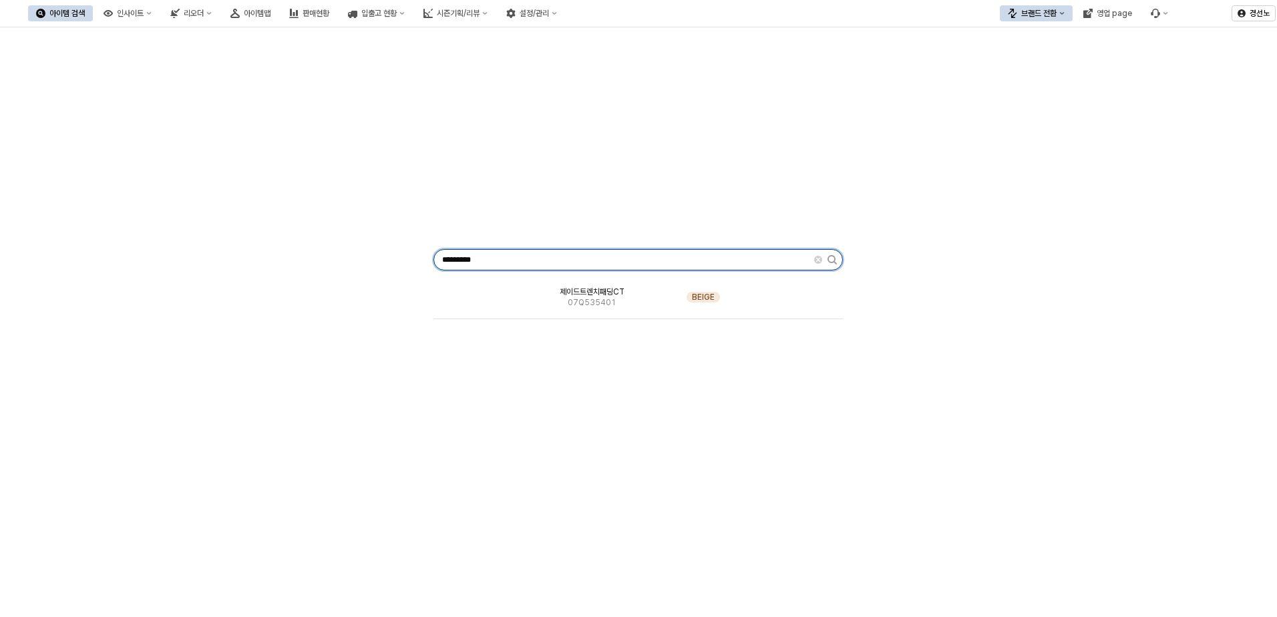
drag, startPoint x: 433, startPoint y: 262, endPoint x: 15, endPoint y: 252, distance: 418.1
click at [47, 254] on div "********* 제이드트렌치패딩CT 07Q535401 BEIGE" at bounding box center [638, 257] width 1261 height 449
paste input "App Frame"
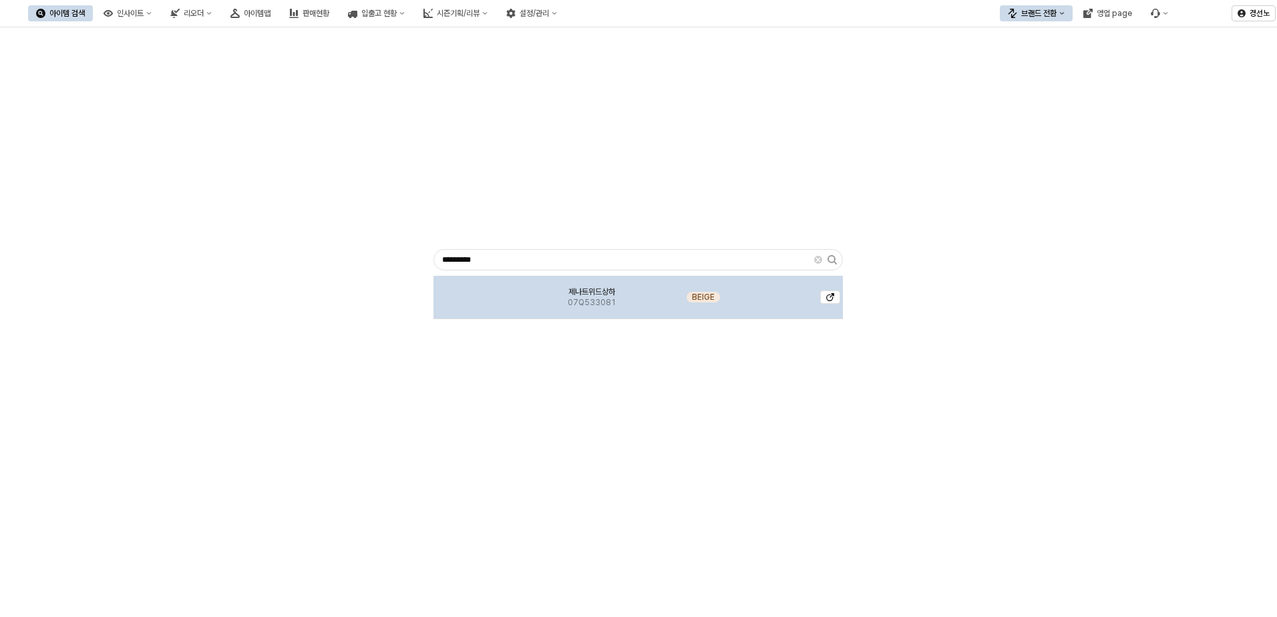
click at [483, 292] on img "App Frame" at bounding box center [483, 292] width 0 height 0
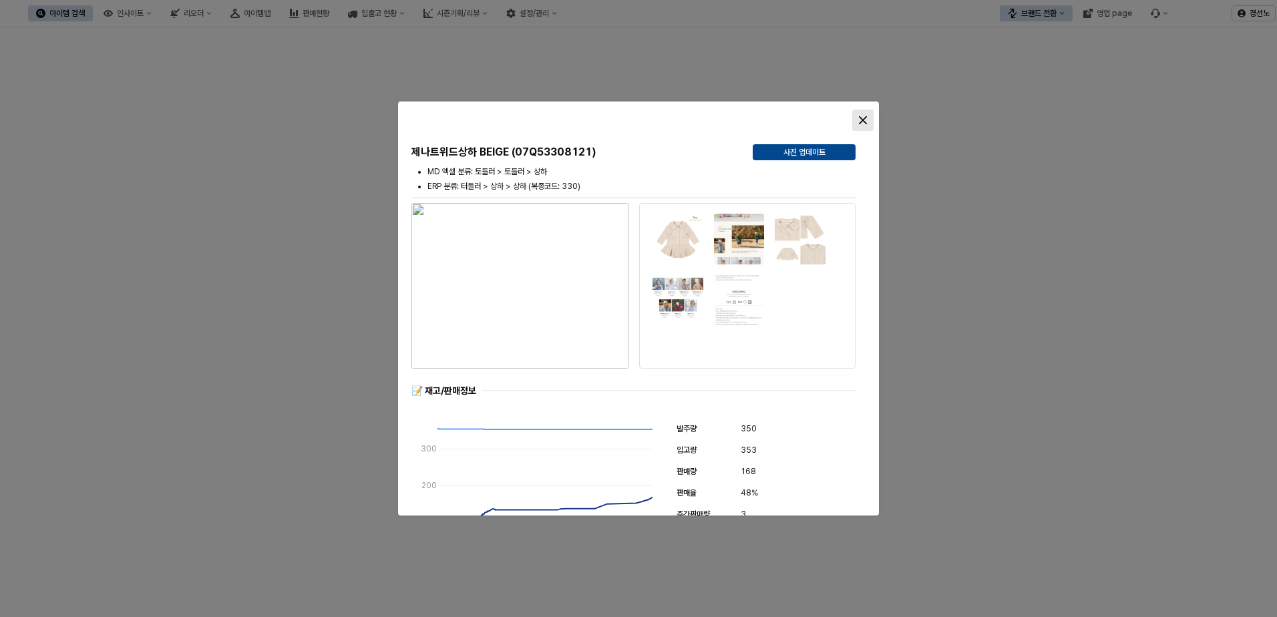
click at [859, 118] on icon "Close" at bounding box center [863, 120] width 8 height 8
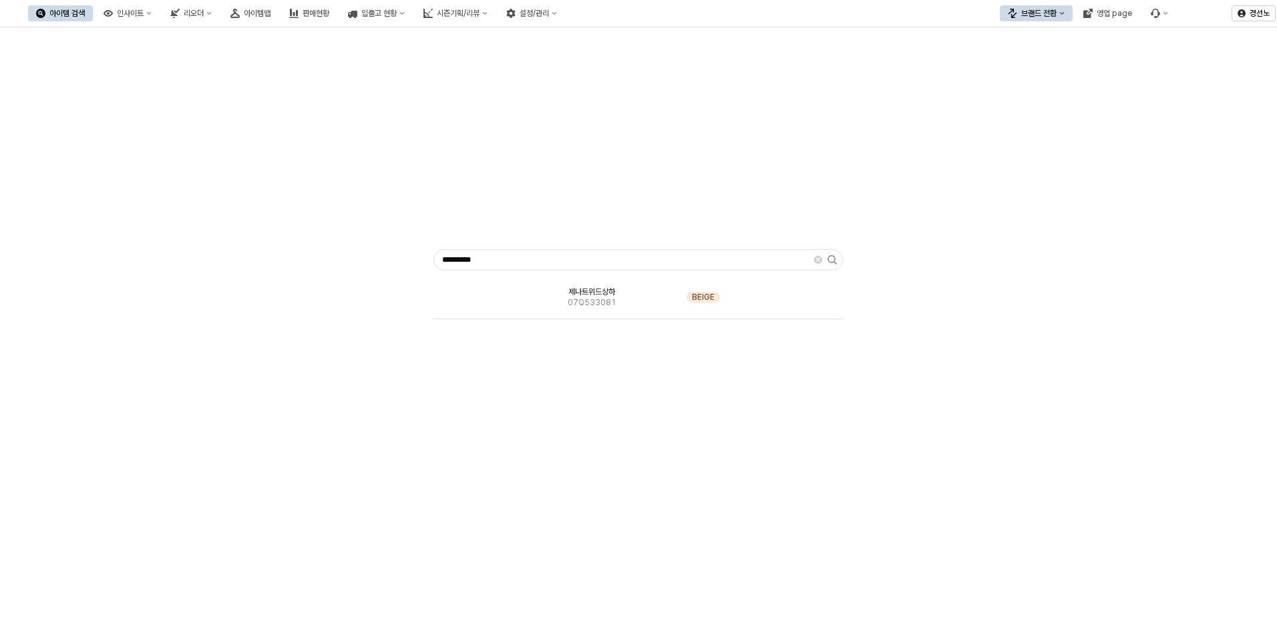
drag, startPoint x: 559, startPoint y: 270, endPoint x: 22, endPoint y: 250, distance: 537.2
click at [32, 250] on div "********* 제나트위드상하 07Q533081 BEIGE" at bounding box center [638, 257] width 1261 height 449
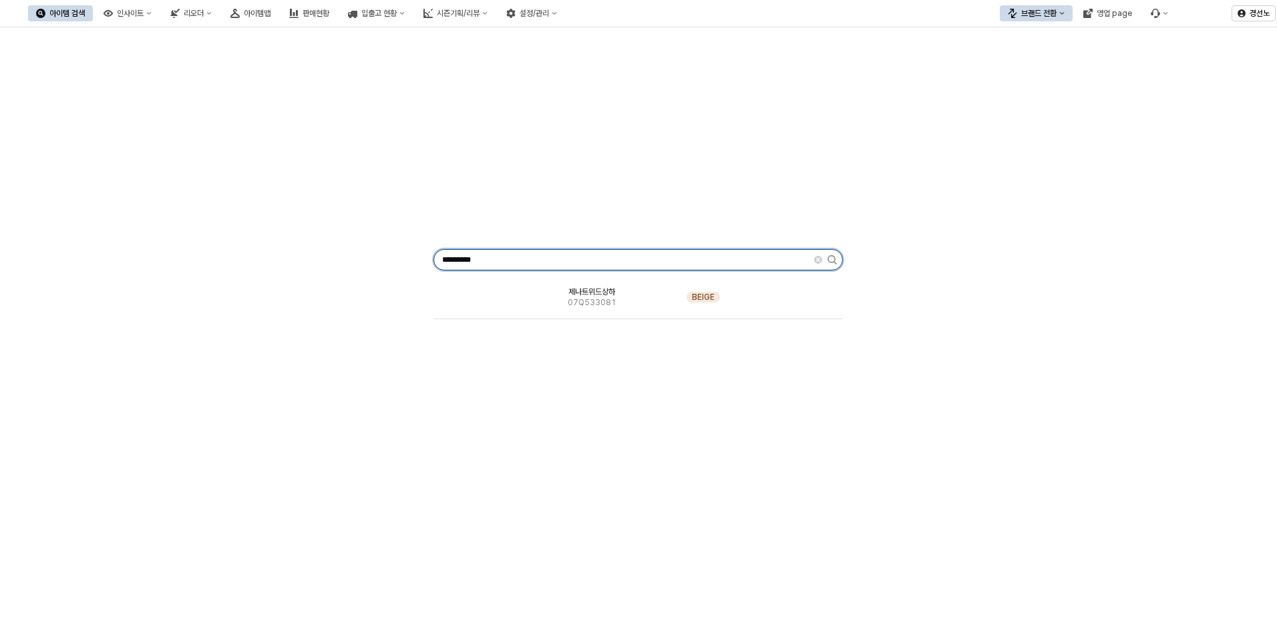
drag, startPoint x: 453, startPoint y: 264, endPoint x: 483, endPoint y: 259, distance: 31.2
click at [457, 264] on input "*********" at bounding box center [624, 260] width 380 height 20
drag, startPoint x: 491, startPoint y: 259, endPoint x: 242, endPoint y: 239, distance: 249.8
click at [252, 239] on div "********* 제나트위드상하 07Q533081 BEIGE" at bounding box center [638, 257] width 1261 height 449
paste input "App Frame"
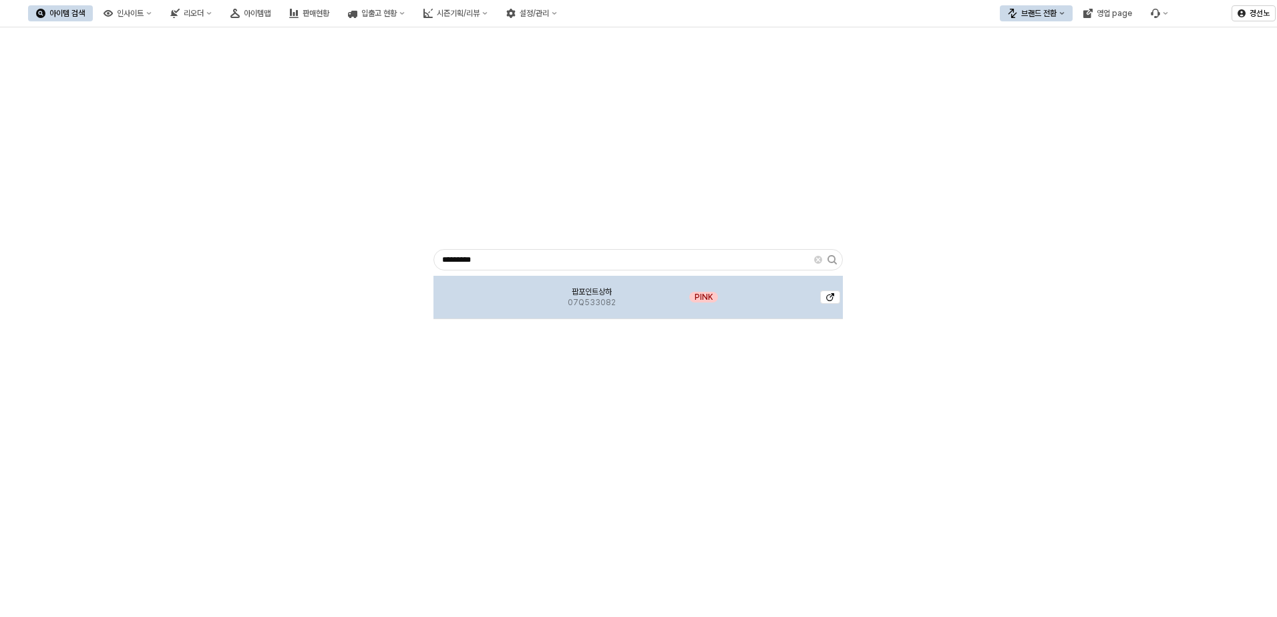
click at [483, 292] on img "App Frame" at bounding box center [483, 292] width 0 height 0
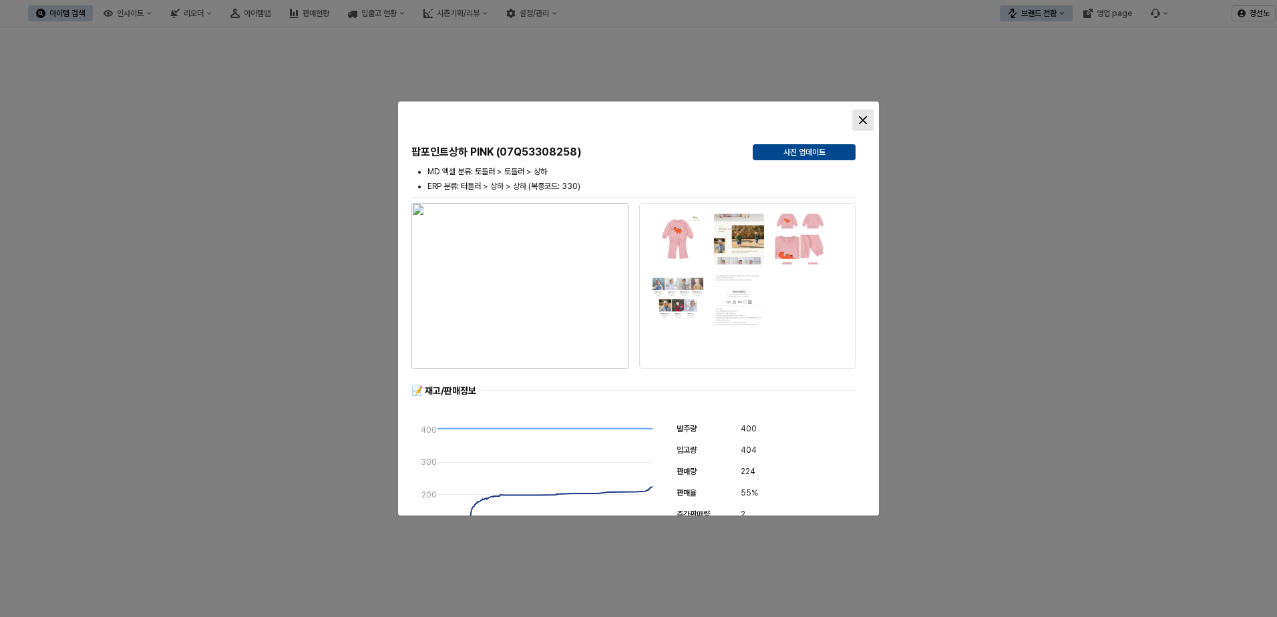
click at [863, 121] on icon "Close" at bounding box center [863, 120] width 8 height 8
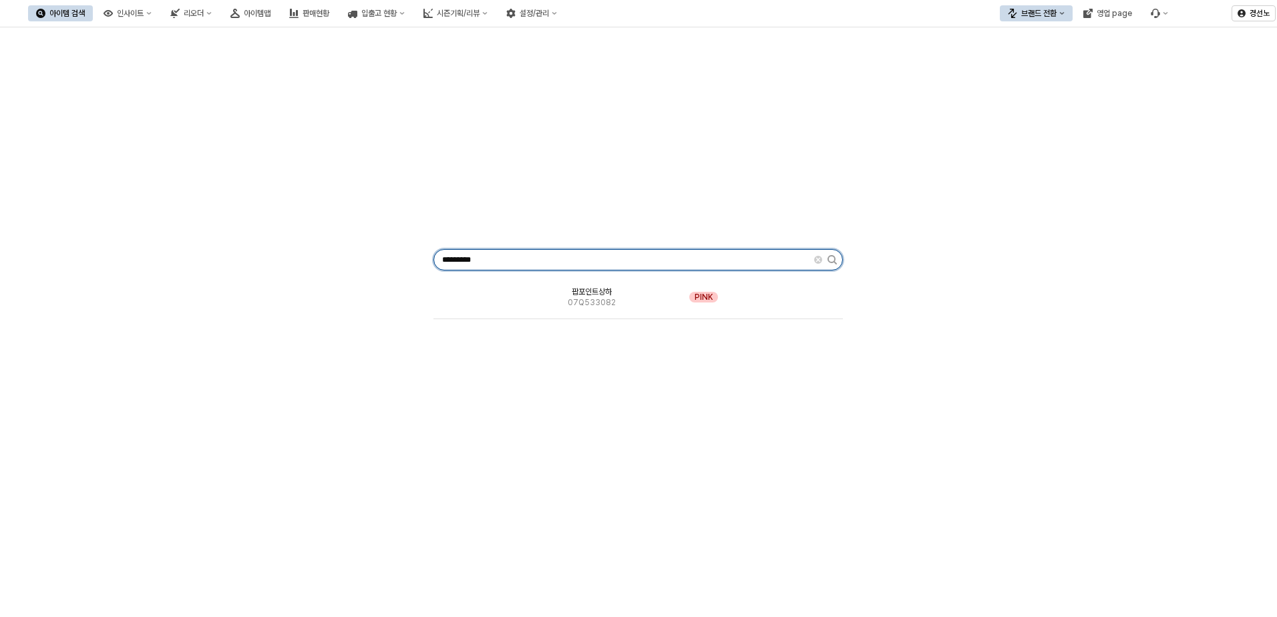
drag, startPoint x: 502, startPoint y: 261, endPoint x: 83, endPoint y: 254, distance: 418.7
click at [98, 254] on div "********* 팝포인트상하 07Q533082 PINK" at bounding box center [638, 257] width 1261 height 449
paste input "App Frame"
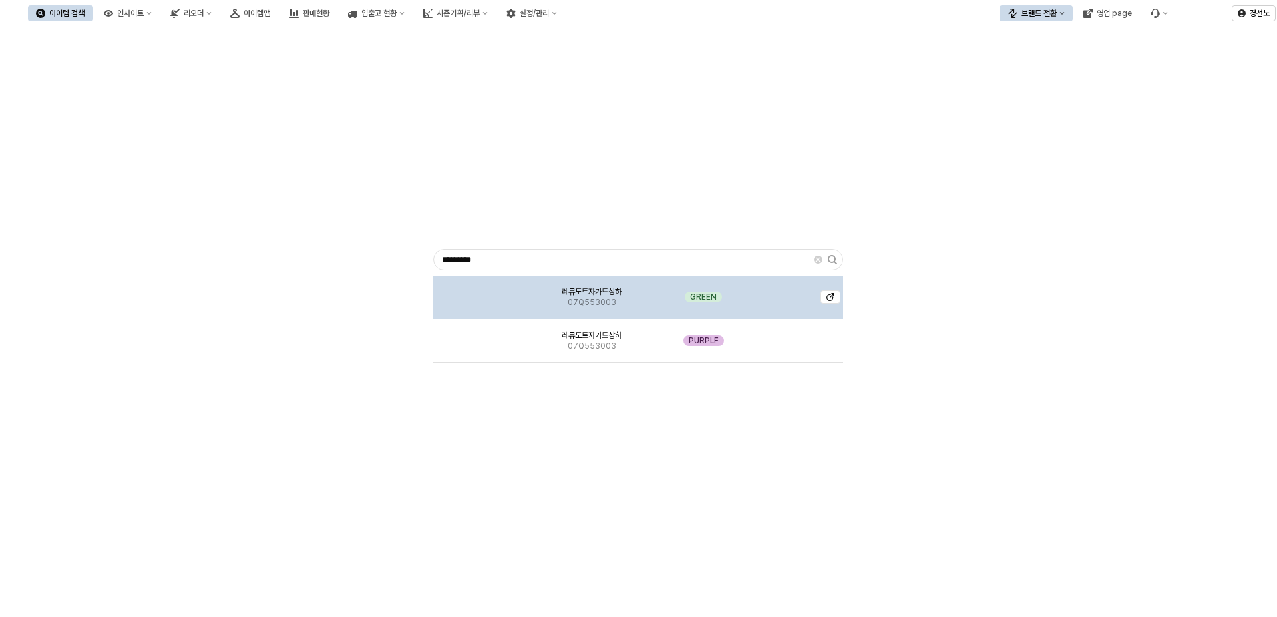
click at [483, 292] on img "App Frame" at bounding box center [483, 292] width 0 height 0
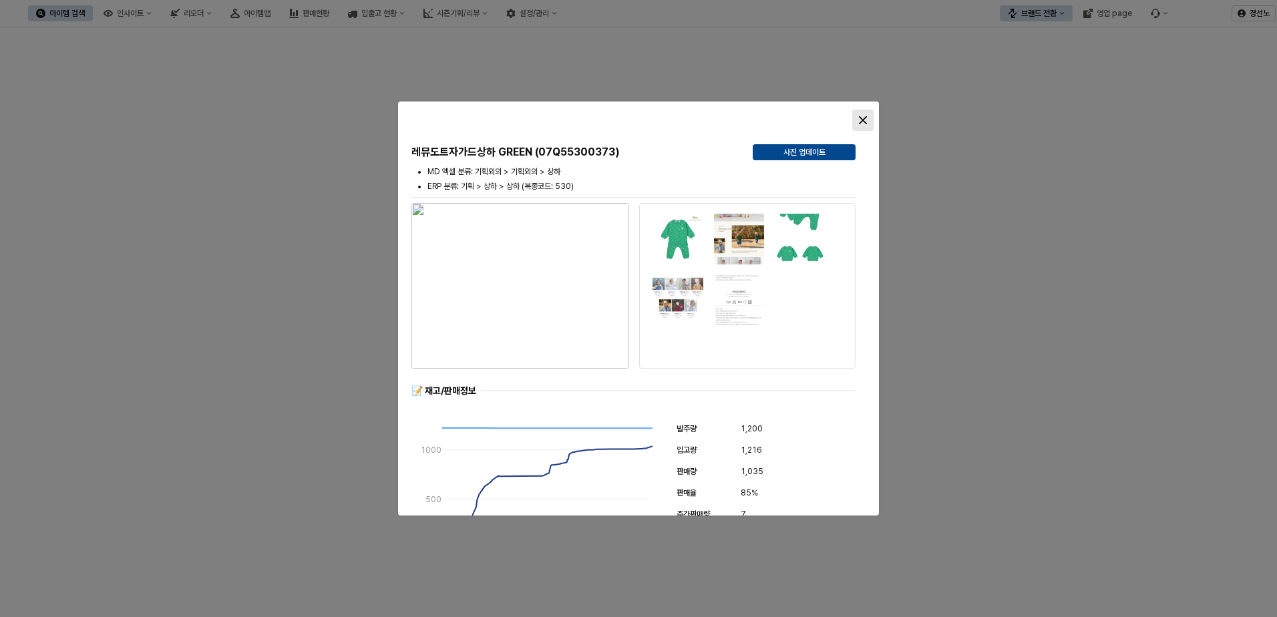
click at [863, 119] on icon "Close" at bounding box center [863, 120] width 8 height 8
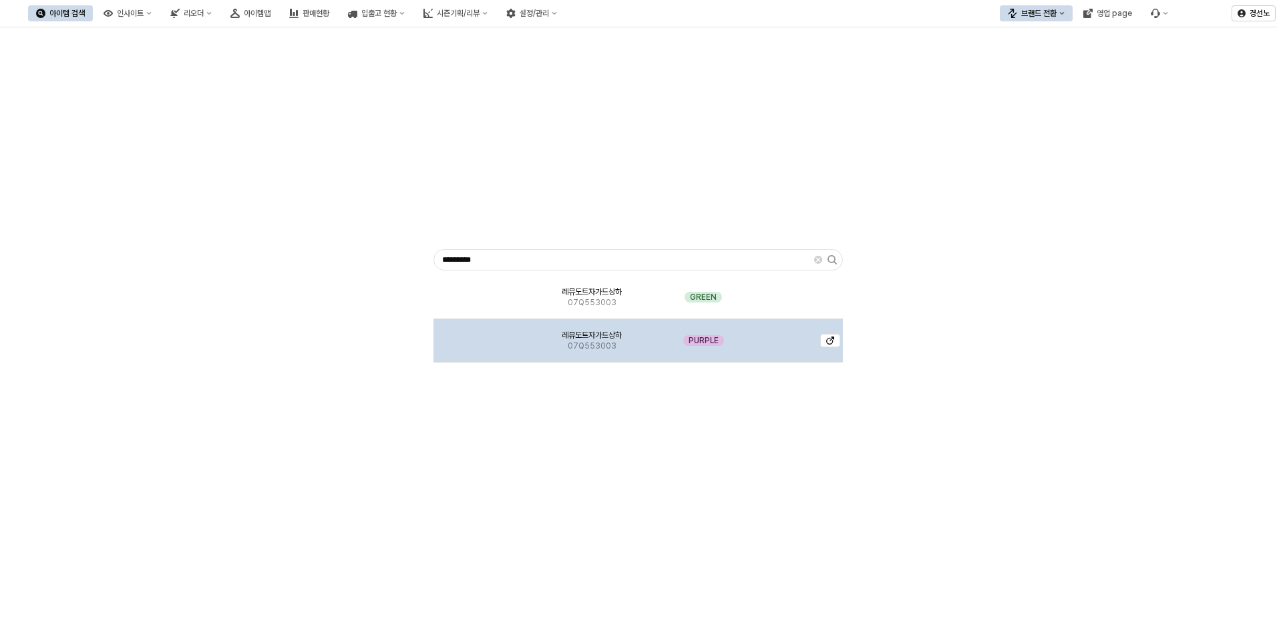
click at [483, 335] on img "App Frame" at bounding box center [483, 335] width 0 height 0
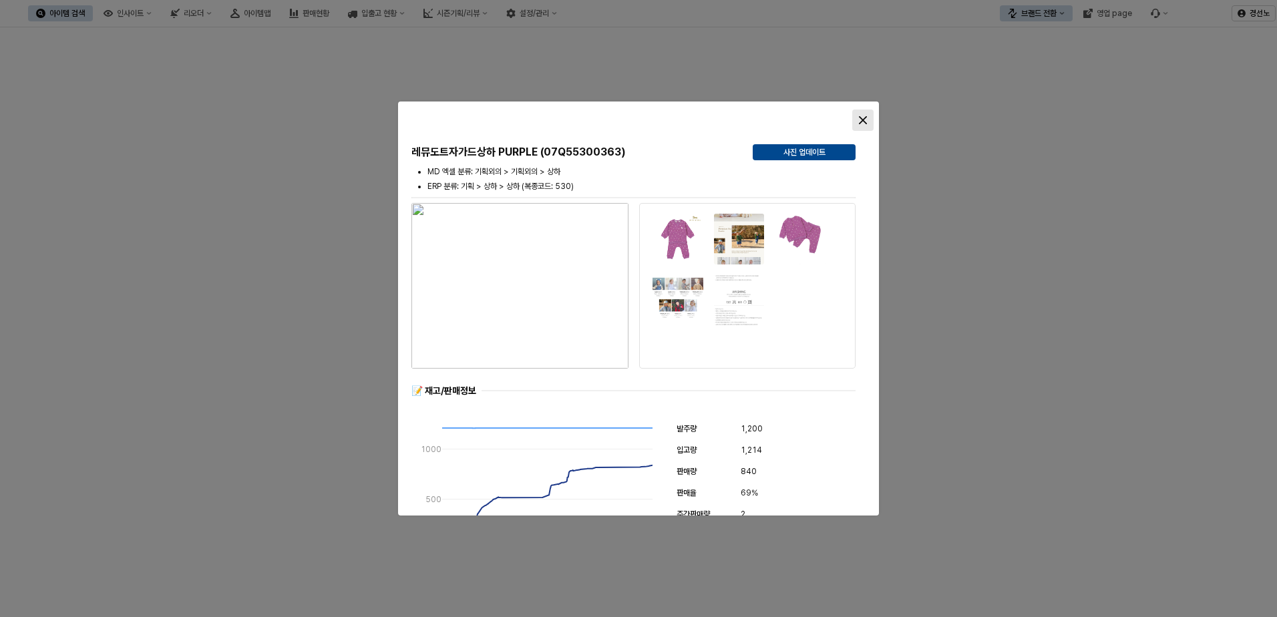
click at [863, 120] on icon "Close" at bounding box center [863, 120] width 8 height 8
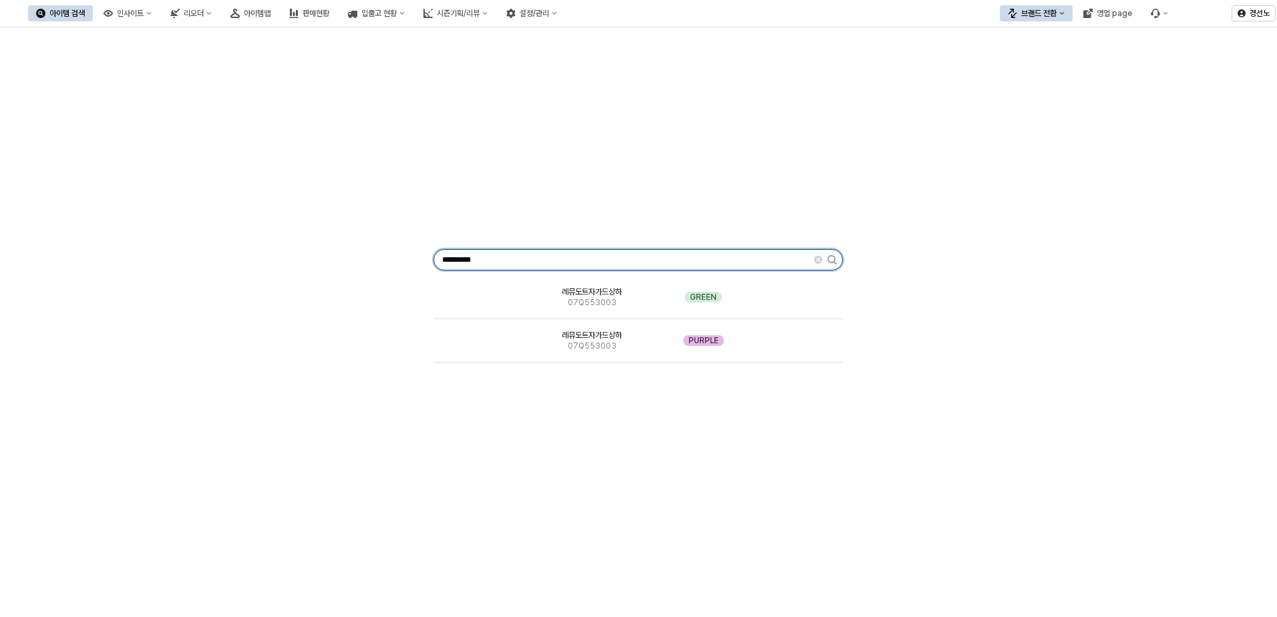
drag, startPoint x: 500, startPoint y: 257, endPoint x: 61, endPoint y: 260, distance: 439.3
click at [81, 261] on div "********* 레뮤도트자가드상하 07Q553003 GREEN 레뮤도트자가드상하 07Q553003 PURPLE" at bounding box center [638, 257] width 1261 height 449
paste input "App Frame"
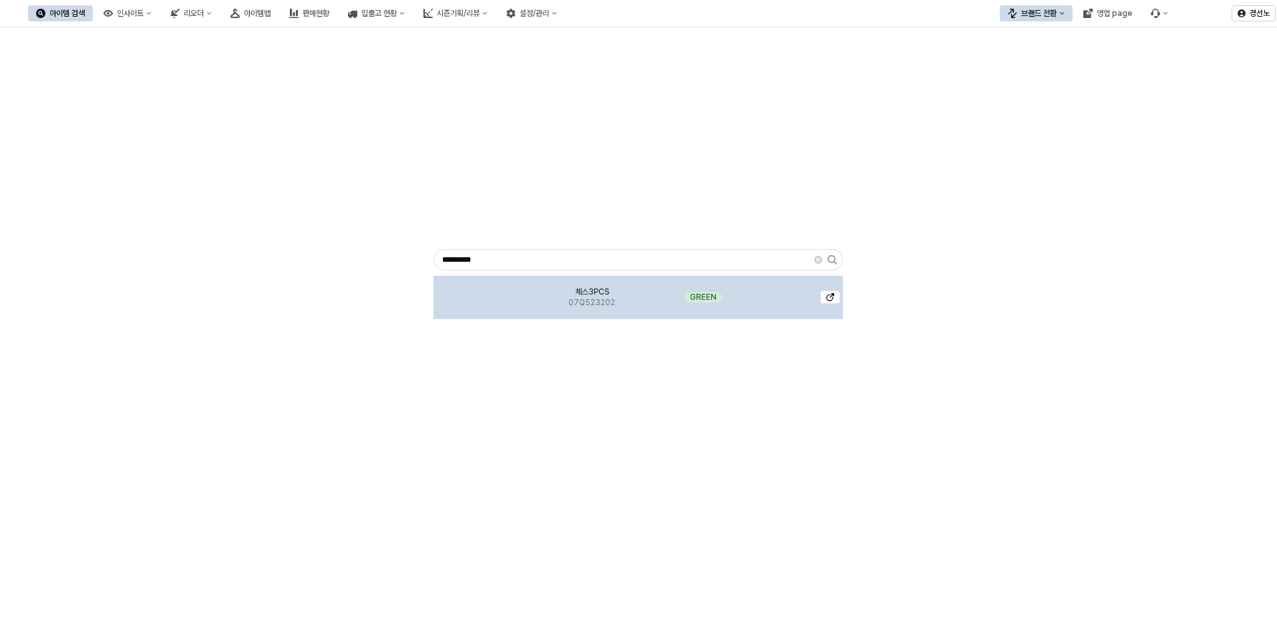
click at [483, 292] on img "App Frame" at bounding box center [483, 292] width 0 height 0
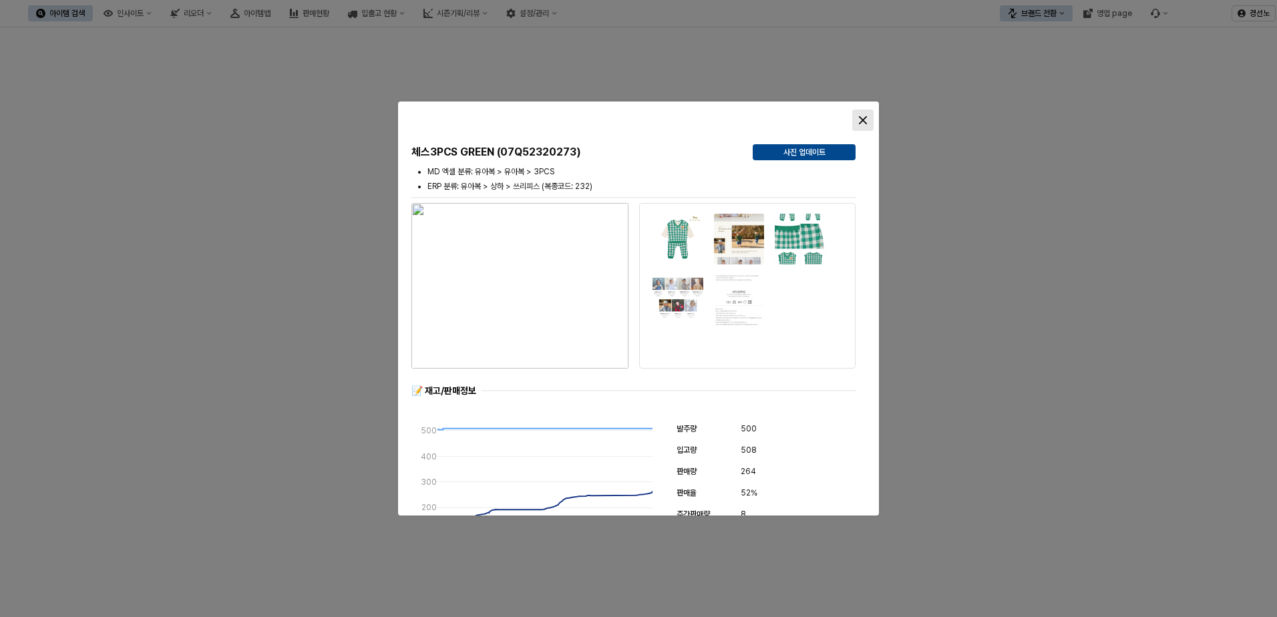
click at [0, 345] on html "Skip to main content 체스3PCS GREEN (07Q52320273) 사진 업데이트 MD 엑셀 분류: 유아복 > 유아복 > 3…" at bounding box center [638, 308] width 1277 height 617
click at [862, 113] on div "Close" at bounding box center [863, 120] width 20 height 20
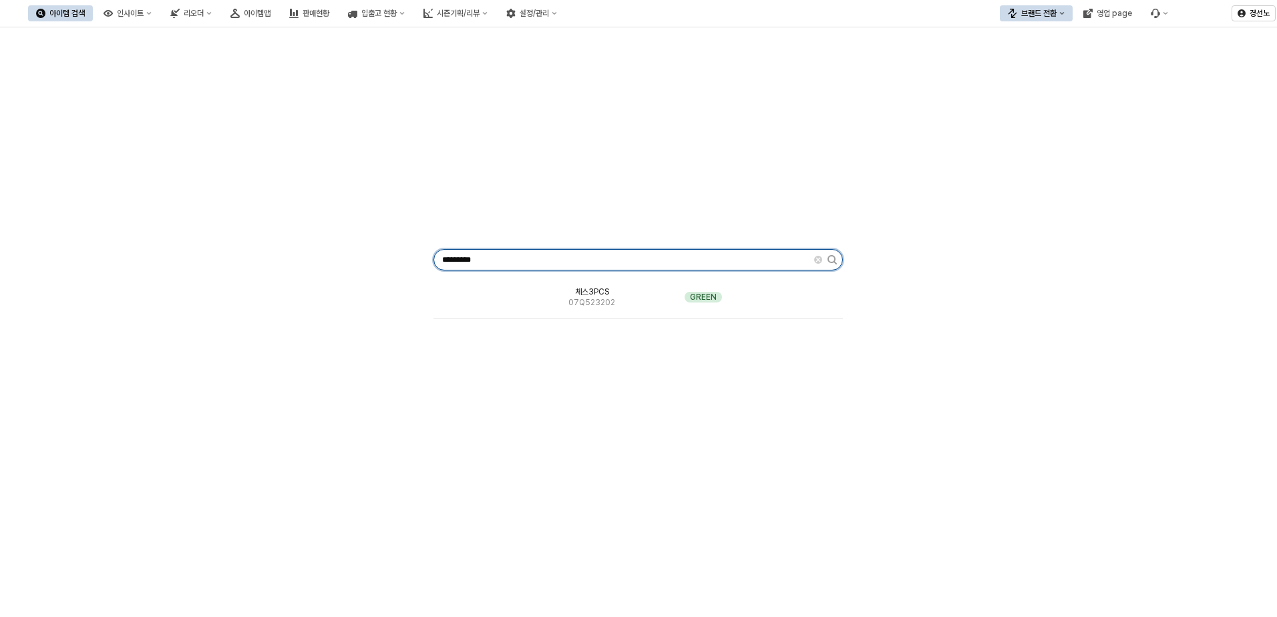
drag, startPoint x: 501, startPoint y: 262, endPoint x: 25, endPoint y: 255, distance: 476.1
click at [108, 255] on div "********* 체스3PCS 07Q523202 GREEN" at bounding box center [638, 257] width 1261 height 449
paste input "App Frame"
type input "*********"
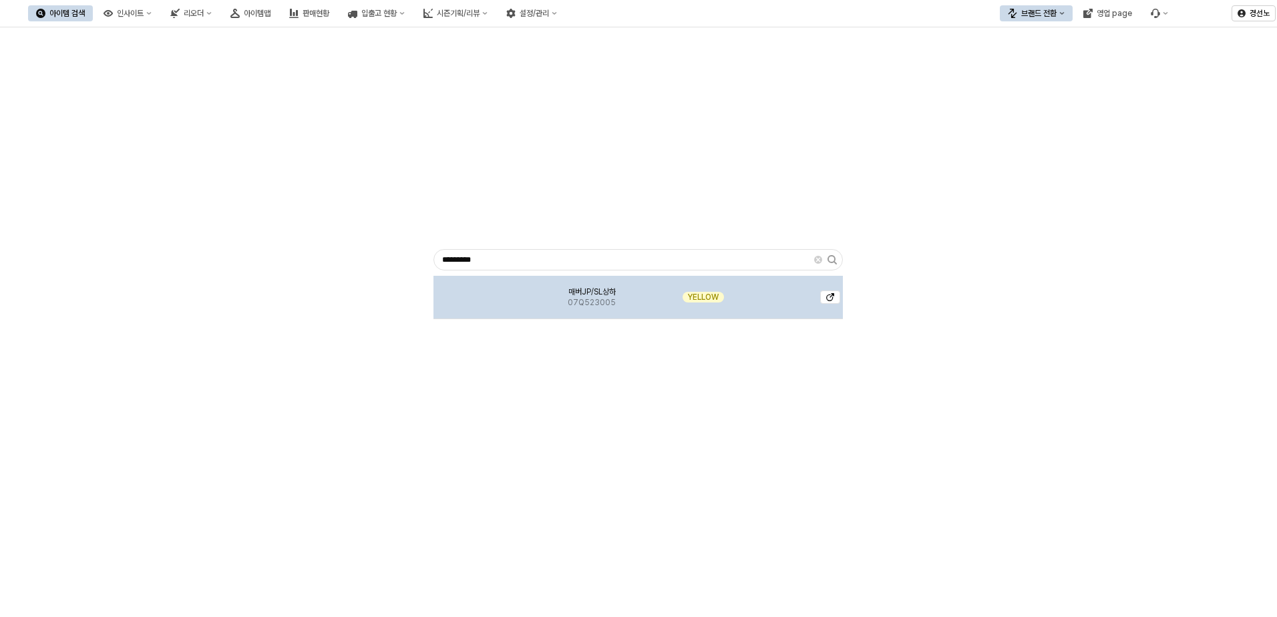
click at [465, 301] on div "App Frame" at bounding box center [483, 297] width 100 height 43
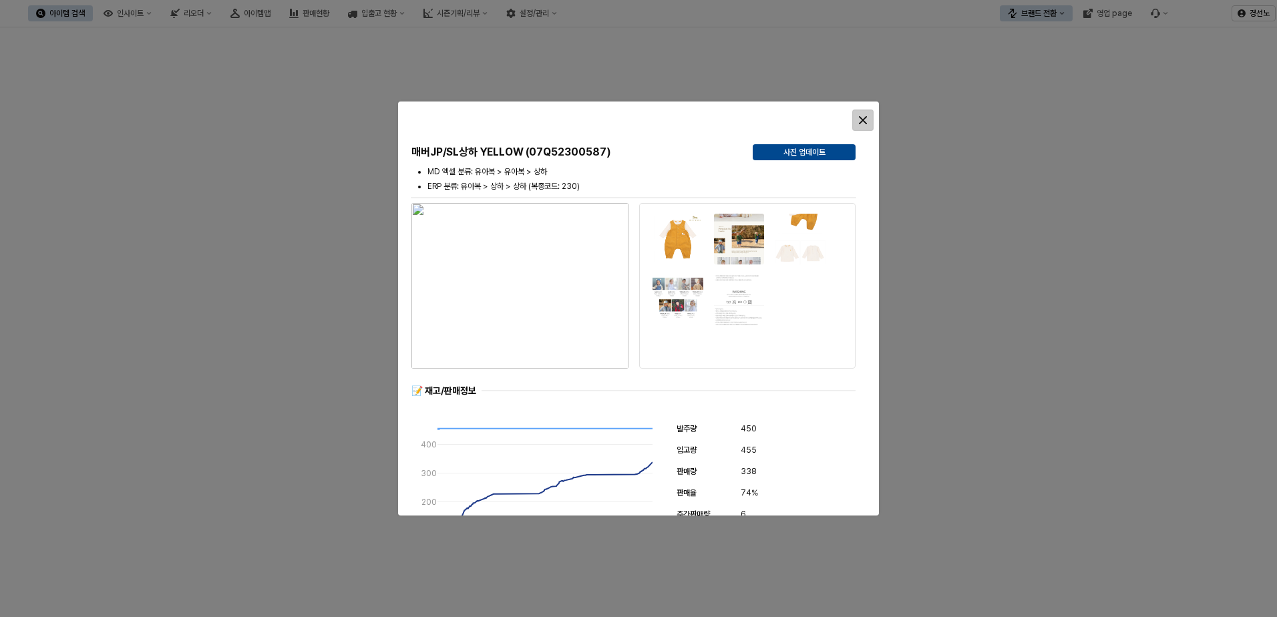
click at [862, 120] on icon "Close" at bounding box center [863, 120] width 8 height 8
